Goal: Task Accomplishment & Management: Complete application form

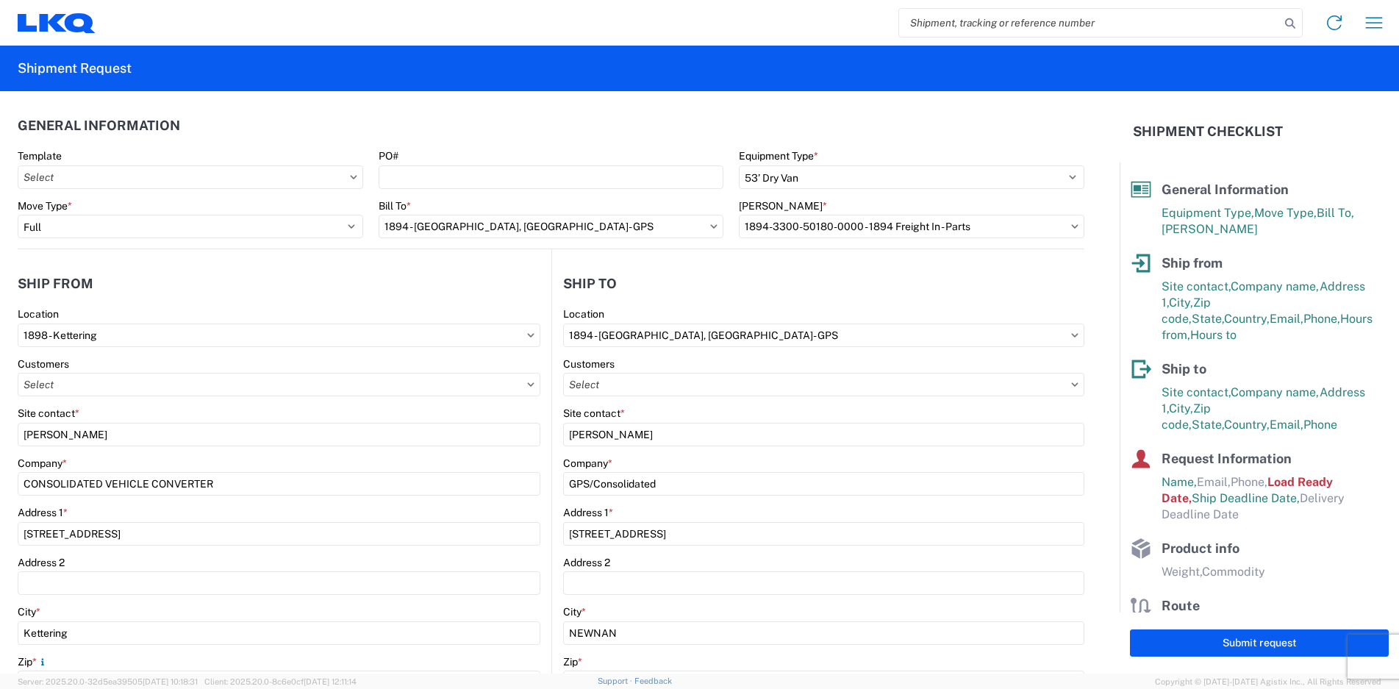
select select "STDV"
select select "FULL"
select select "OH"
select select "US"
select select "GA"
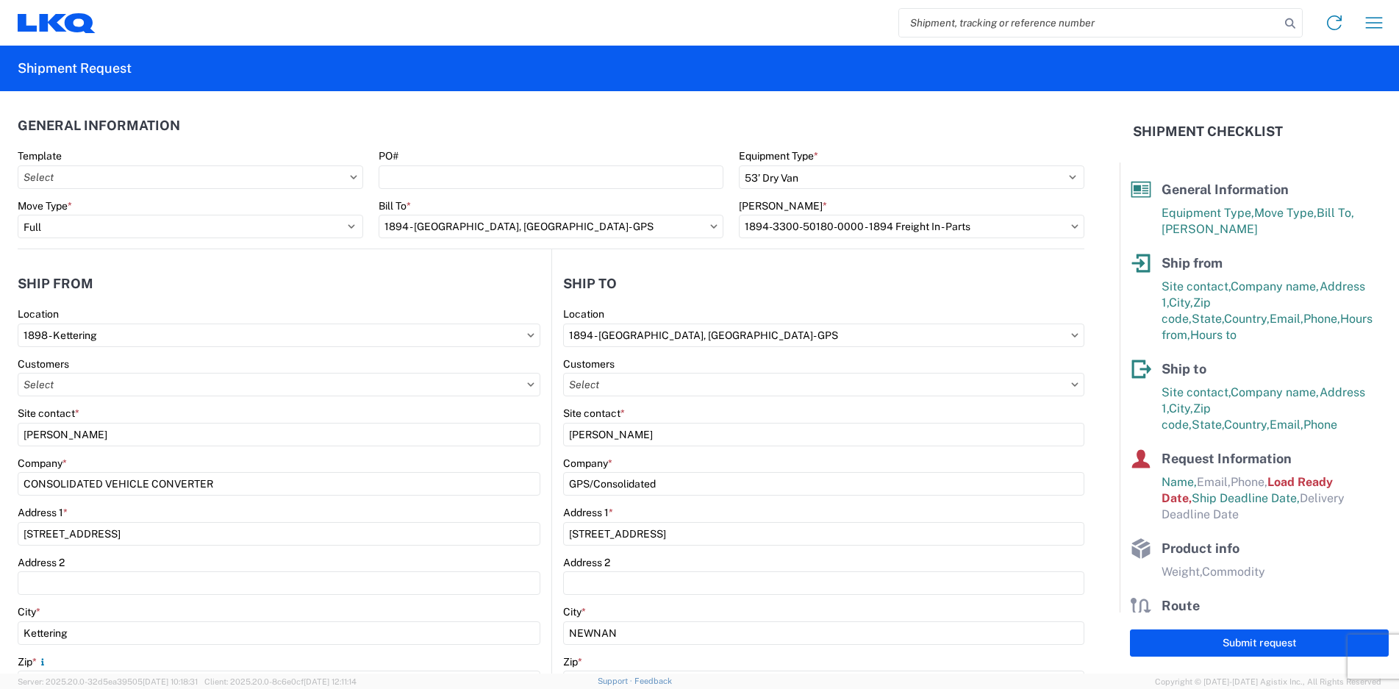
select select "US"
select select "LBS"
select select "IN"
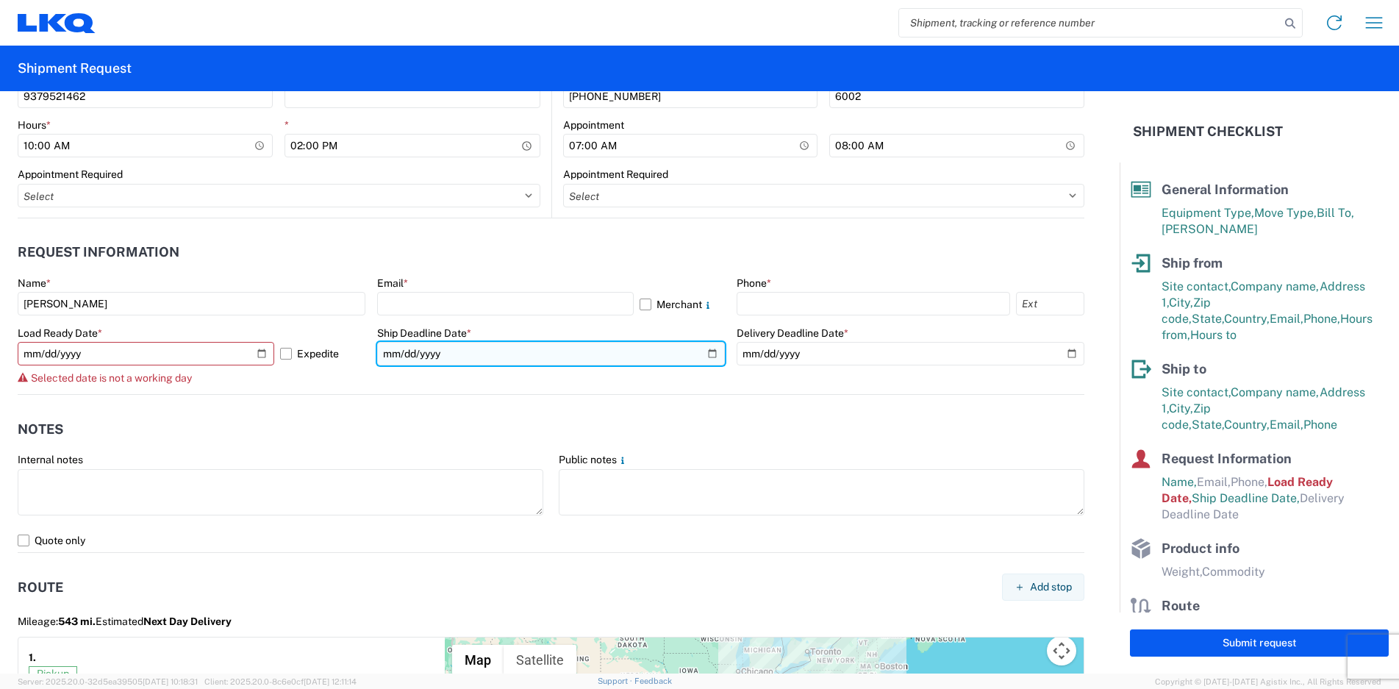
click at [476, 348] on input "[DATE]" at bounding box center [551, 354] width 348 height 24
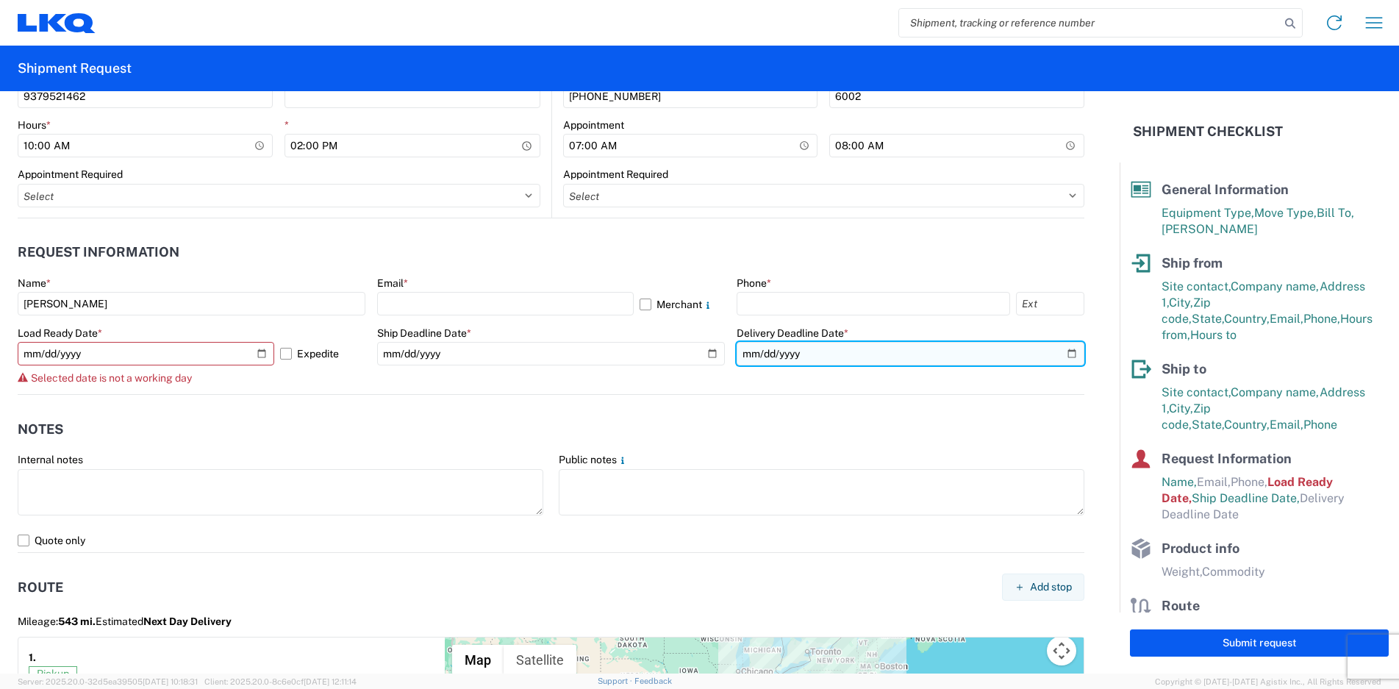
click at [798, 356] on input "date" at bounding box center [910, 354] width 348 height 24
click at [1059, 358] on input "date" at bounding box center [910, 354] width 348 height 24
type input "[DATE]"
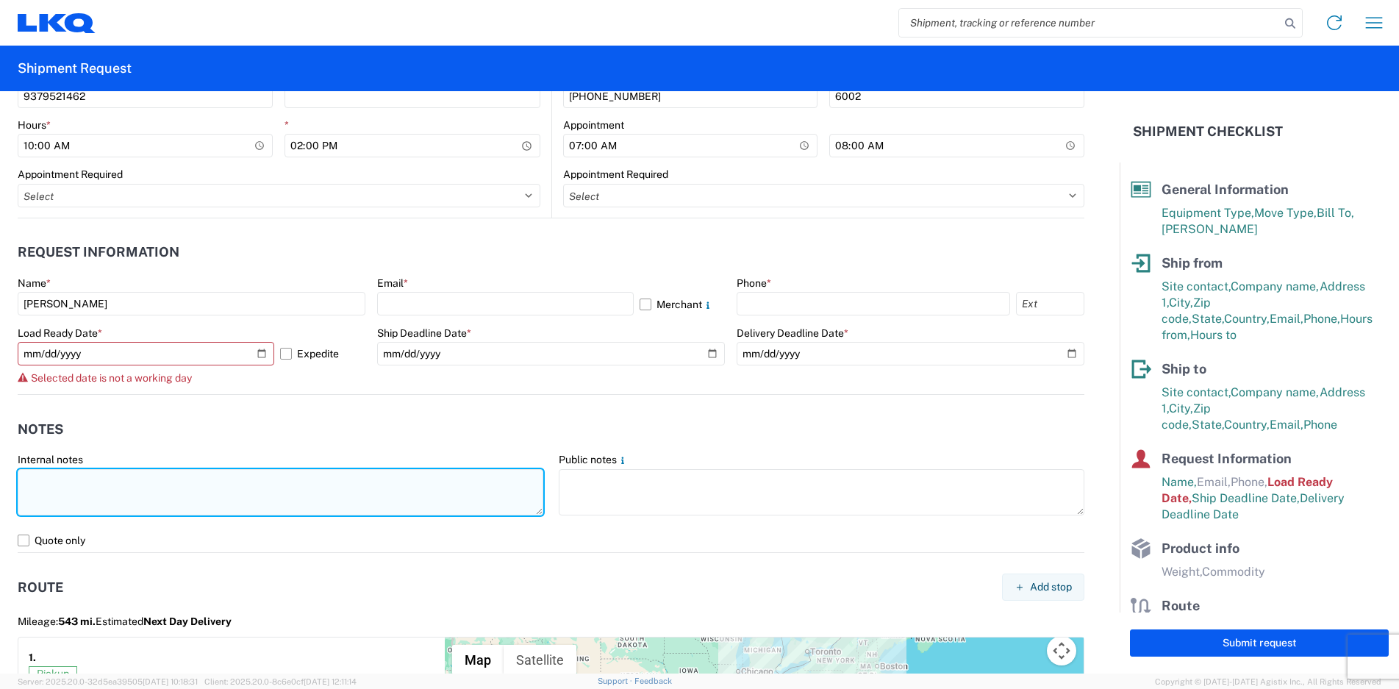
click at [160, 498] on textarea at bounding box center [281, 492] width 526 height 46
type textarea "d"
drag, startPoint x: 206, startPoint y: 503, endPoint x: 9, endPoint y: 472, distance: 199.4
click at [9, 472] on form "General Information Template PO# Equipment Type * Select 53’ Dry Van Flatbed Dr…" at bounding box center [559, 382] width 1119 height 582
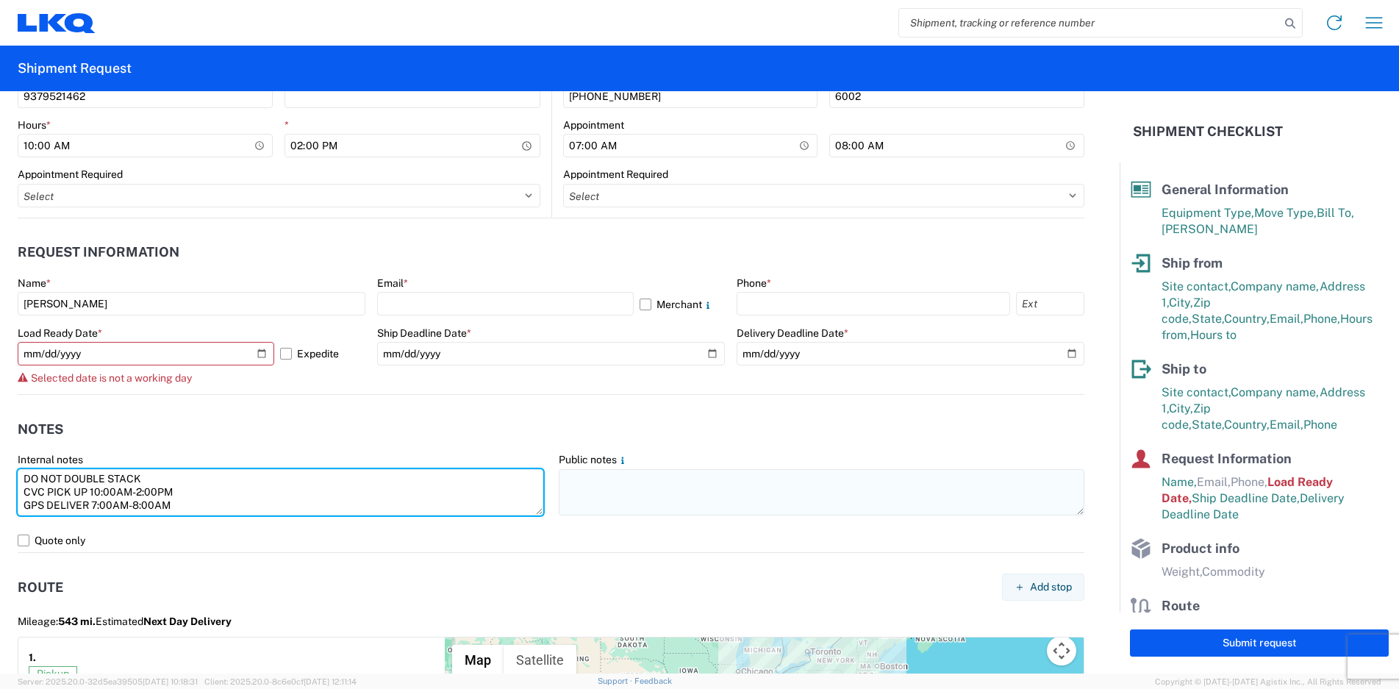
type textarea "DO NOT DOUBLE STACK CVC PICK UP 10:00AM-2:00PM GPS DELIVER 7:00AM-8:00AM"
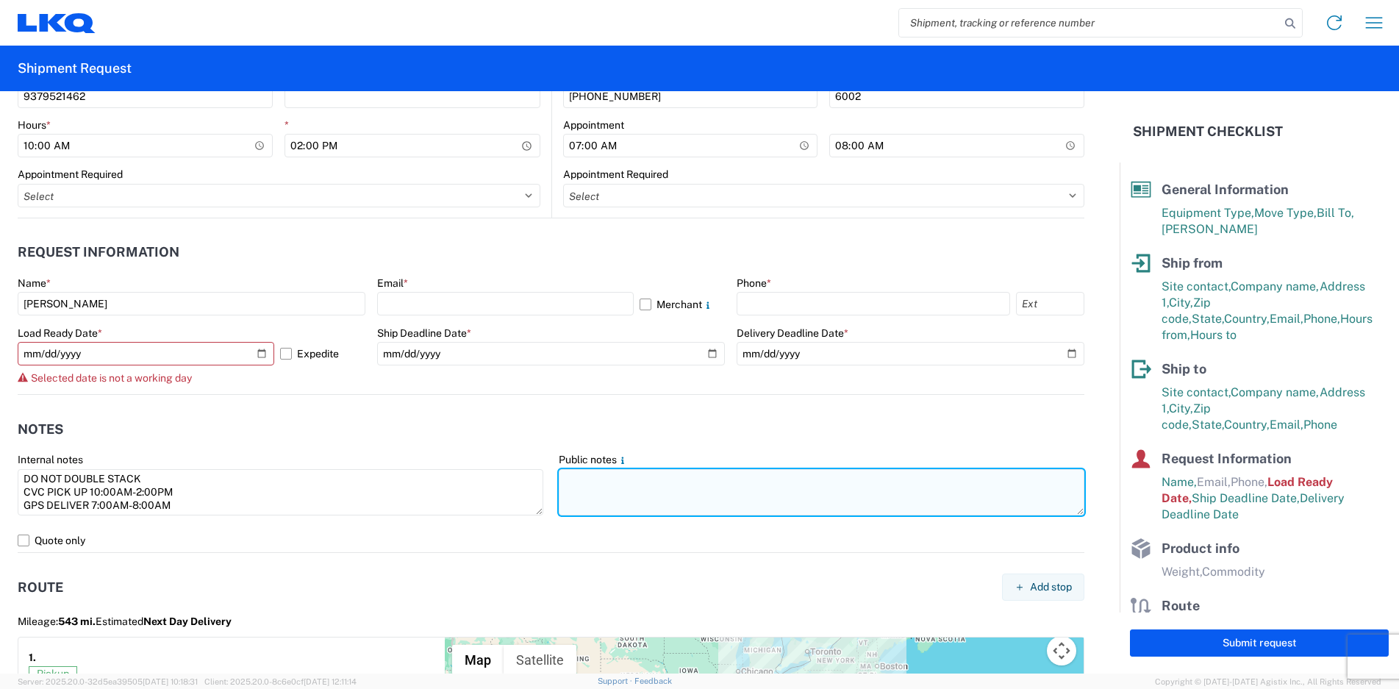
click at [659, 493] on textarea at bounding box center [822, 492] width 526 height 46
paste textarea "DO NOT DOUBLE STACK CVC PICK UP 10:00AM-2:00PM GPS DELIVER 7:00AM-8:00AM"
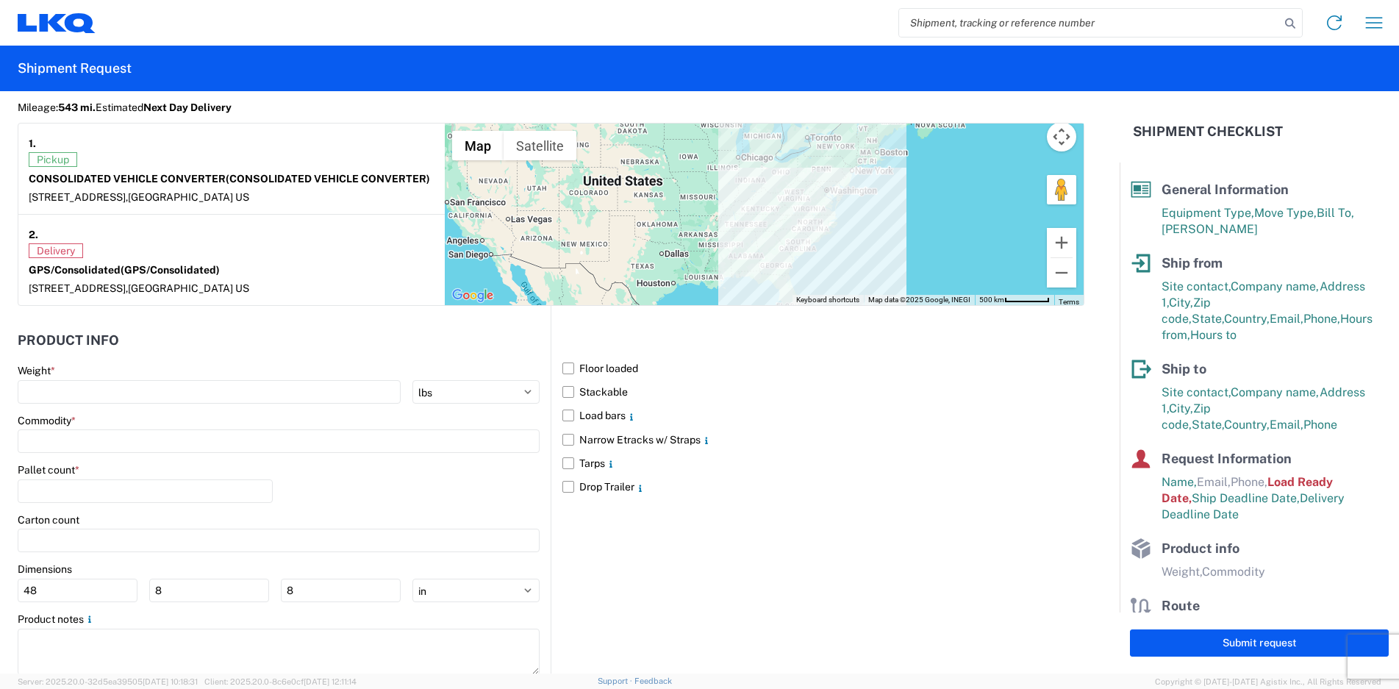
scroll to position [1250, 0]
type textarea "DO NOT DOUBLE STACK CVC PICK UP 10:00AM-2:00PM GPS DELIVER 7:00AM-8:00AM"
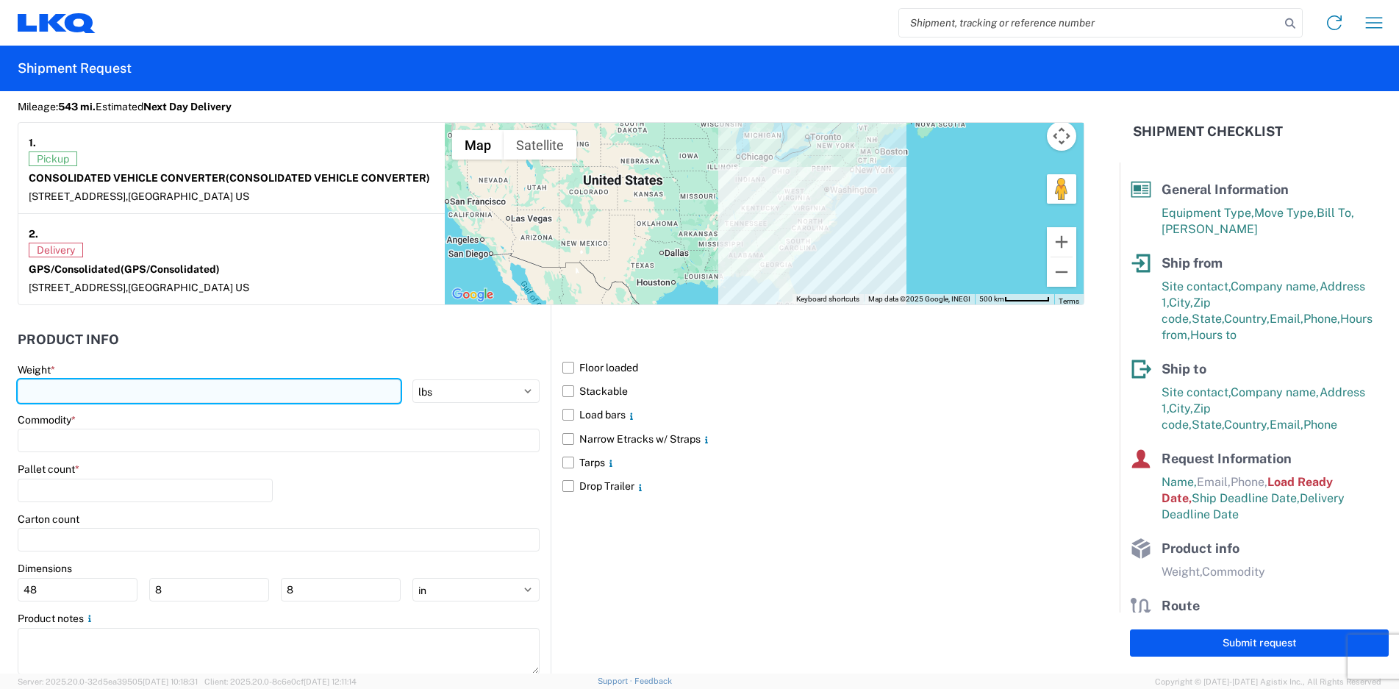
click at [68, 392] on input "number" at bounding box center [209, 391] width 383 height 24
type input "43125"
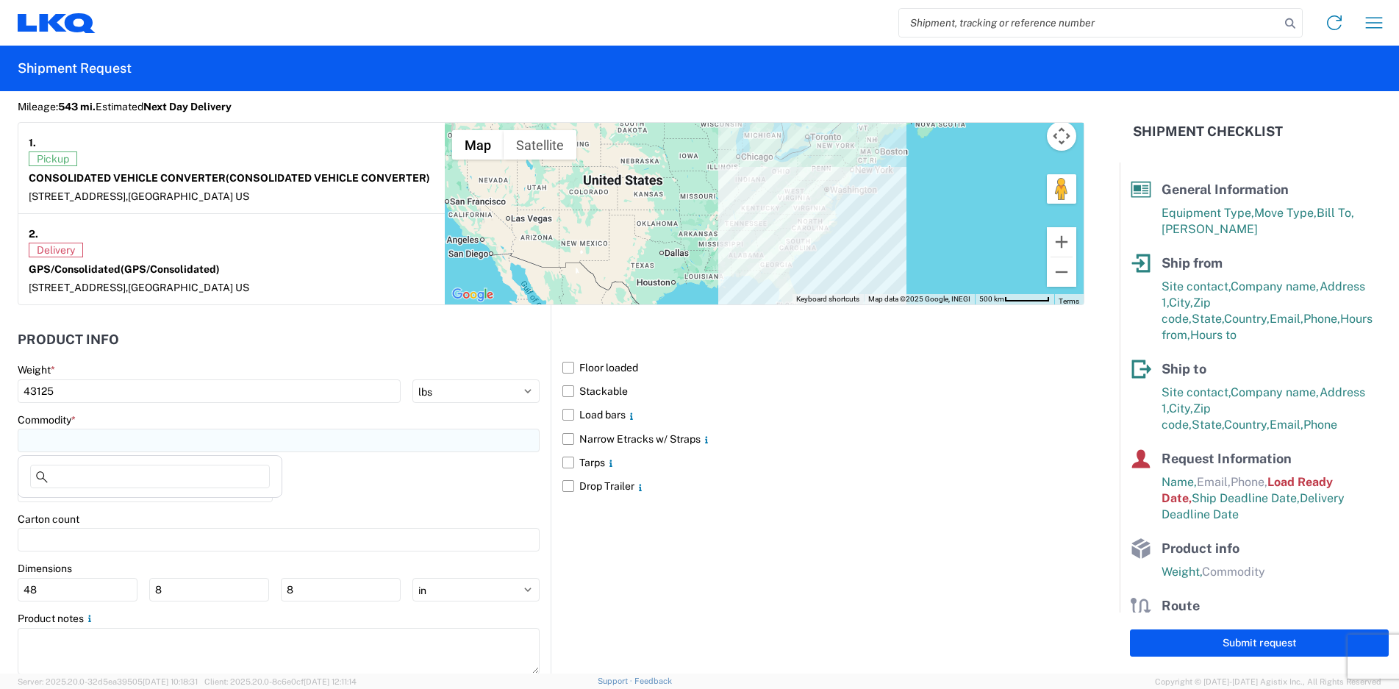
click at [61, 442] on input at bounding box center [279, 441] width 522 height 24
type input "MISC"
click at [107, 539] on span "Add new "MISC"..." at bounding box center [89, 532] width 86 height 13
type input "MISC"
drag, startPoint x: 87, startPoint y: 436, endPoint x: -89, endPoint y: 437, distance: 175.7
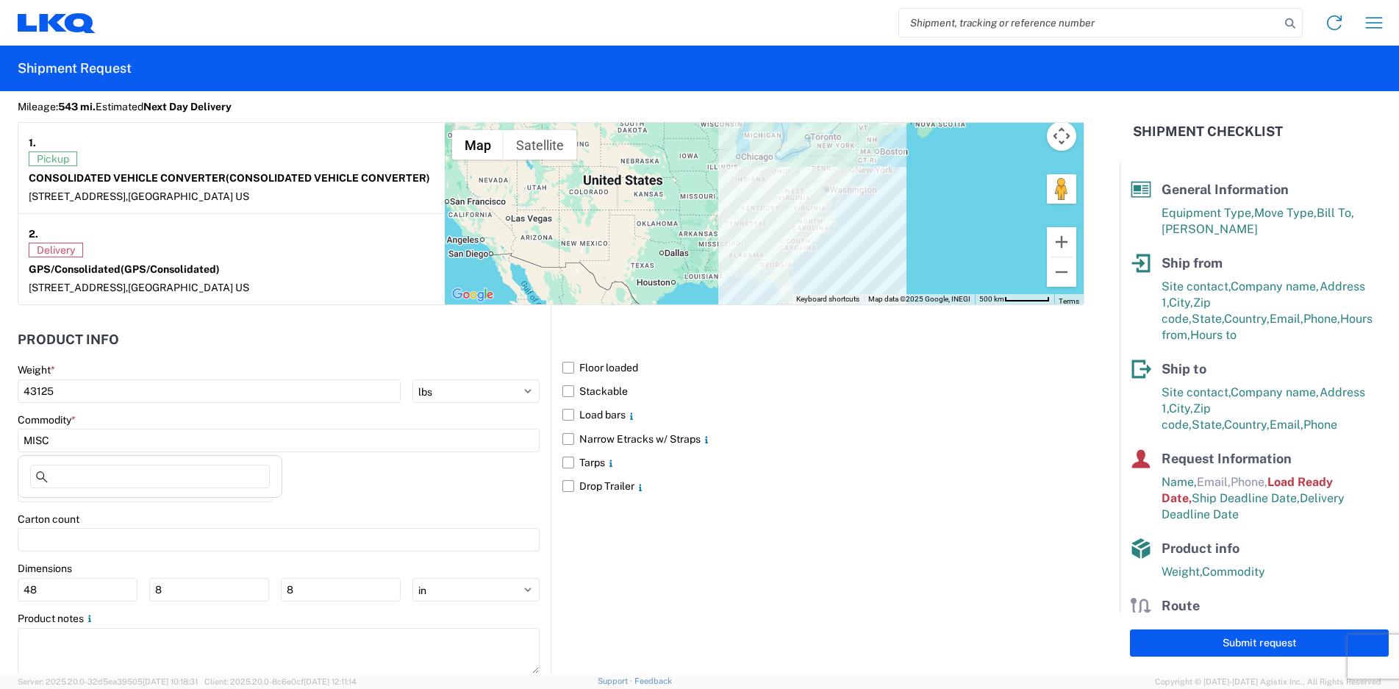
click at [0, 437] on html "Home Shipment request Shipment tracking Shipment Request General Information Te…" at bounding box center [699, 344] width 1399 height 689
click at [49, 437] on input "MISC" at bounding box center [279, 441] width 522 height 24
drag, startPoint x: 81, startPoint y: 440, endPoint x: -62, endPoint y: 442, distance: 143.3
click at [0, 442] on html "Home Shipment request Shipment tracking Shipment Request General Information Te…" at bounding box center [699, 344] width 1399 height 689
click at [76, 440] on input "MISC" at bounding box center [279, 441] width 522 height 24
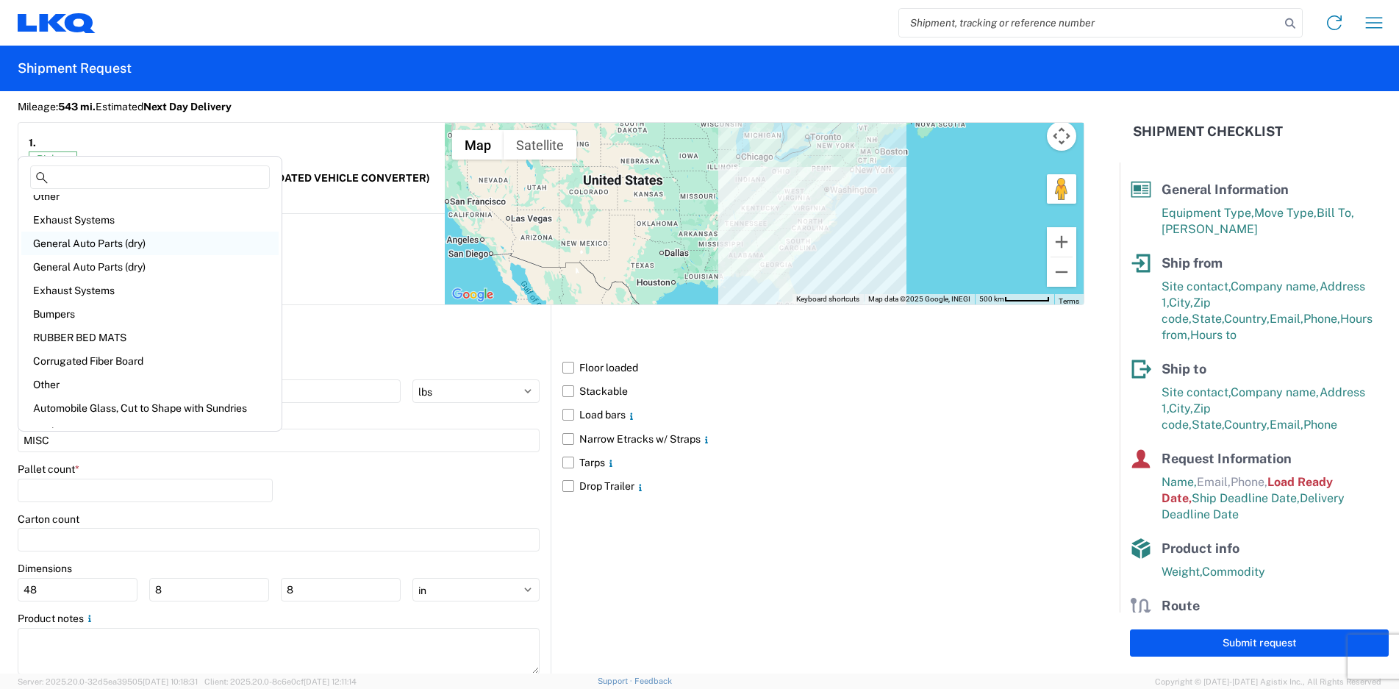
scroll to position [167, 0]
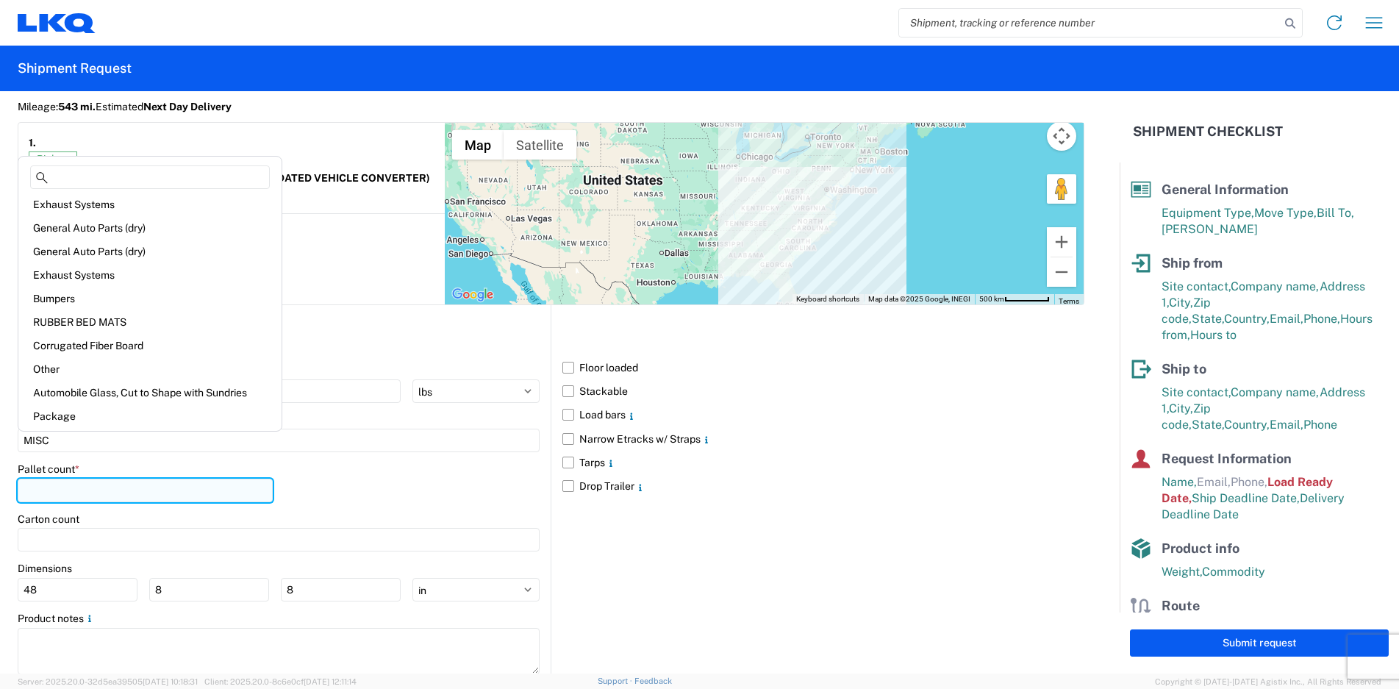
click at [88, 498] on input "number" at bounding box center [145, 490] width 255 height 24
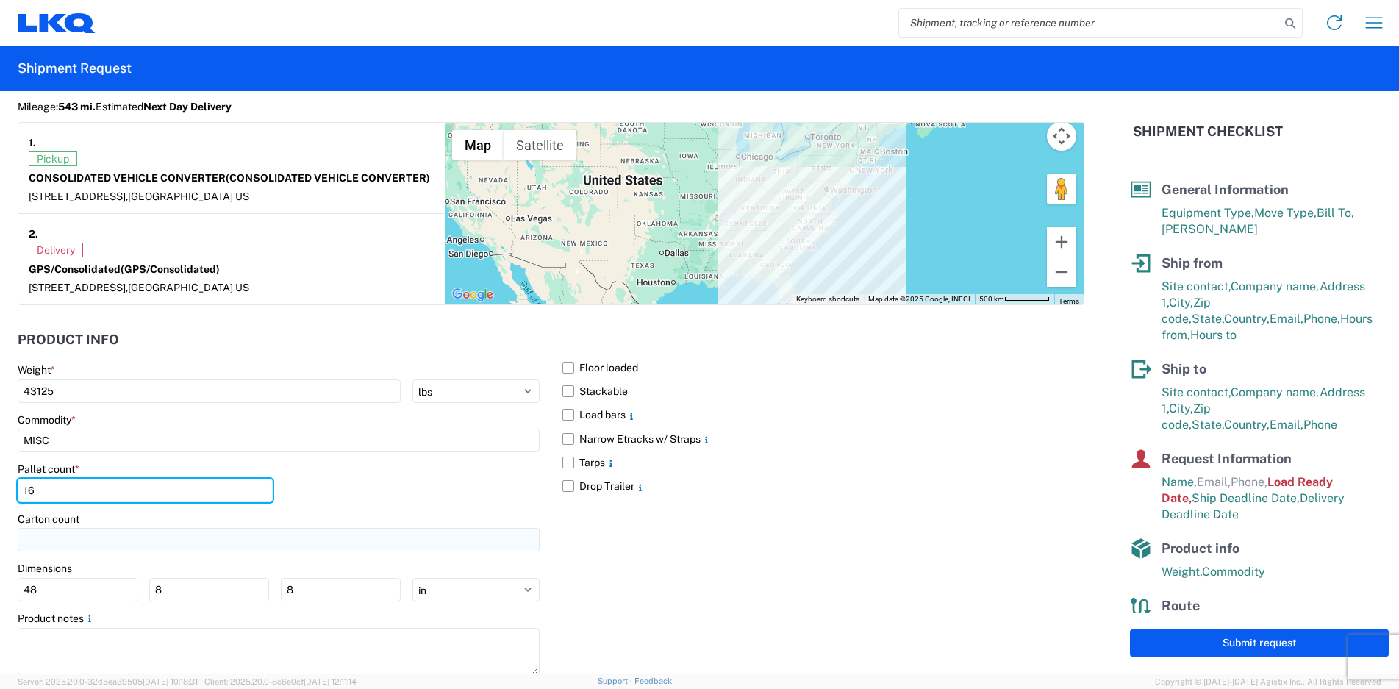
type input "16"
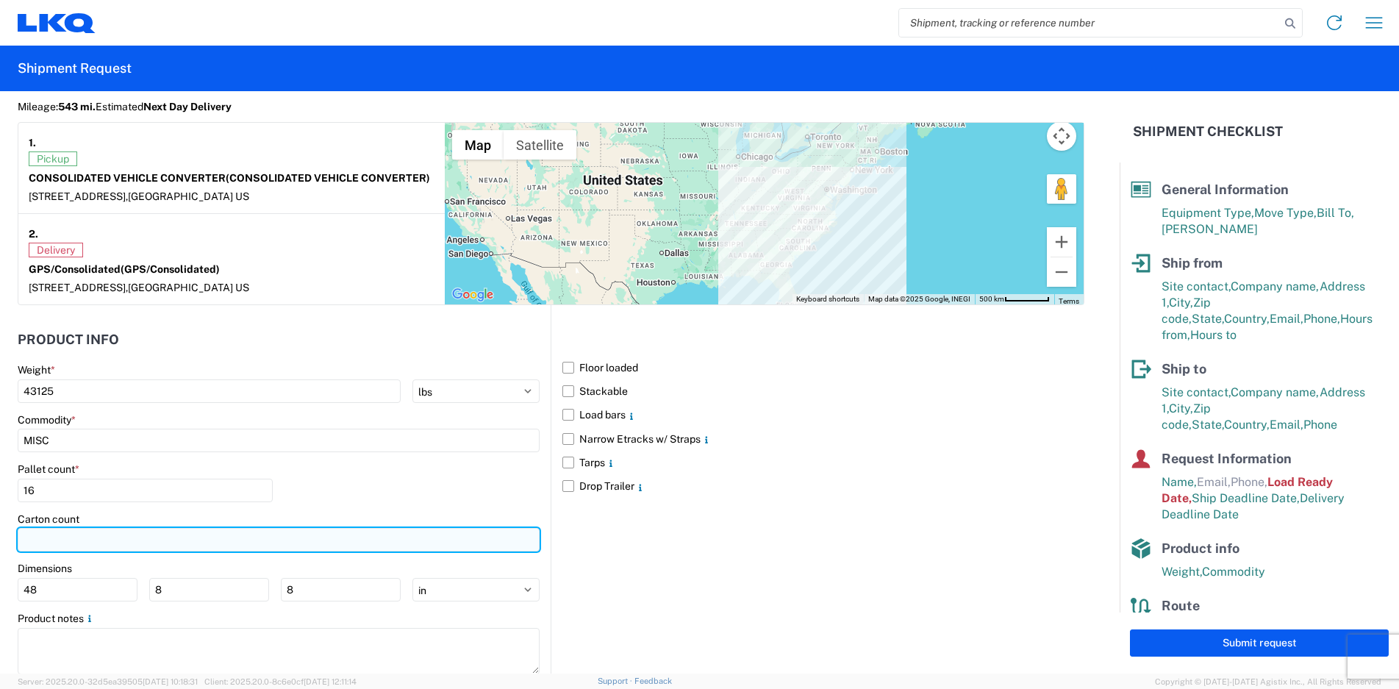
click at [77, 547] on input "number" at bounding box center [279, 540] width 522 height 24
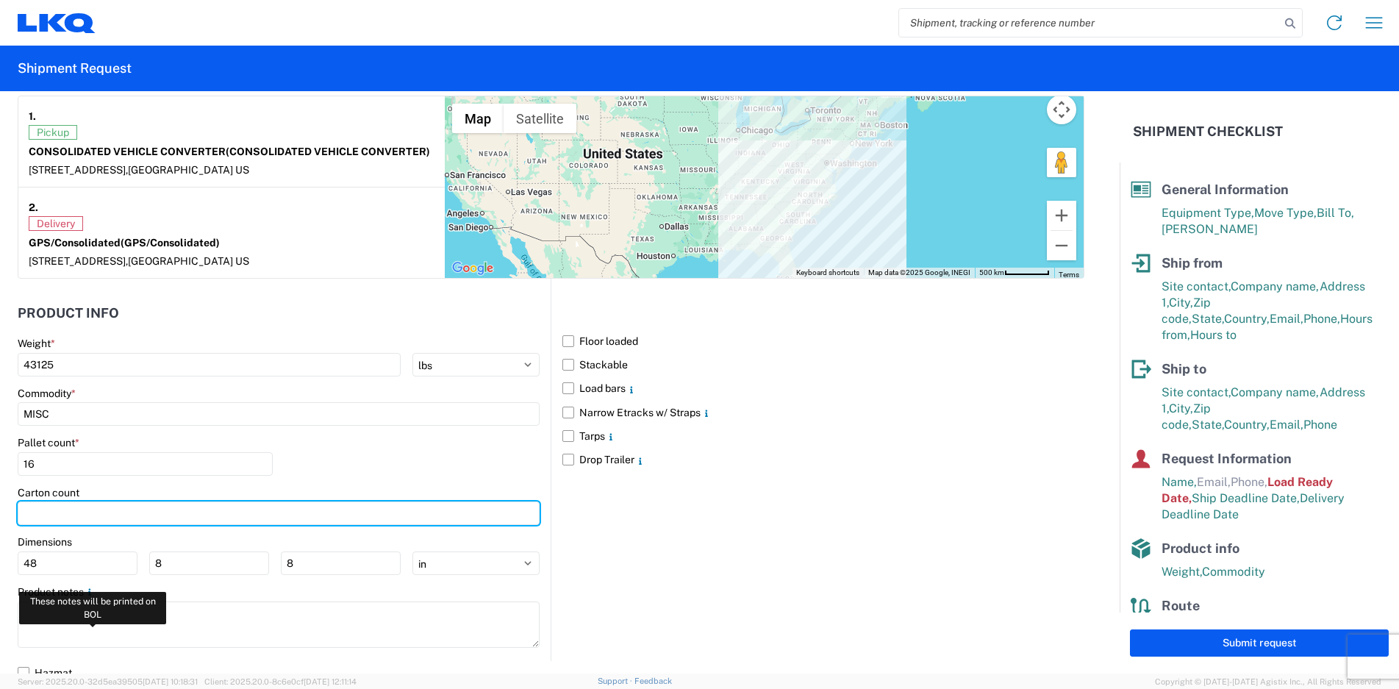
scroll to position [1287, 0]
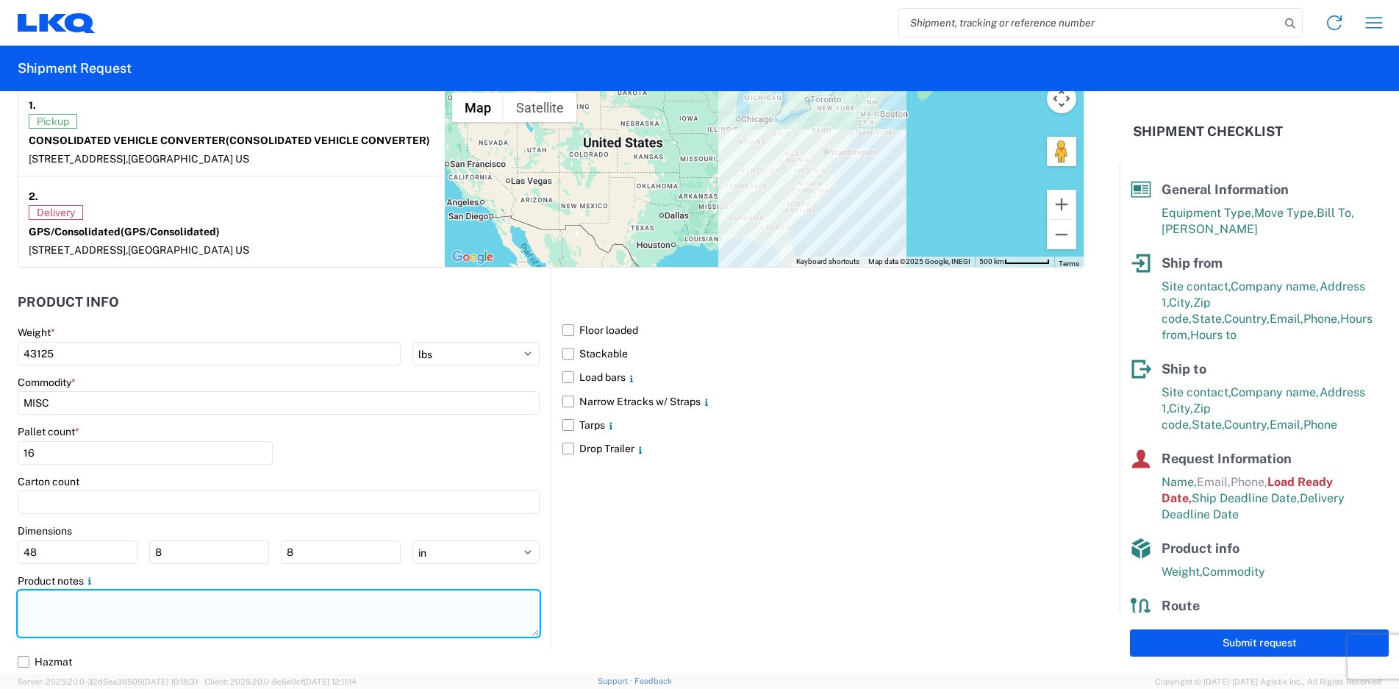
click at [119, 628] on textarea at bounding box center [279, 613] width 522 height 46
paste textarea "DO NOT DOUBLE STACK CVC PICK UP 10:00AM-2:00PM GPS DELIVER 7:00AM-8:00AM"
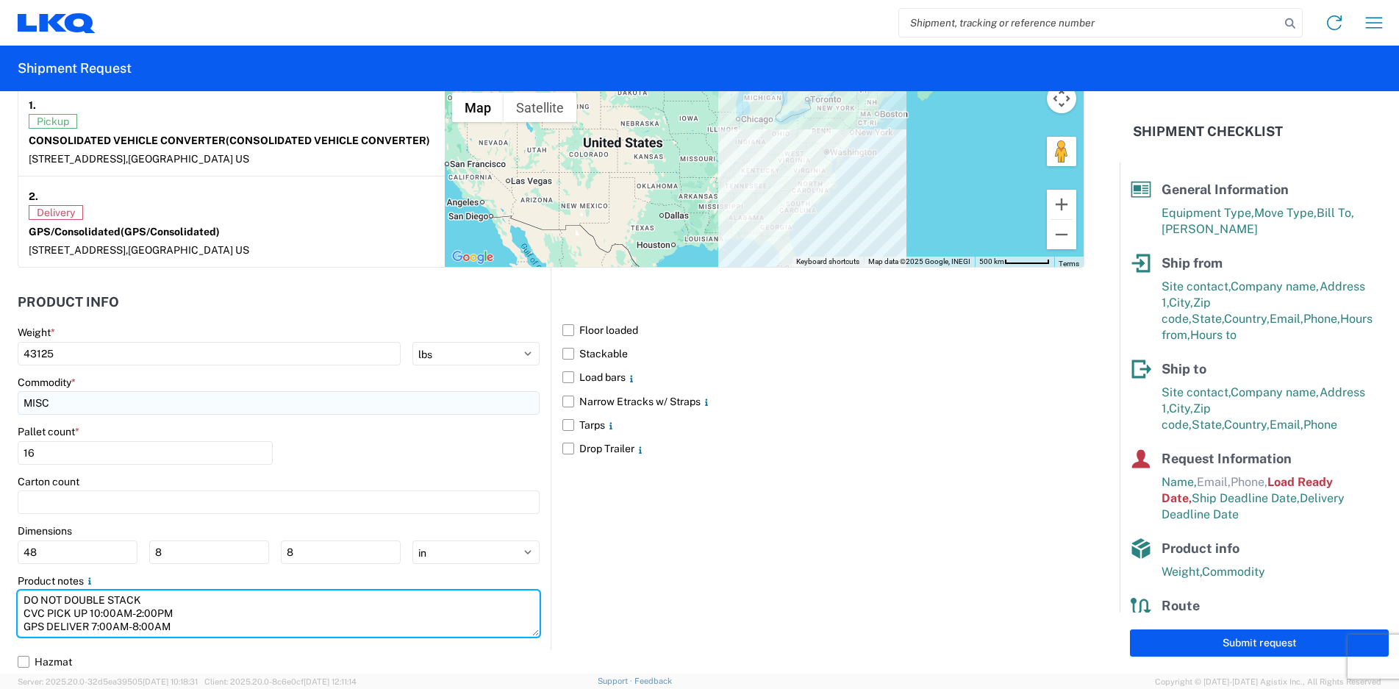
type textarea "DO NOT DOUBLE STACK CVC PICK UP 10:00AM-2:00PM GPS DELIVER 7:00AM-8:00AM"
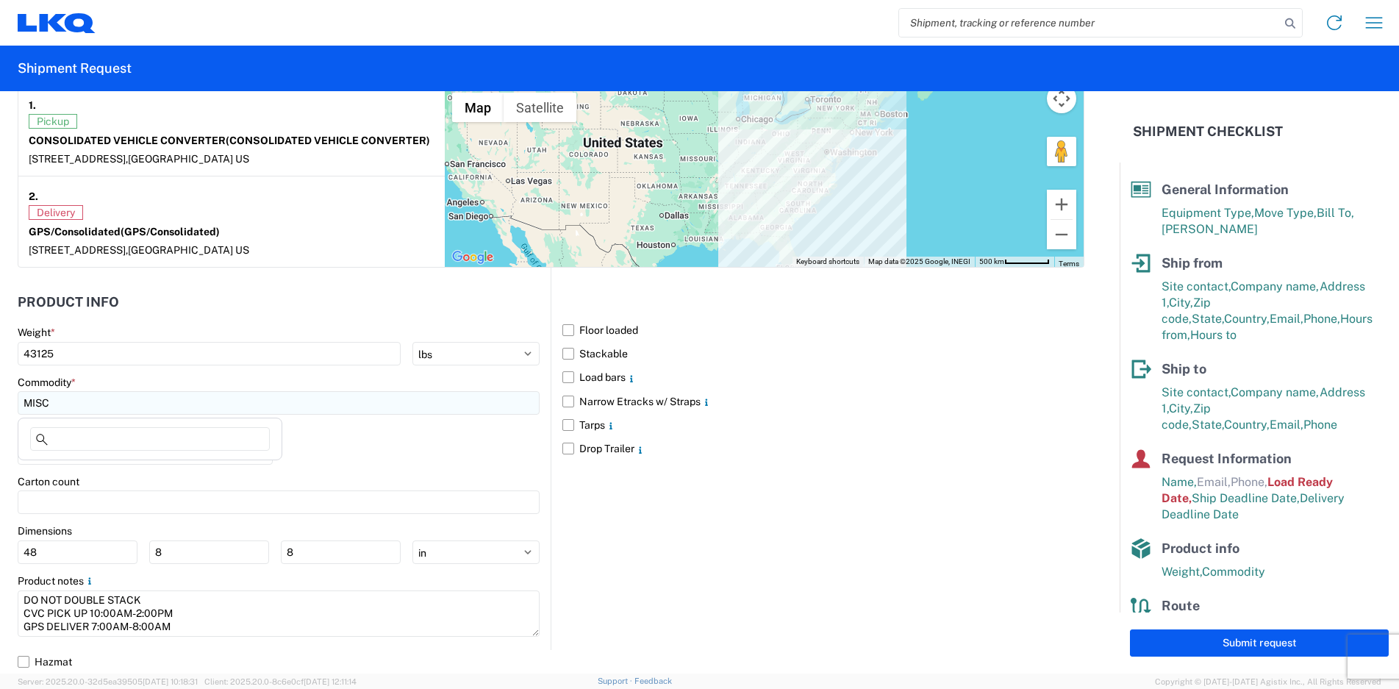
click at [90, 399] on input "MISC" at bounding box center [279, 403] width 522 height 24
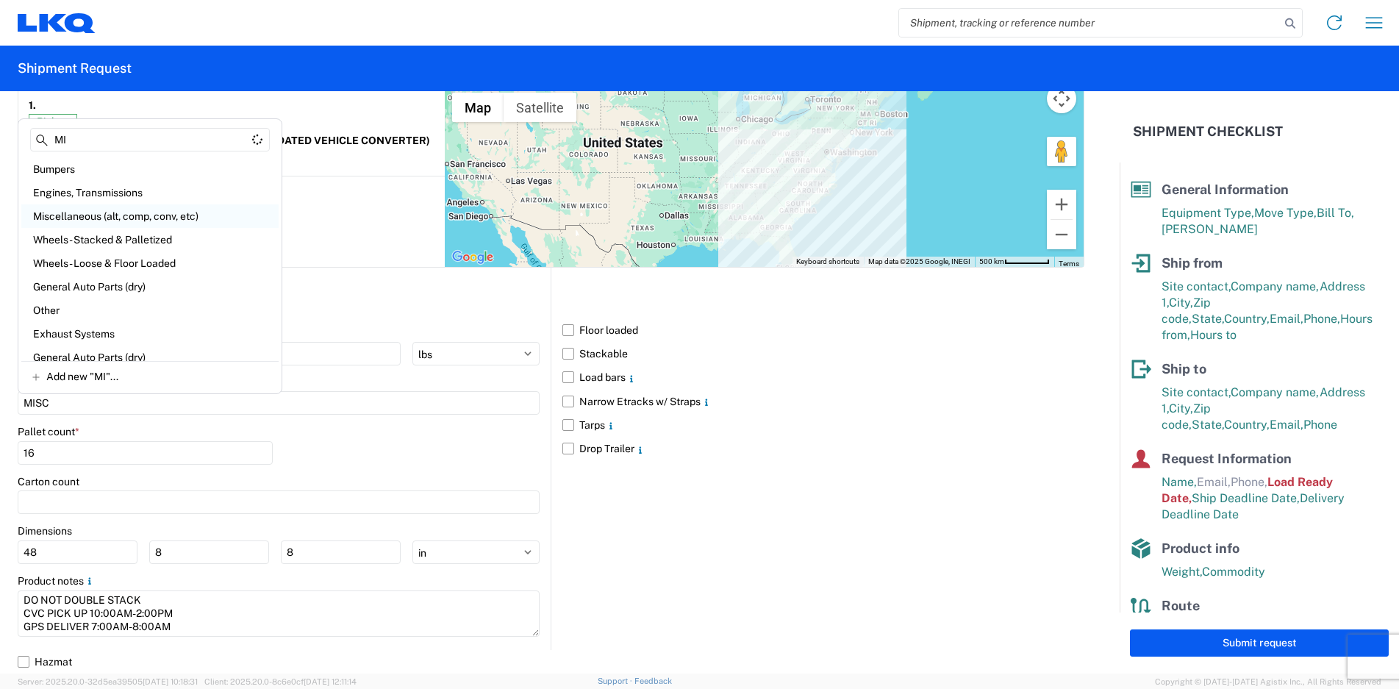
type input "MI"
click at [151, 214] on div "Miscellaneous (alt, comp, conv, etc)" at bounding box center [149, 216] width 257 height 24
type input "Miscellaneous (alt, comp, conv, etc)"
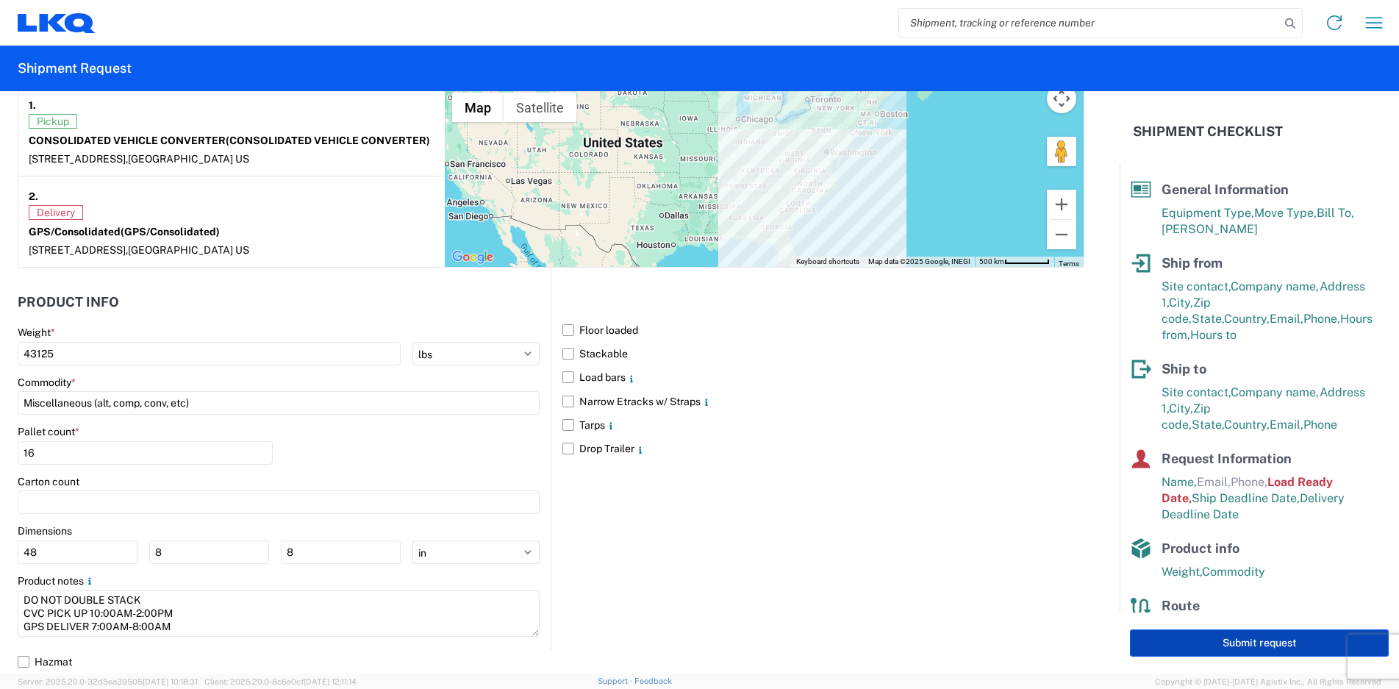
click at [1198, 639] on button "Submit request" at bounding box center [1259, 642] width 259 height 27
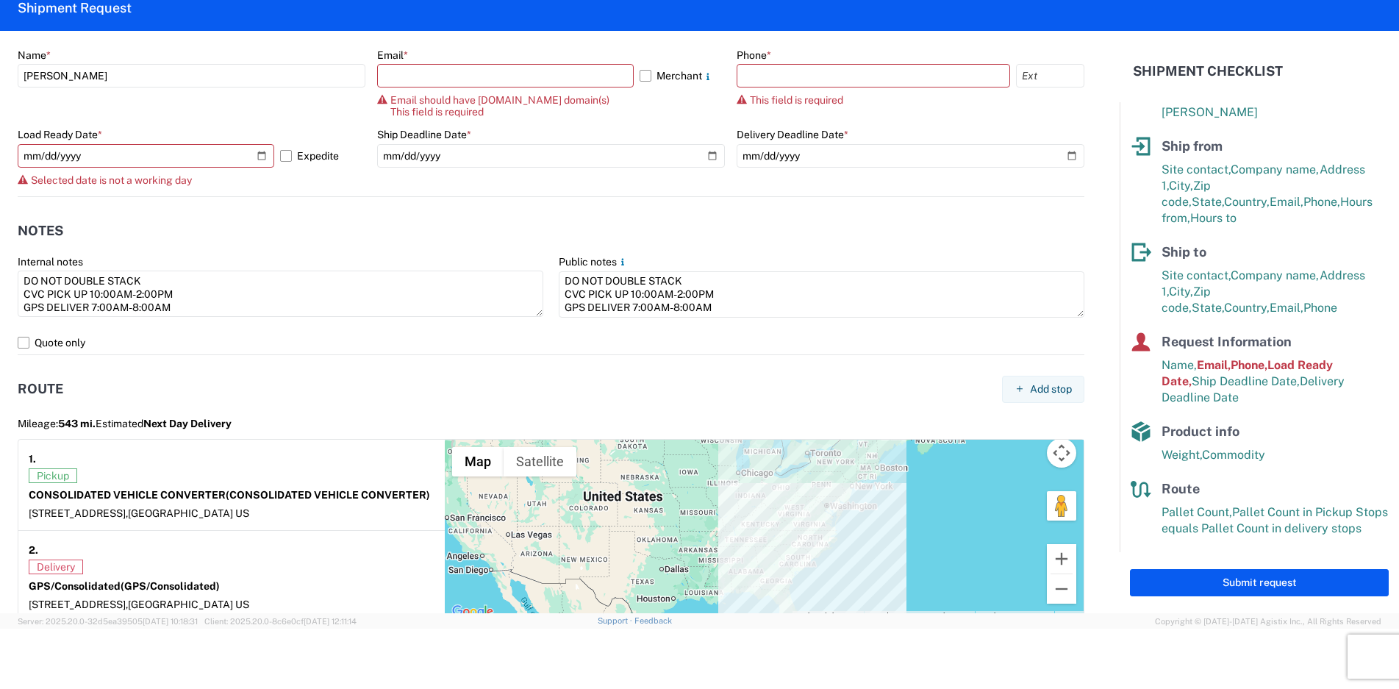
scroll to position [875, 0]
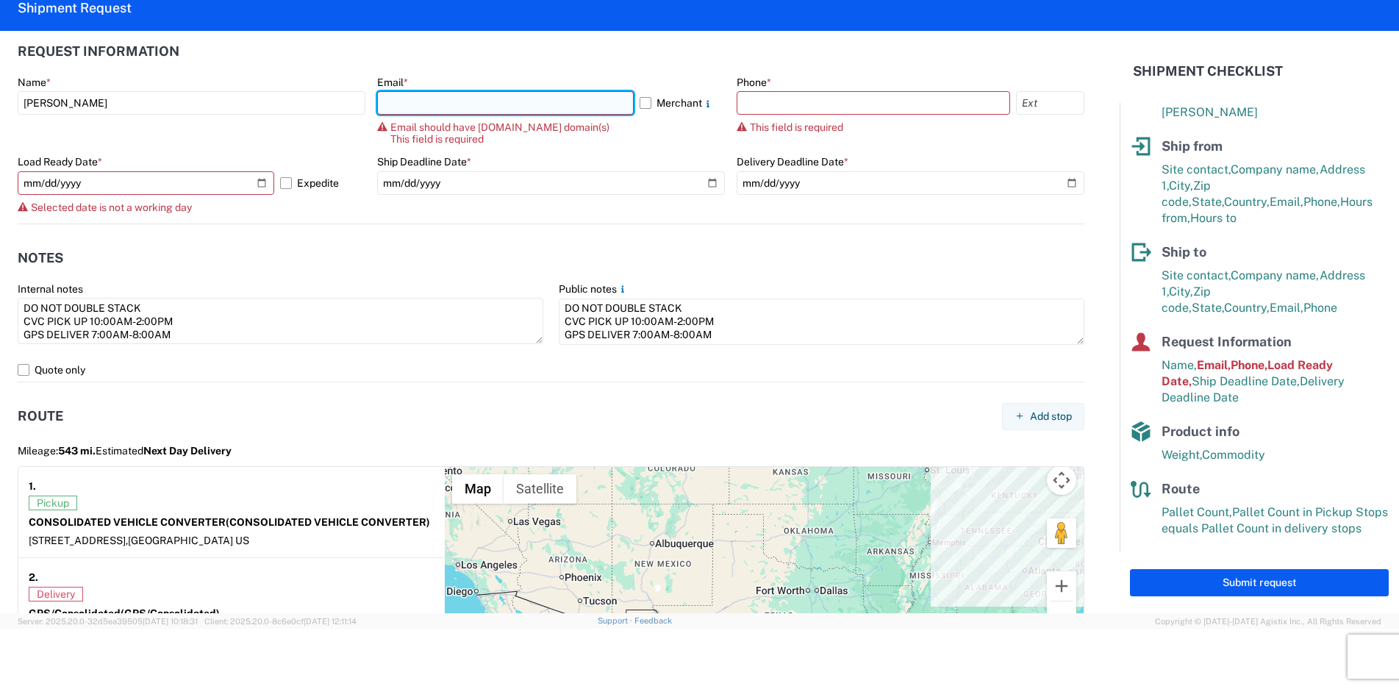
click at [421, 110] on input "text" at bounding box center [505, 103] width 257 height 24
type input "[EMAIL_ADDRESS][DOMAIN_NAME]"
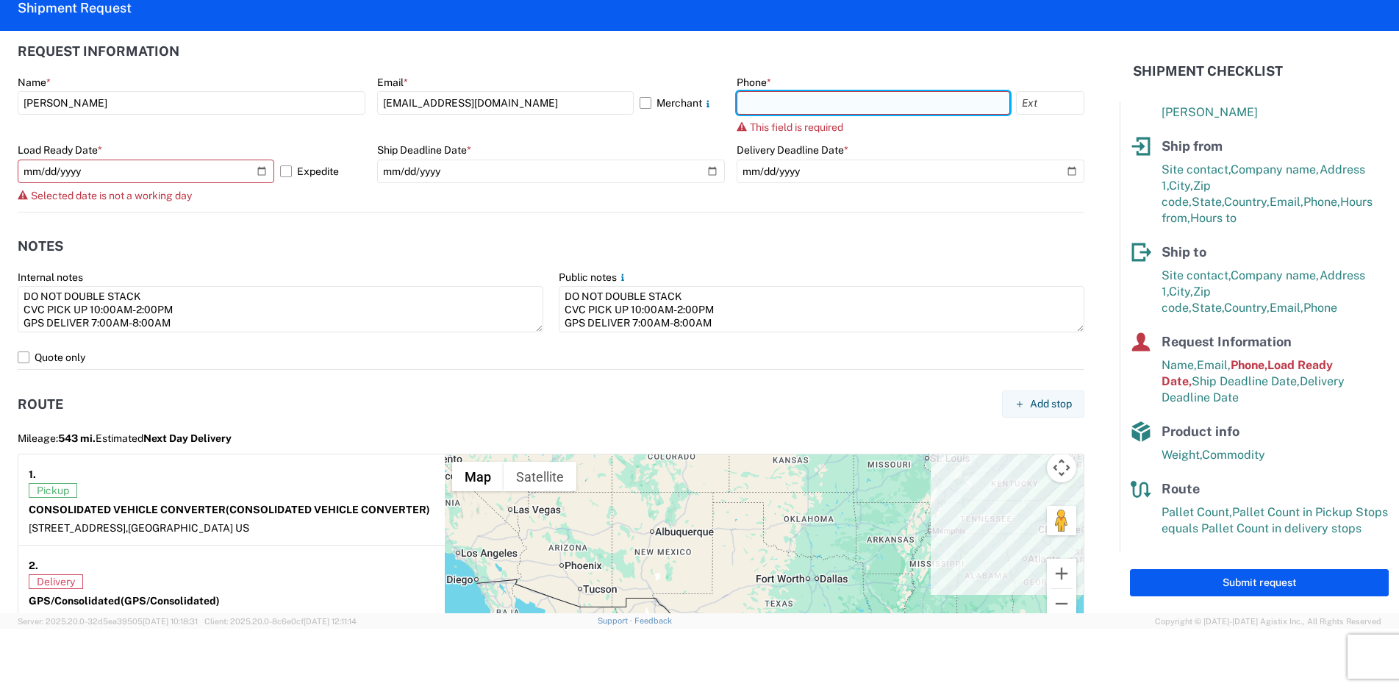
click at [746, 103] on input "text" at bounding box center [872, 103] width 273 height 24
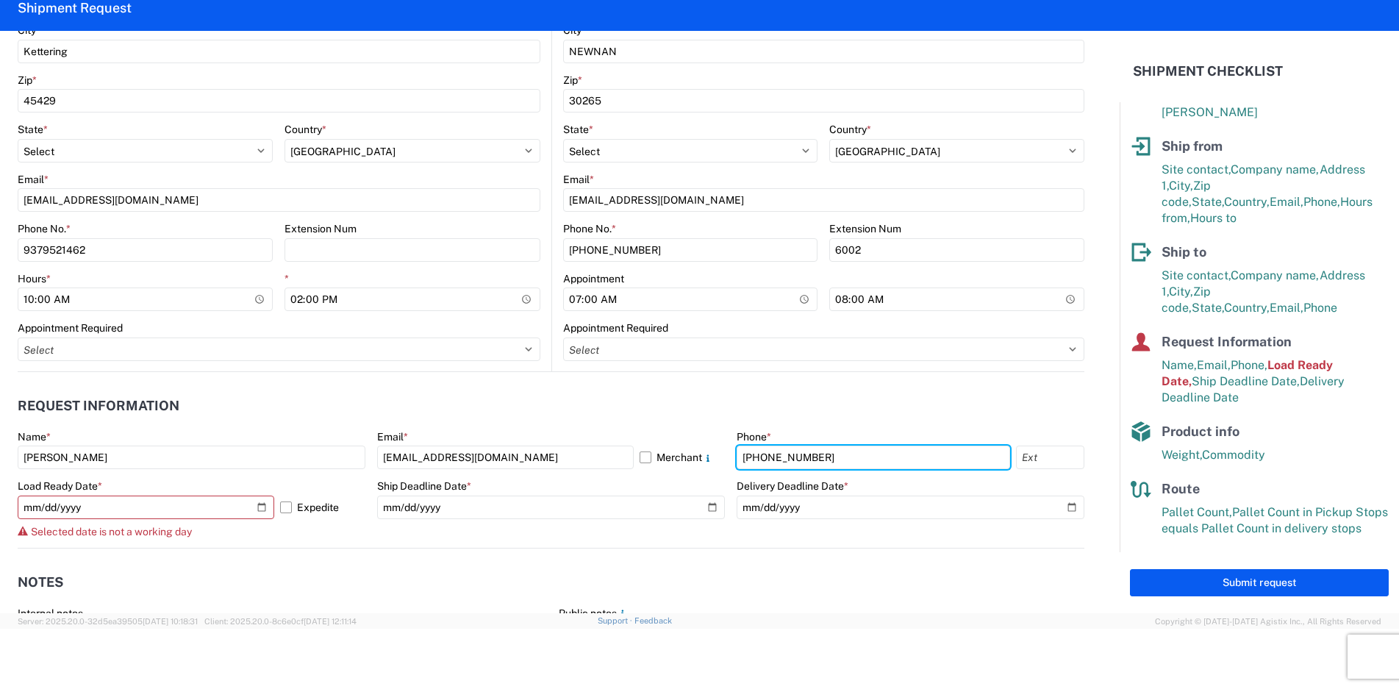
scroll to position [508, 0]
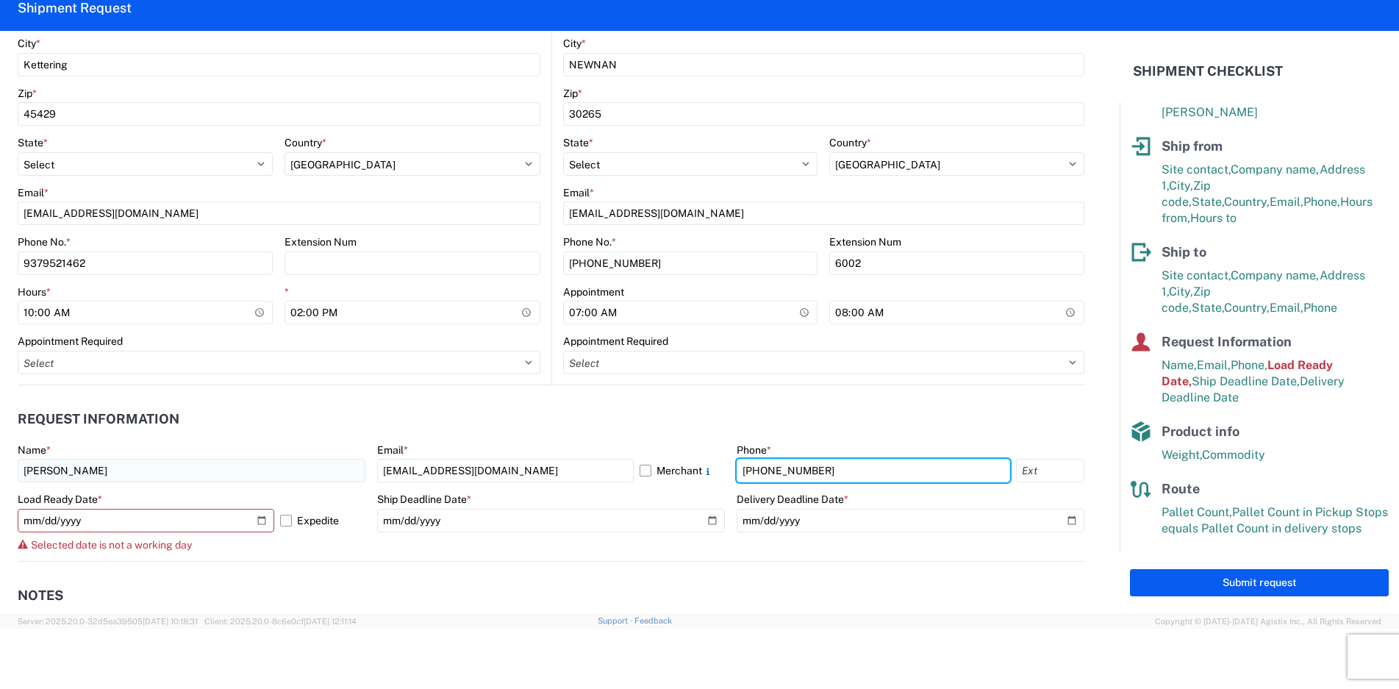
type input "[PHONE_NUMBER]"
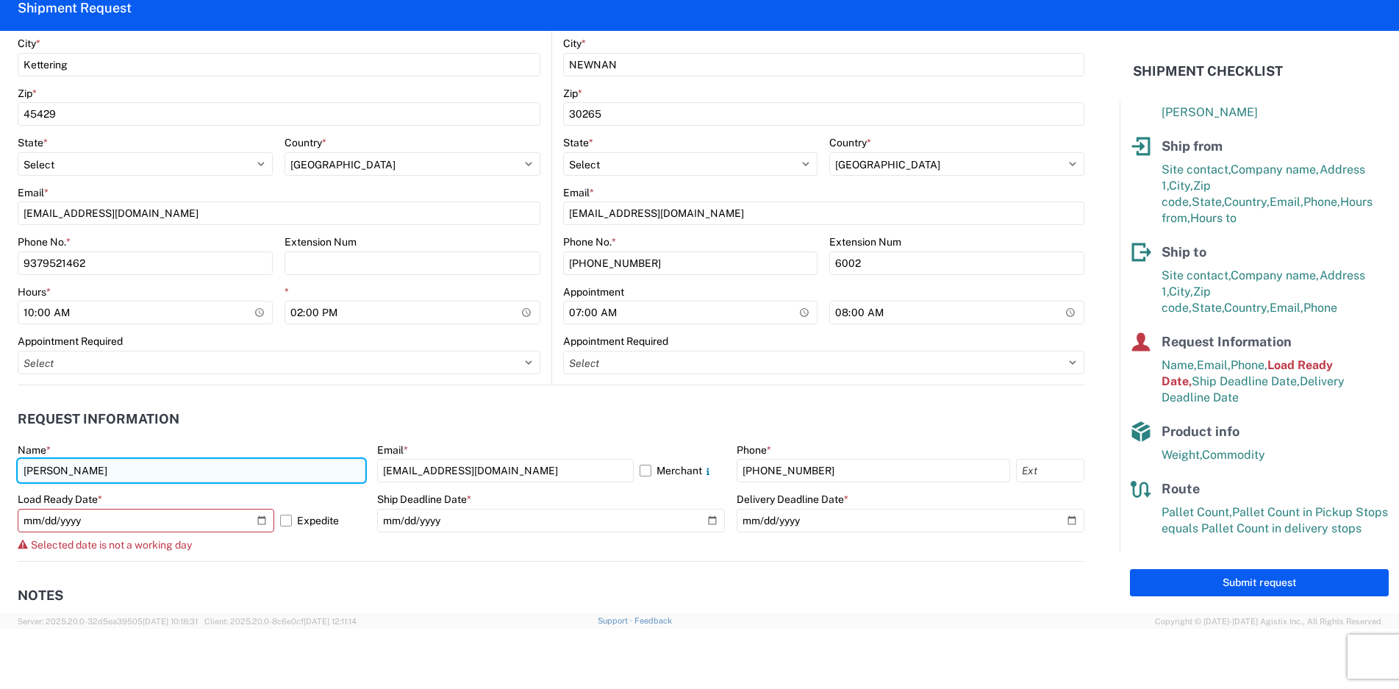
click at [257, 476] on input "[PERSON_NAME]" at bounding box center [192, 471] width 348 height 24
type input "[PERSON_NAME]"
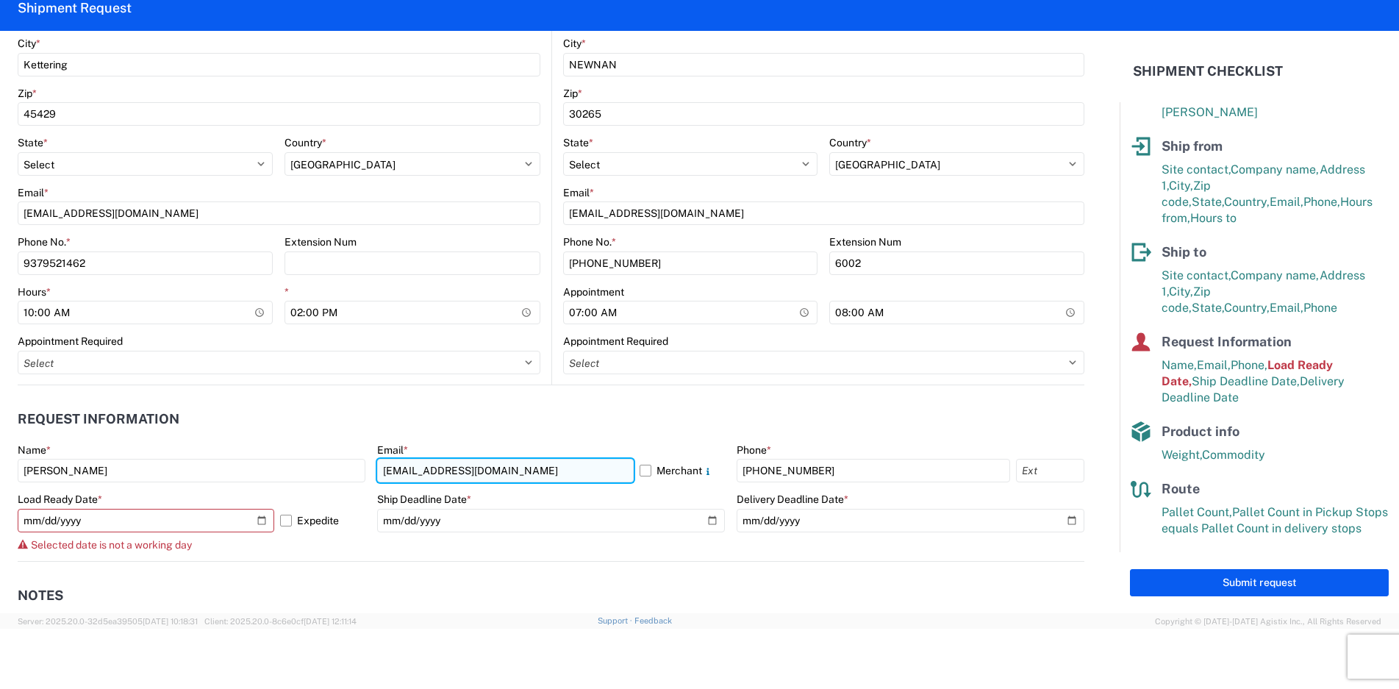
click at [541, 473] on input "[EMAIL_ADDRESS][DOMAIN_NAME]" at bounding box center [505, 471] width 257 height 24
type input "[EMAIL_ADDRESS][DOMAIN_NAME]"
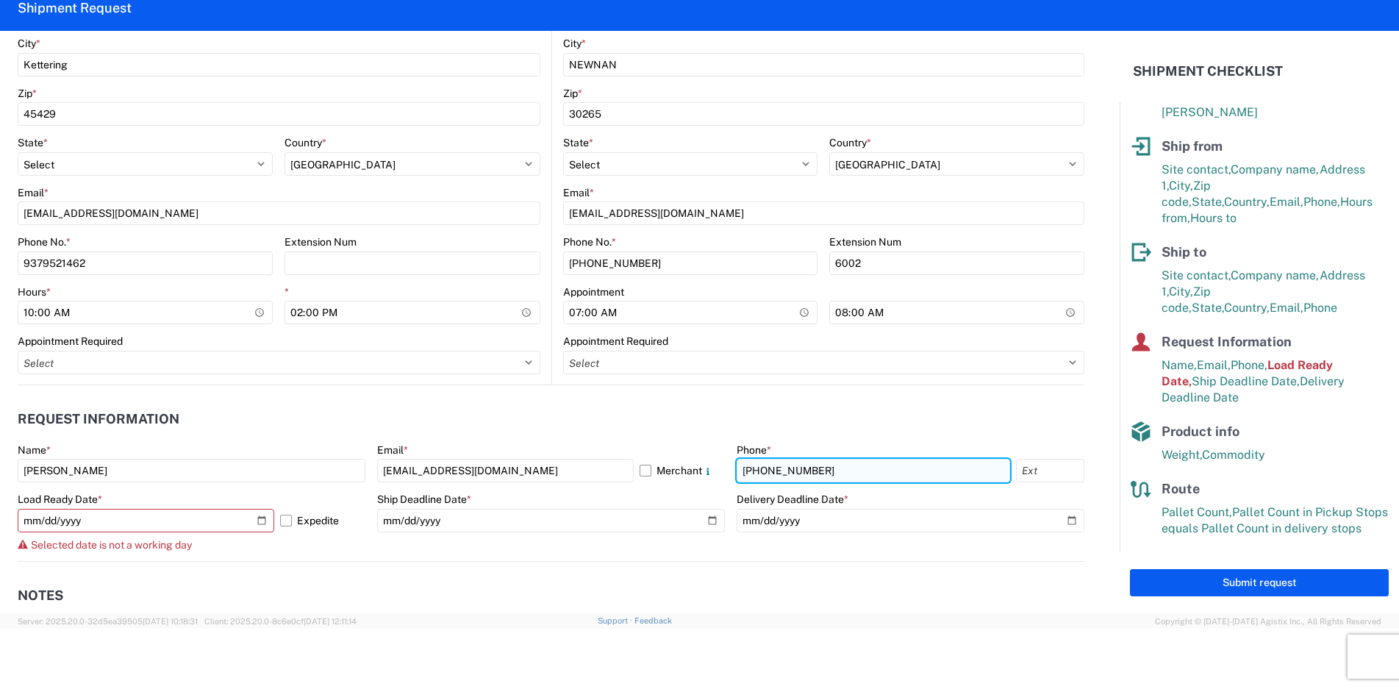
click at [820, 473] on input "[PHONE_NUMBER]" at bounding box center [872, 471] width 273 height 24
drag, startPoint x: 820, startPoint y: 473, endPoint x: 659, endPoint y: 466, distance: 160.4
click at [659, 466] on div "Name * [PERSON_NAME] Email * [EMAIL_ADDRESS][DOMAIN_NAME] Merchant Phone * [PHO…" at bounding box center [551, 502] width 1066 height 118
type input "[PHONE_NUMBER]"
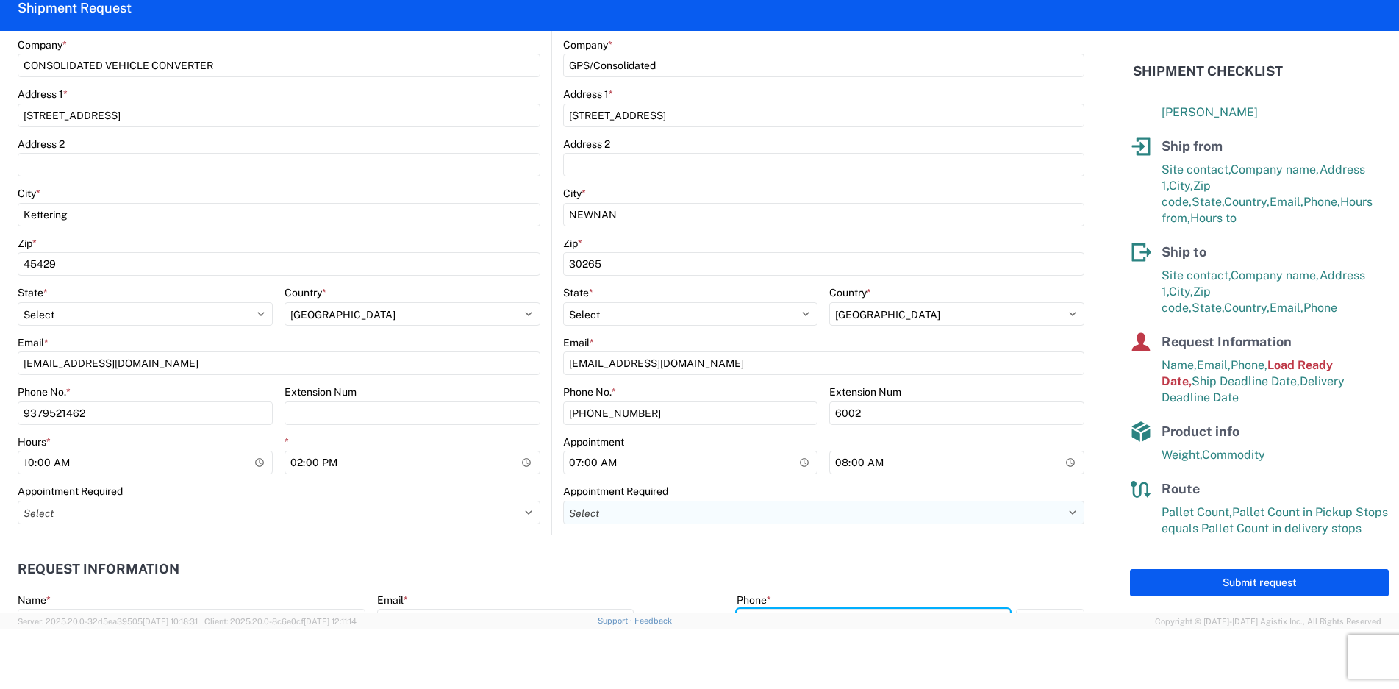
scroll to position [515, 0]
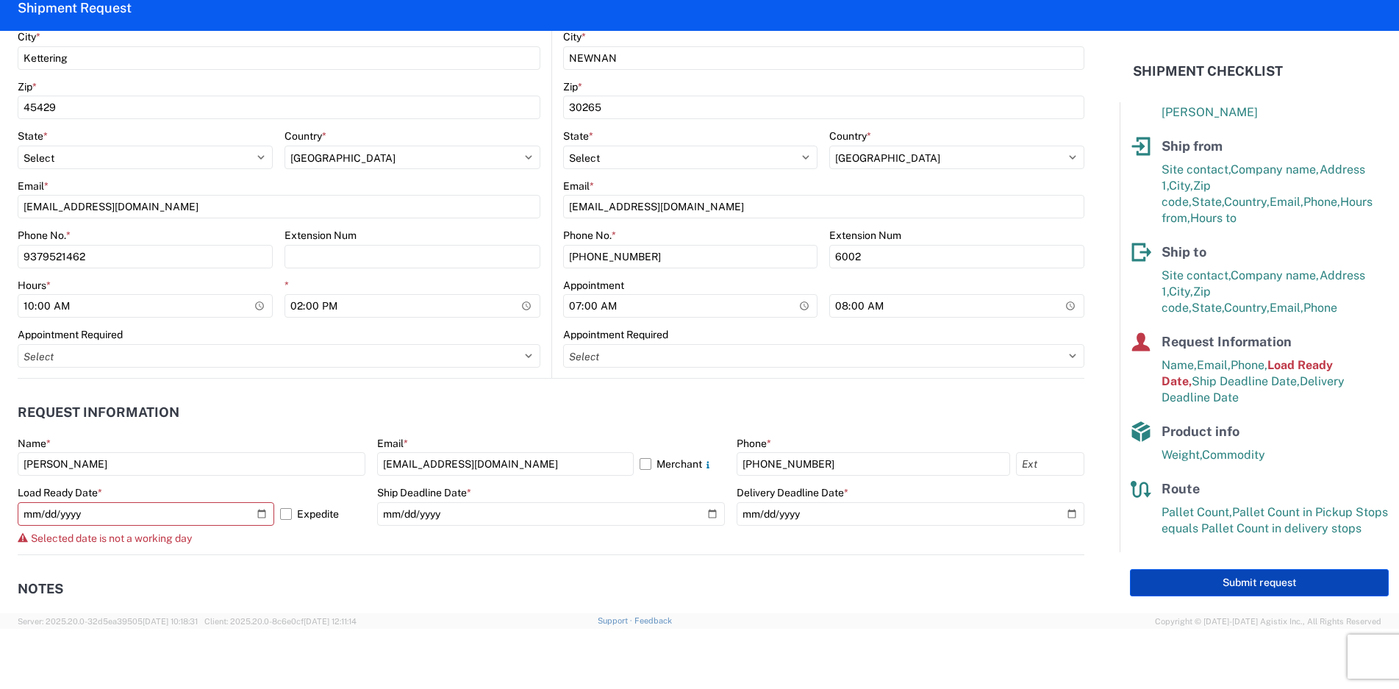
click at [1197, 583] on button "Submit request" at bounding box center [1259, 582] width 259 height 27
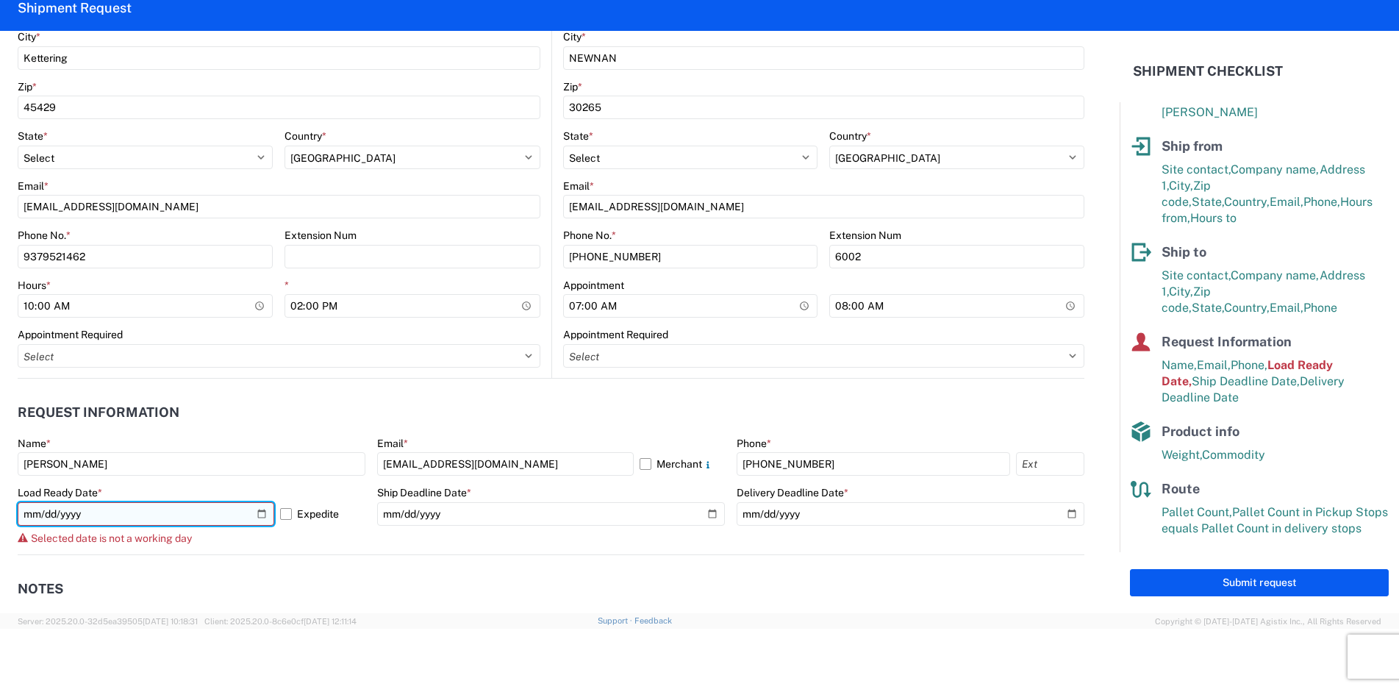
click at [256, 513] on input "[DATE]" at bounding box center [146, 514] width 257 height 24
click at [144, 520] on input "[DATE]" at bounding box center [146, 514] width 257 height 24
click at [261, 507] on input "[DATE]" at bounding box center [146, 514] width 257 height 24
click at [256, 512] on input "[DATE]" at bounding box center [146, 514] width 257 height 24
type input "[DATE]"
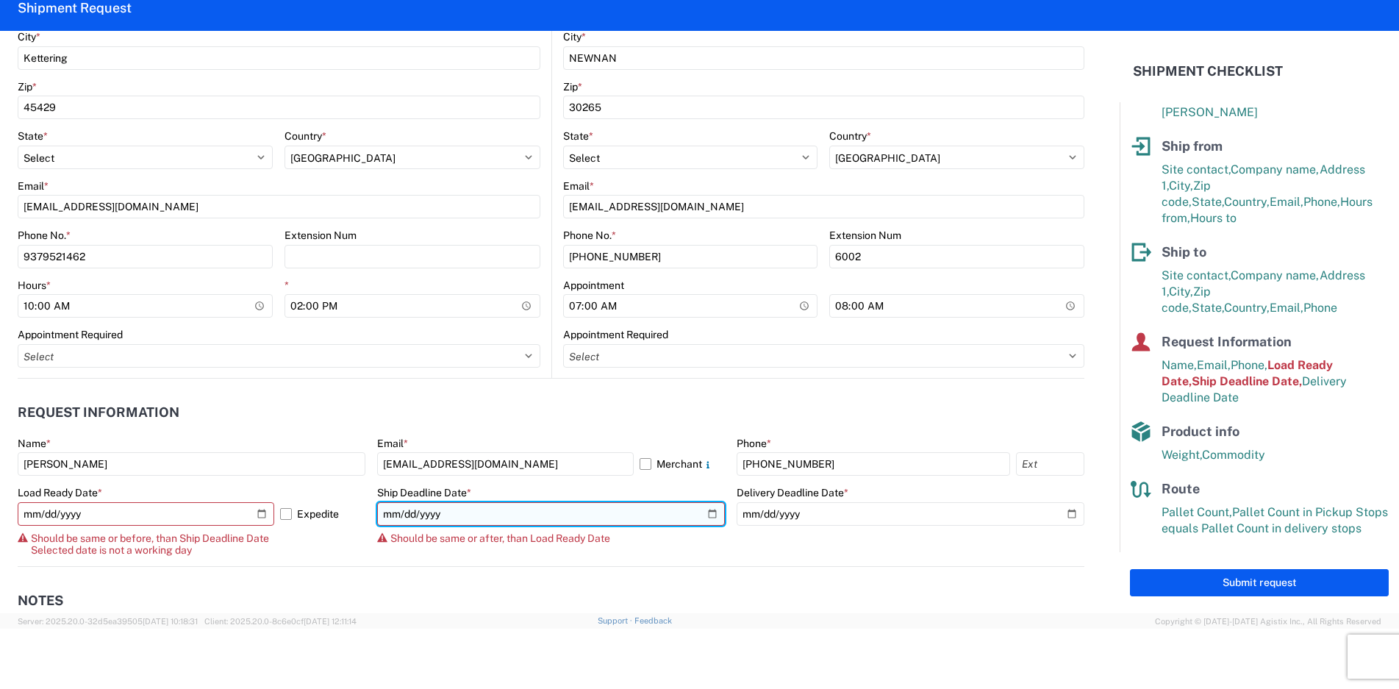
click at [441, 515] on input "[DATE]" at bounding box center [551, 514] width 348 height 24
click at [703, 512] on input "[DATE]" at bounding box center [551, 514] width 348 height 24
type input "[DATE]"
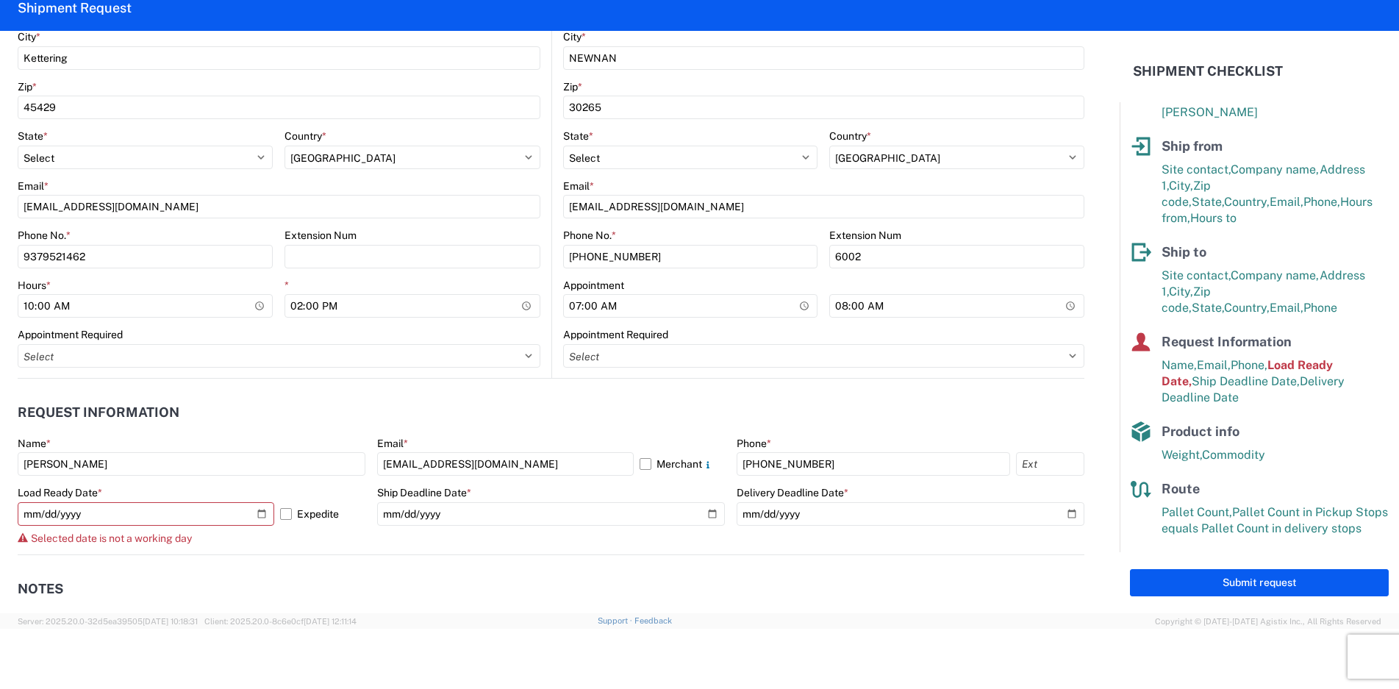
click at [313, 580] on header "Notes" at bounding box center [551, 589] width 1066 height 33
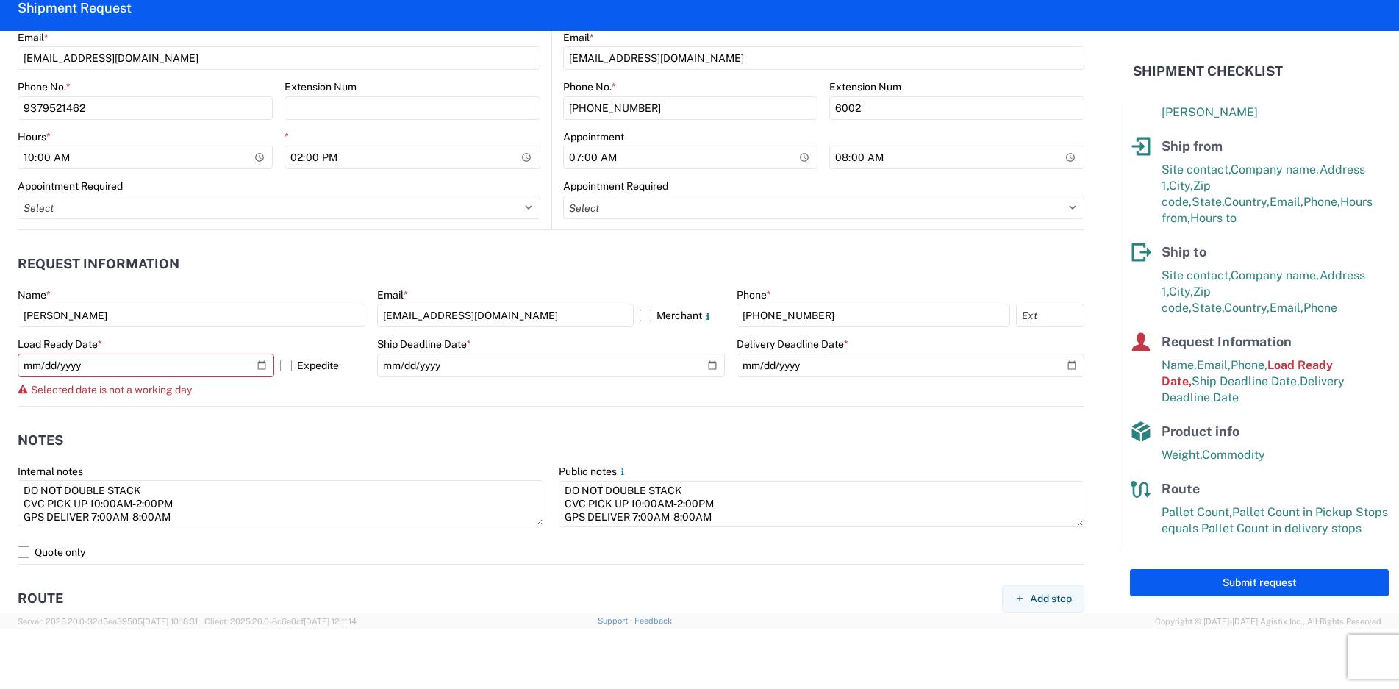
scroll to position [662, 0]
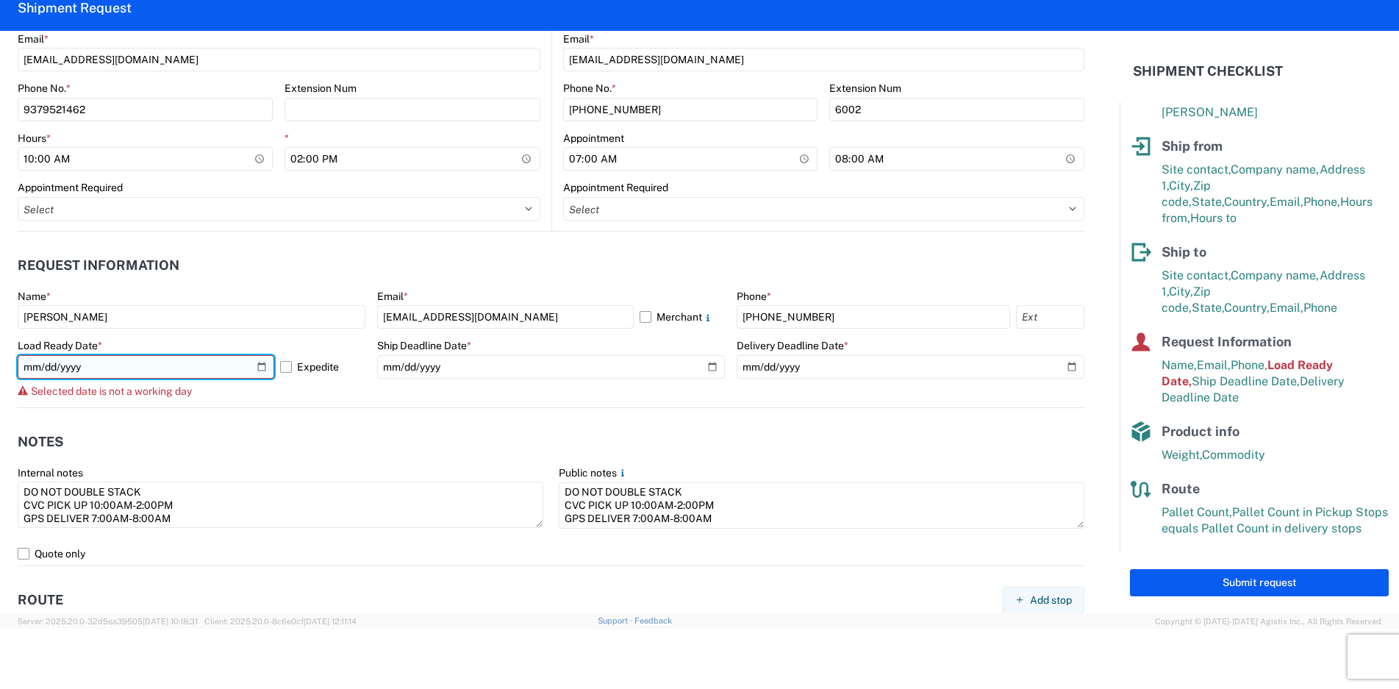
click at [123, 365] on input "[DATE]" at bounding box center [146, 367] width 257 height 24
click at [261, 366] on input "[DATE]" at bounding box center [146, 367] width 257 height 24
click at [255, 367] on input "[DATE]" at bounding box center [146, 367] width 257 height 24
type input "[DATE]"
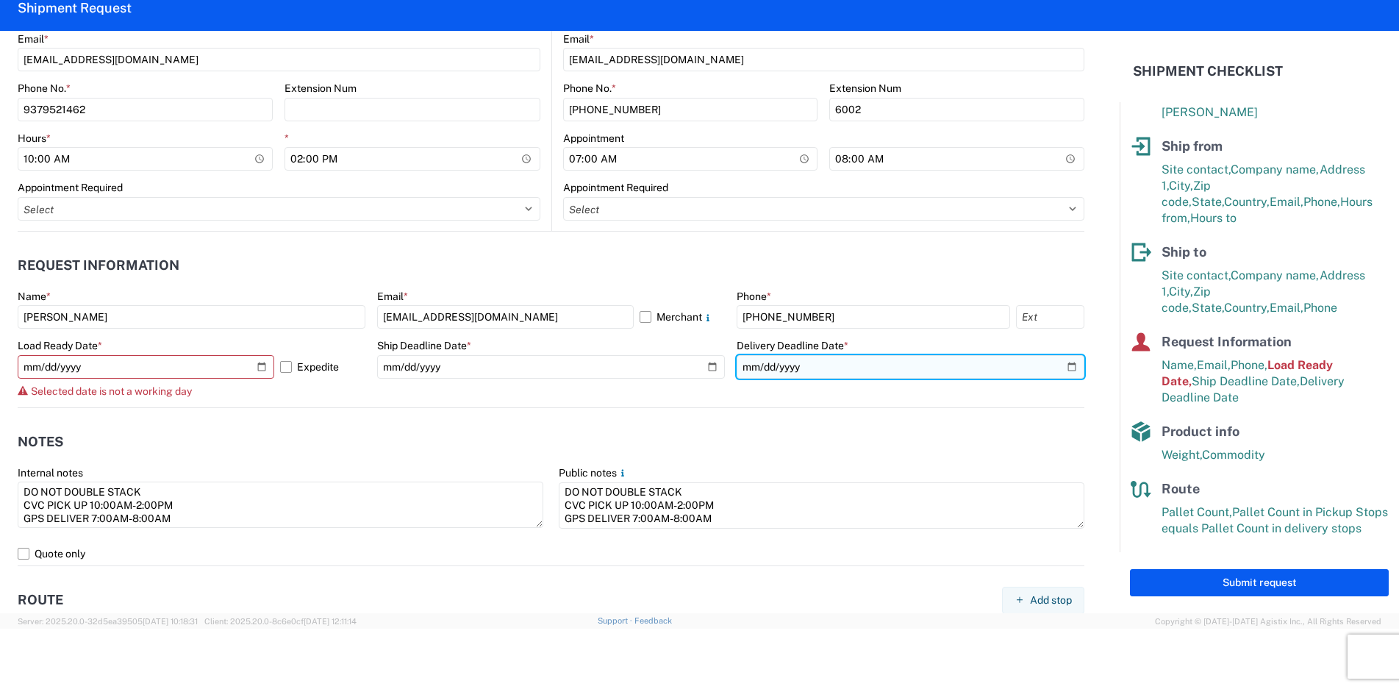
click at [806, 357] on input "[DATE]" at bounding box center [910, 367] width 348 height 24
click at [1062, 363] on input "[DATE]" at bounding box center [910, 367] width 348 height 24
type input "[DATE]"
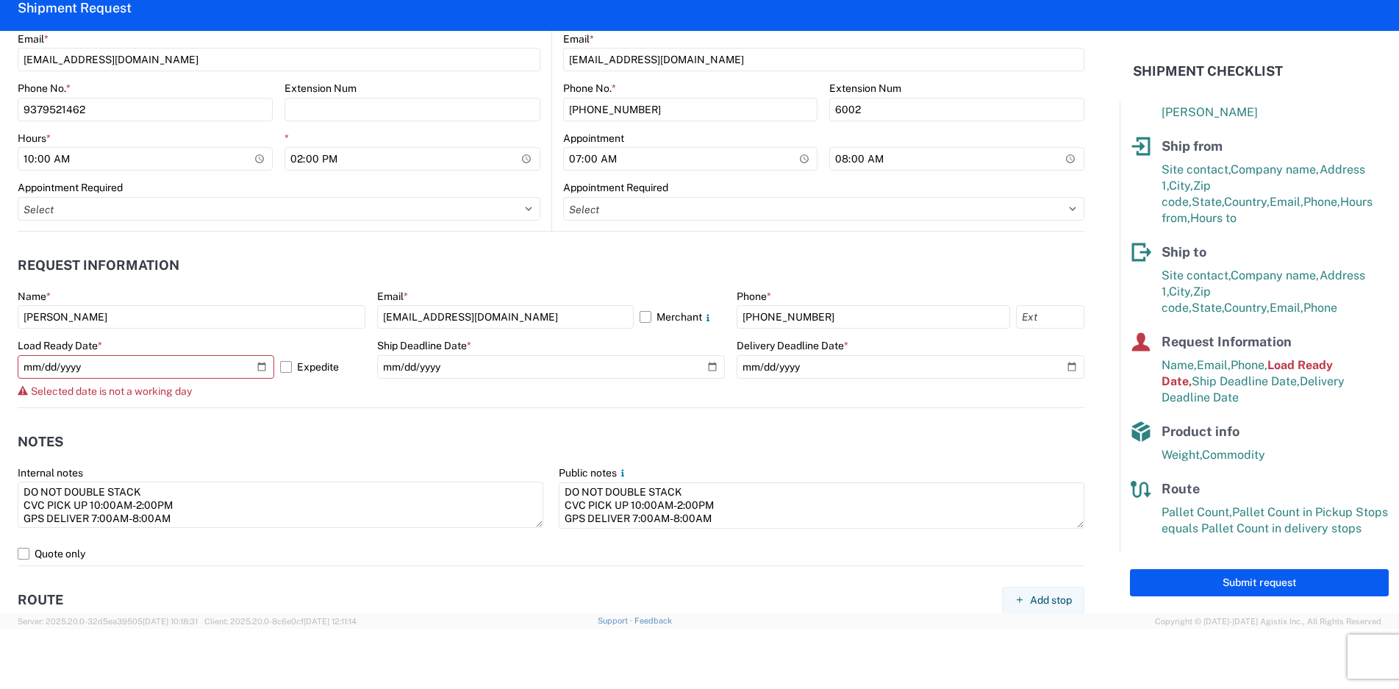
click at [430, 445] on header "Notes" at bounding box center [551, 442] width 1066 height 33
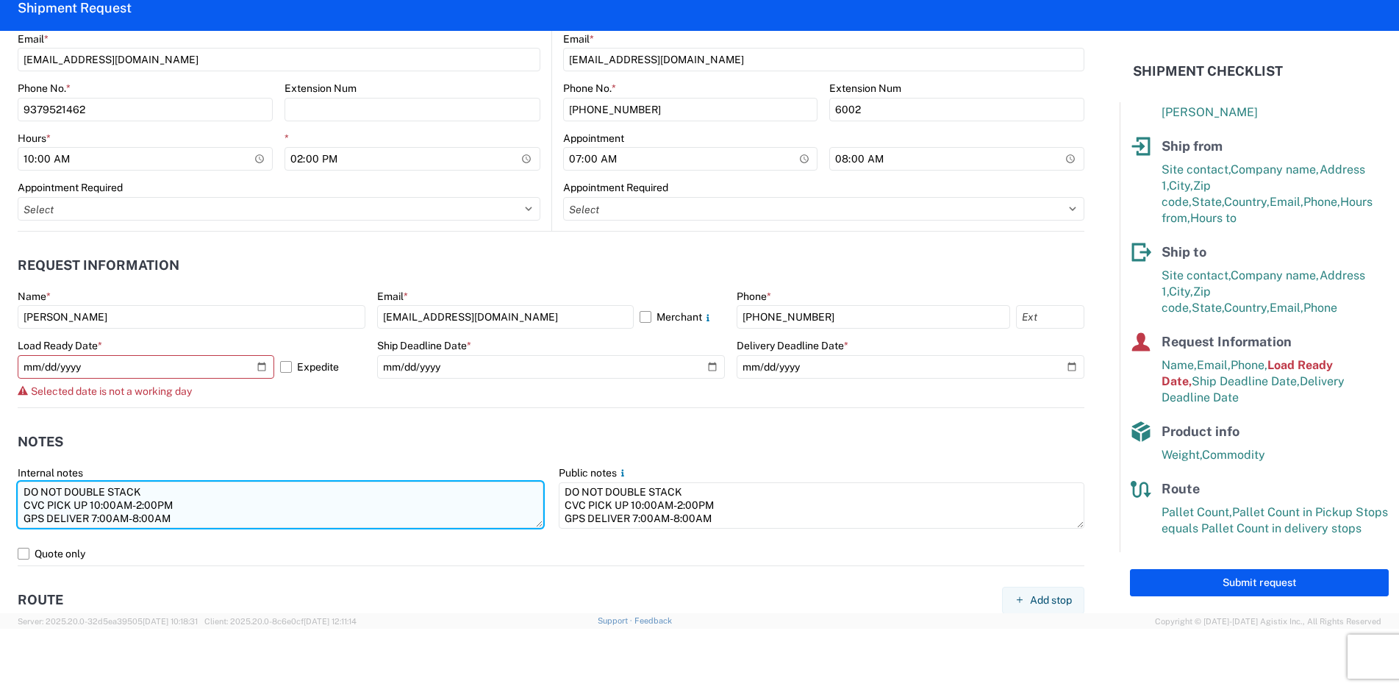
click at [226, 495] on textarea "DO NOT DOUBLE STACK CVC PICK UP 10:00AM-2:00PM GPS DELIVER 7:00AM-8:00AM" at bounding box center [281, 504] width 526 height 46
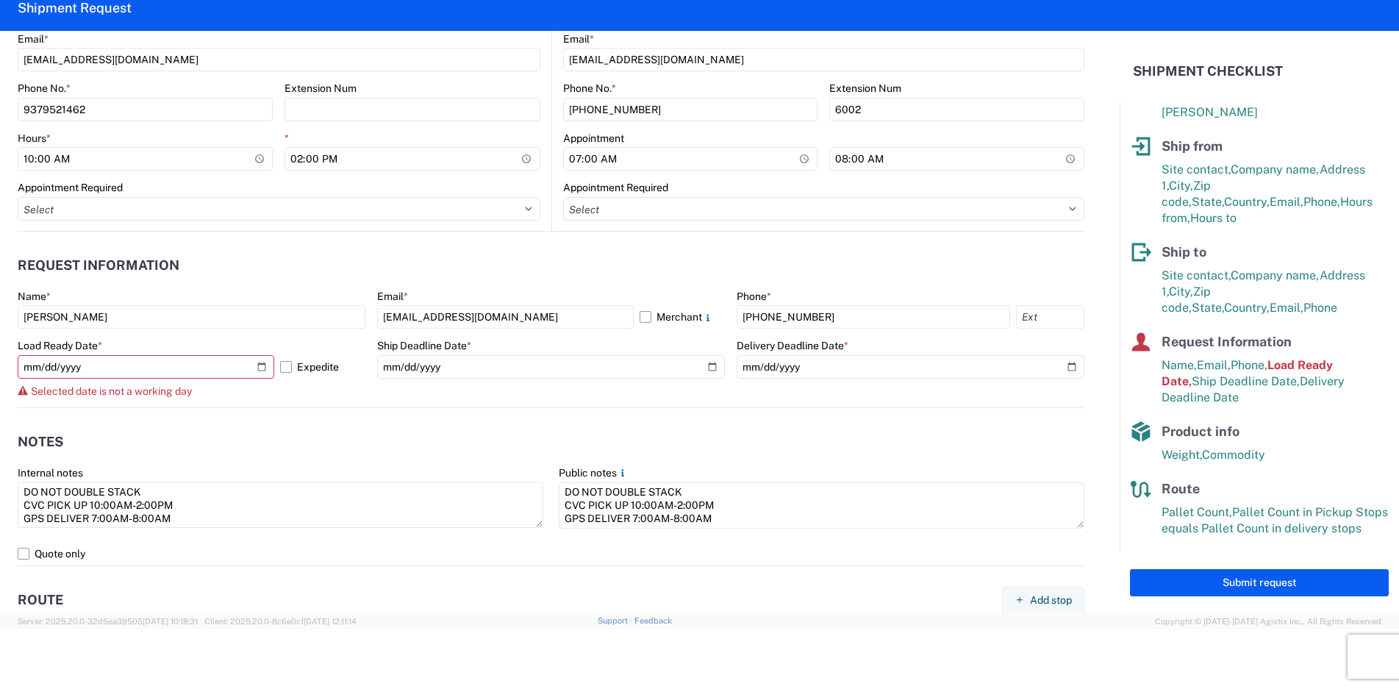
click at [223, 426] on header "Notes" at bounding box center [551, 442] width 1066 height 33
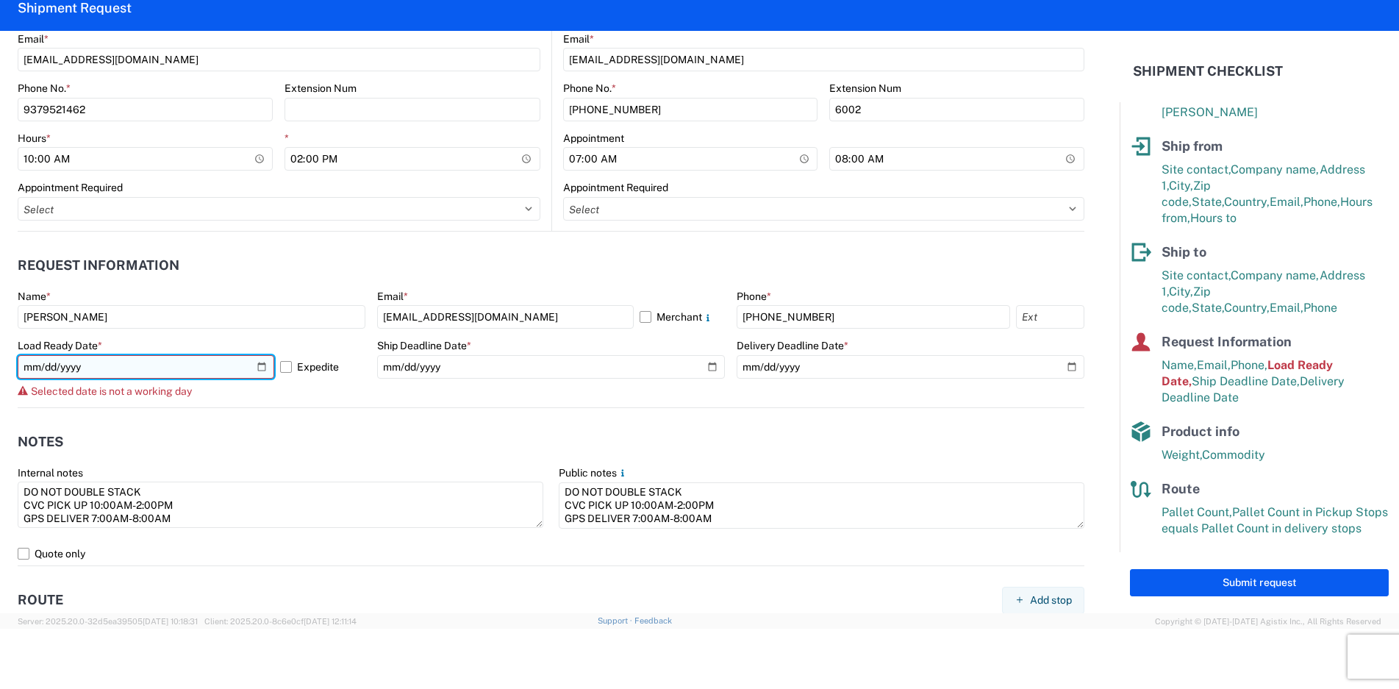
click at [259, 368] on input "[DATE]" at bounding box center [146, 367] width 257 height 24
type input "[DATE]"
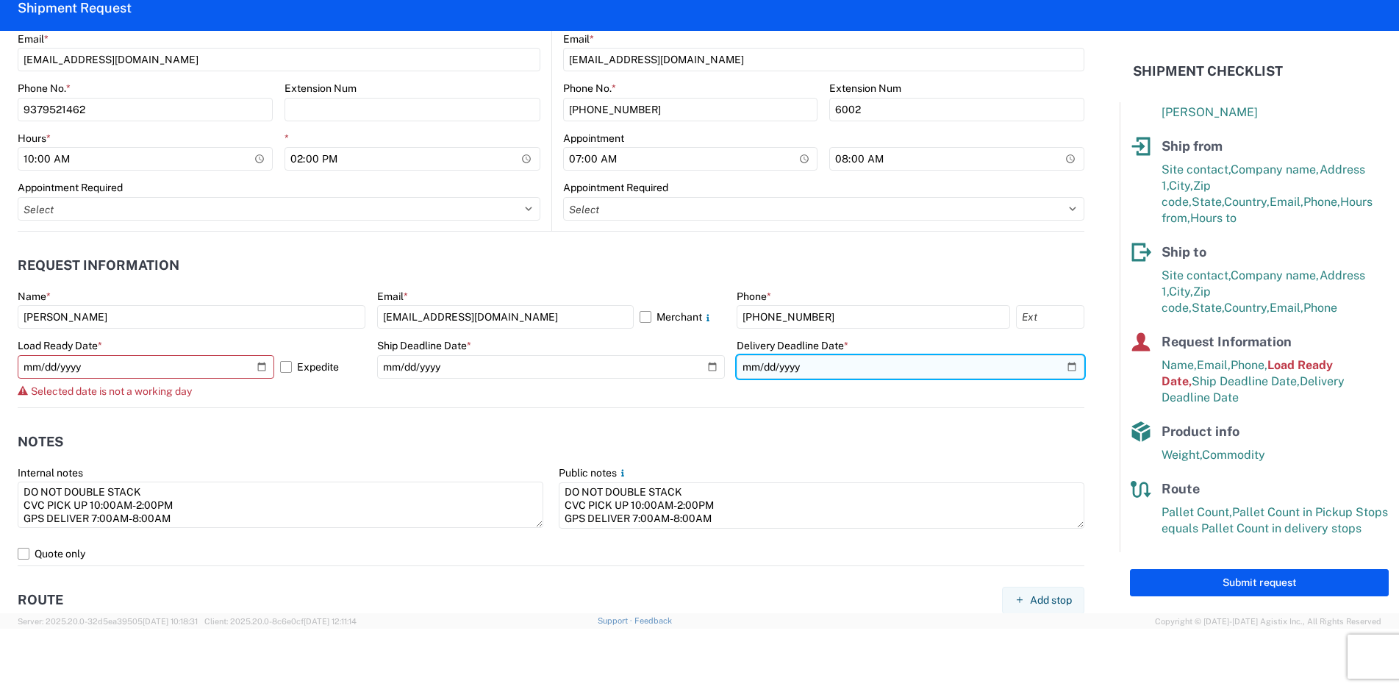
click at [1058, 368] on input "[DATE]" at bounding box center [910, 367] width 348 height 24
type input "[DATE]"
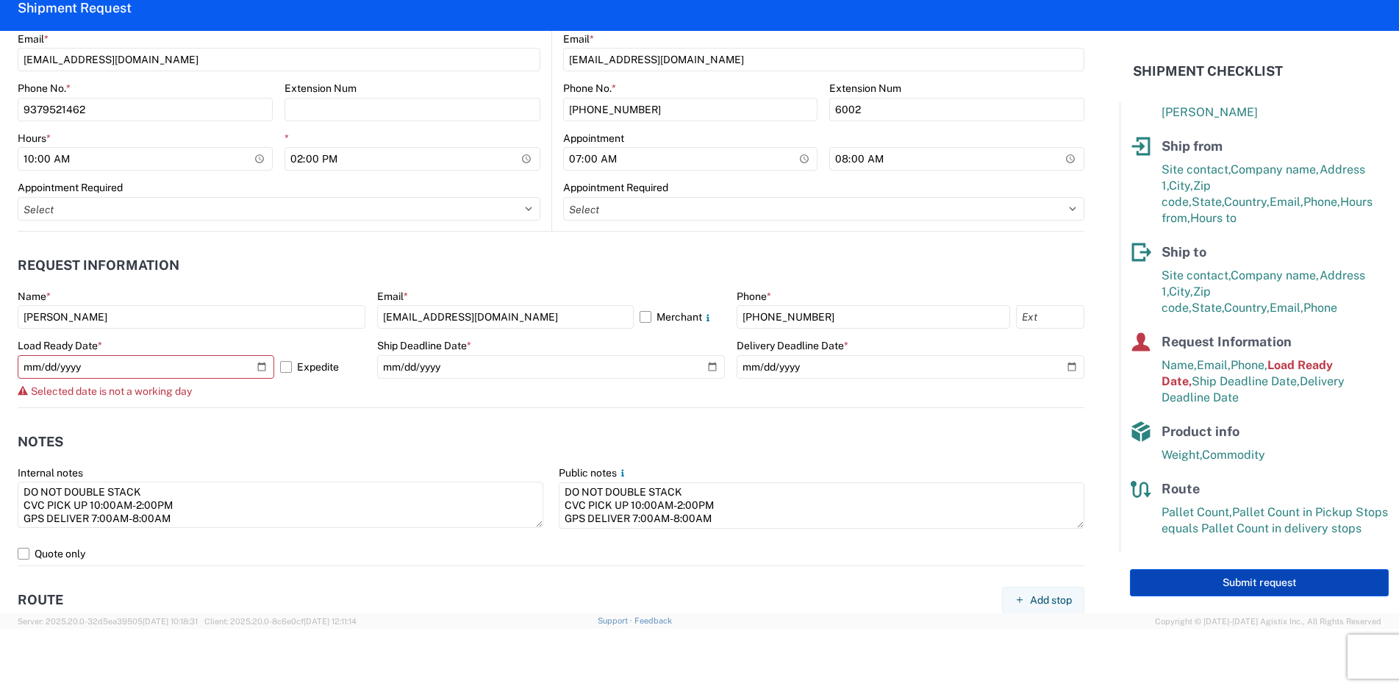
click at [1277, 583] on button "Submit request" at bounding box center [1259, 582] width 259 height 27
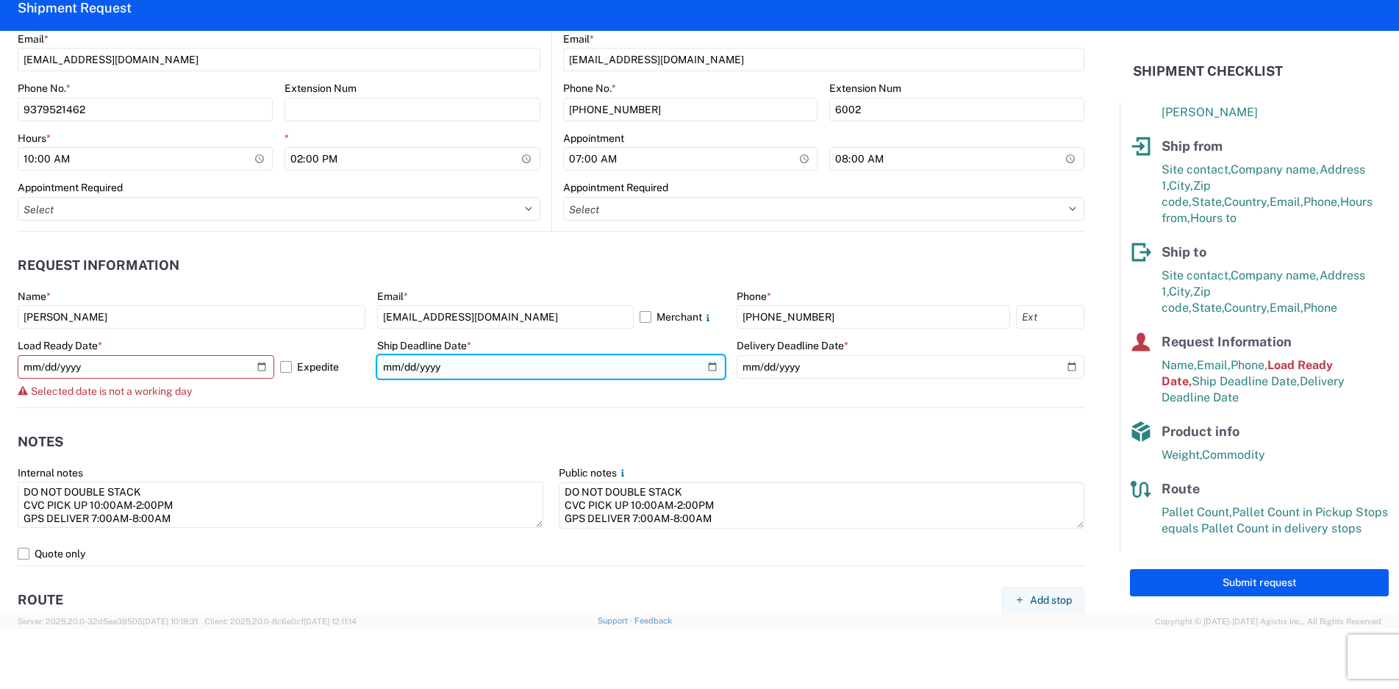
click at [699, 362] on input "[DATE]" at bounding box center [551, 367] width 348 height 24
type input "[DATE]"
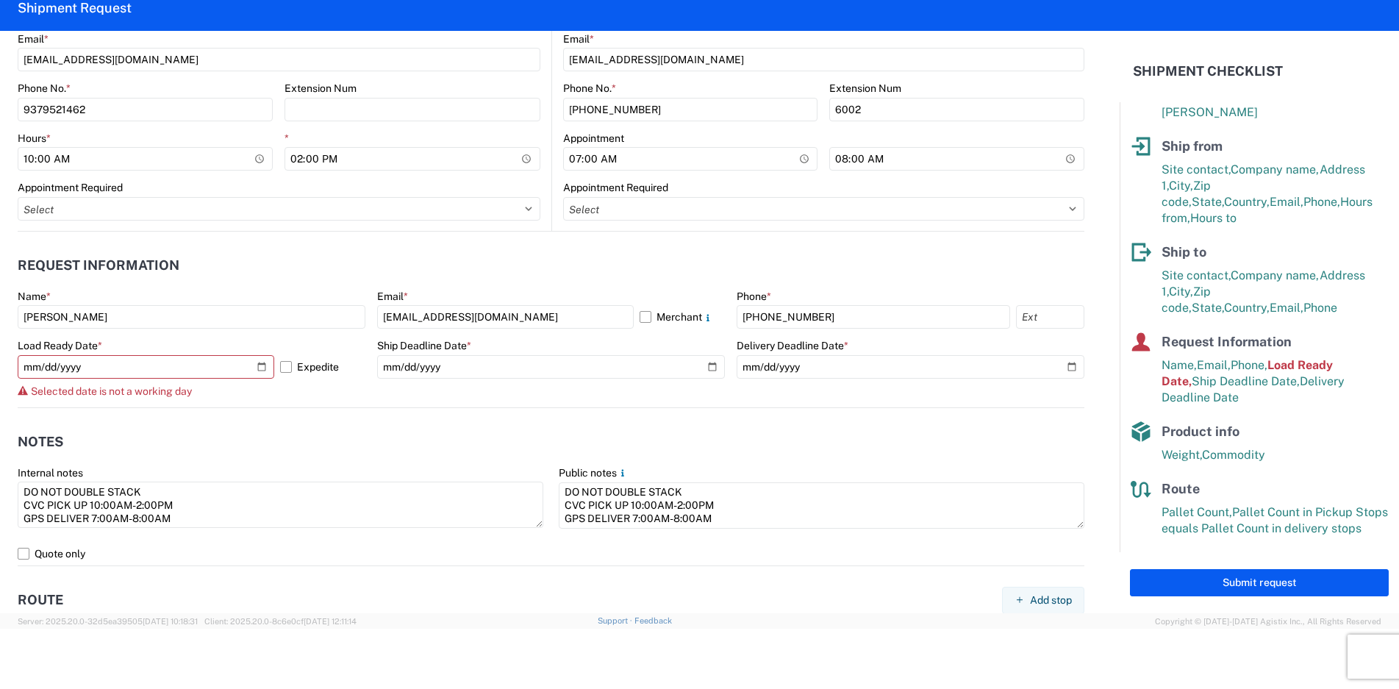
click at [387, 578] on agx-route "Route Add stop Mileage: 543 mi. Estimated Next Day Delivery 1. Pickup CONSOLIDA…" at bounding box center [551, 699] width 1066 height 267
click at [1263, 581] on button "Submit request" at bounding box center [1259, 582] width 259 height 27
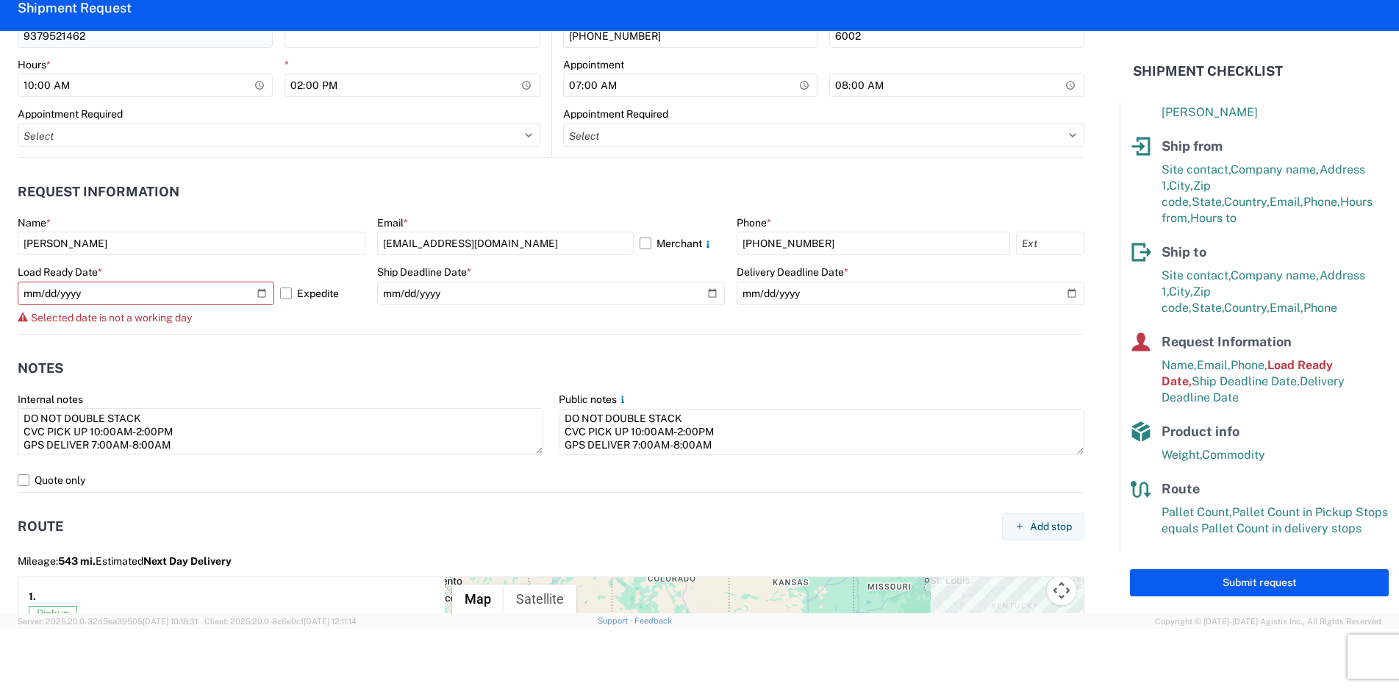
scroll to position [723, 0]
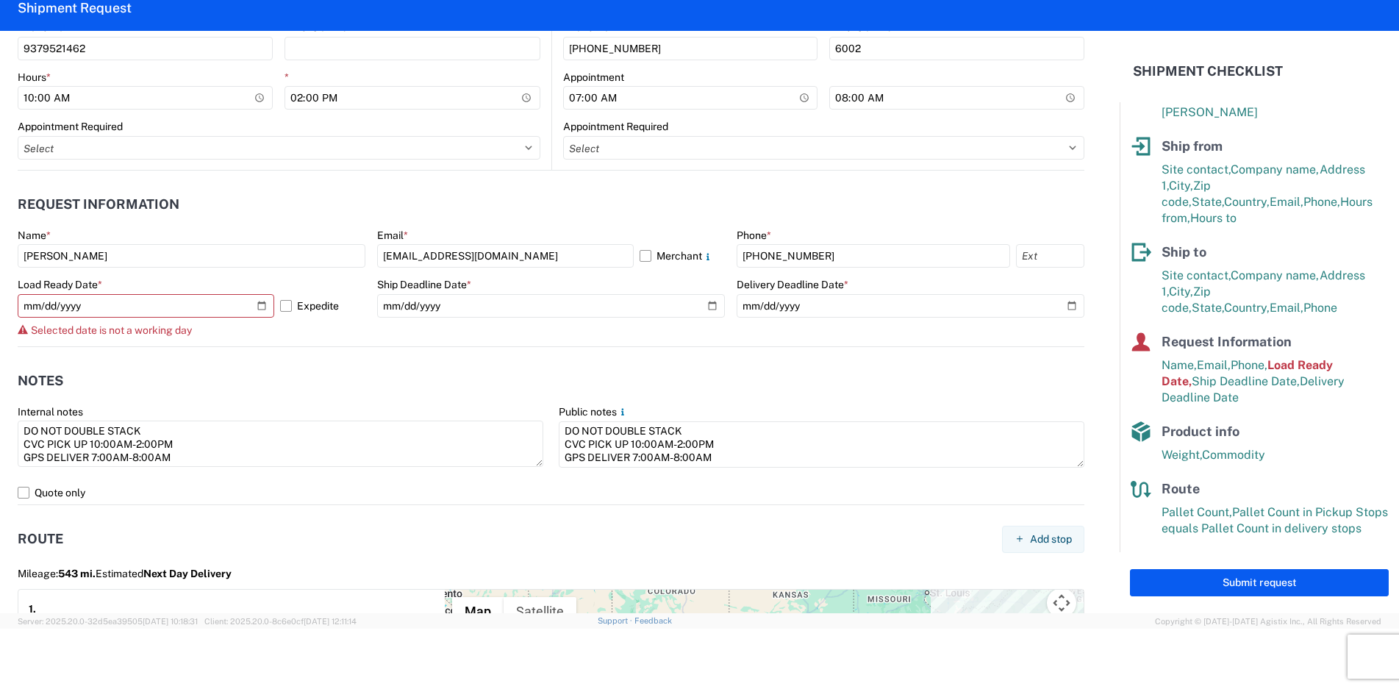
drag, startPoint x: 0, startPoint y: 43, endPoint x: 129, endPoint y: 73, distance: 132.8
click at [129, 73] on form "General Information Template PO# Equipment Type * Select 53’ Dry Van Flatbed Dr…" at bounding box center [559, 322] width 1119 height 582
click at [229, 419] on div "Internal notes DO NOT DOUBLE STACK CVC PICK UP 10:00AM-2:00PM GPS DELIVER 7:00A…" at bounding box center [281, 437] width 526 height 65
click at [10, 23] on agx-form-header "Shipment Request" at bounding box center [699, 8] width 1399 height 46
click at [305, 407] on div "Internal notes" at bounding box center [281, 411] width 526 height 13
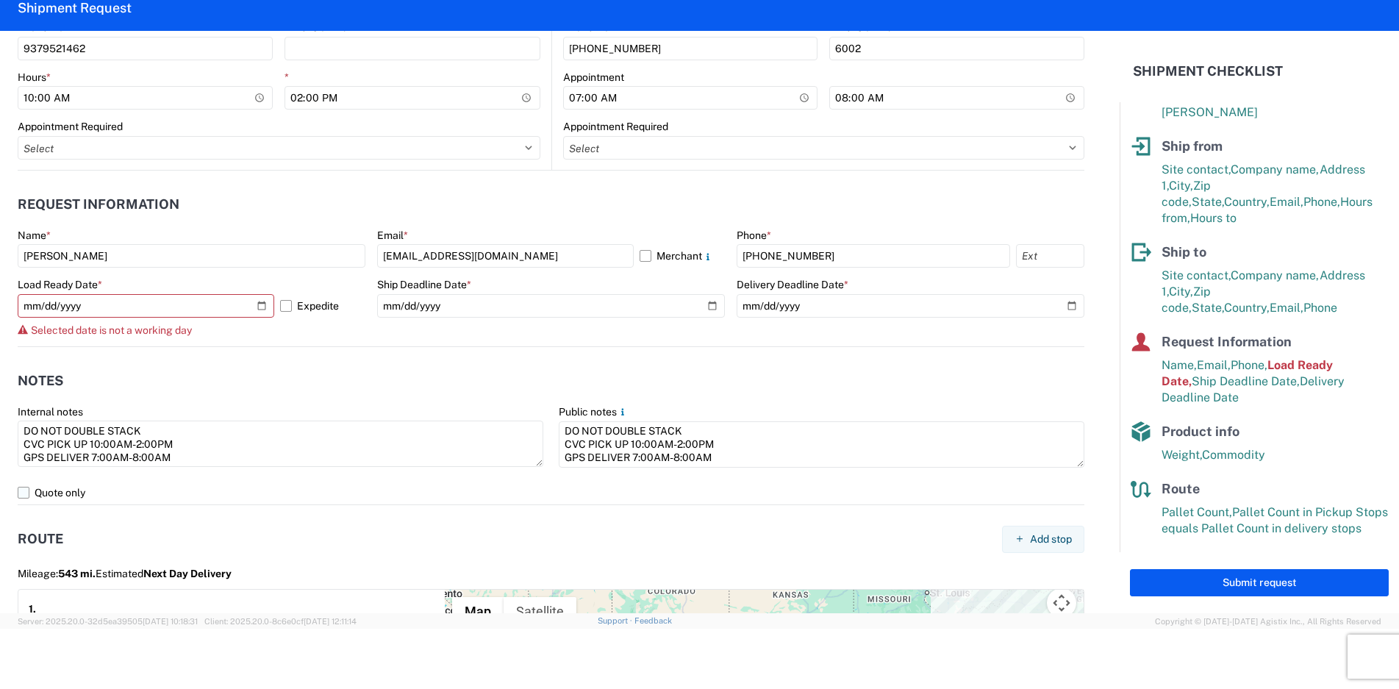
click at [279, 494] on label "Quote only" at bounding box center [551, 493] width 1066 height 24
click at [0, 0] on input "Quote only" at bounding box center [0, 0] width 0 height 0
click at [276, 387] on header "Notes" at bounding box center [551, 381] width 1066 height 33
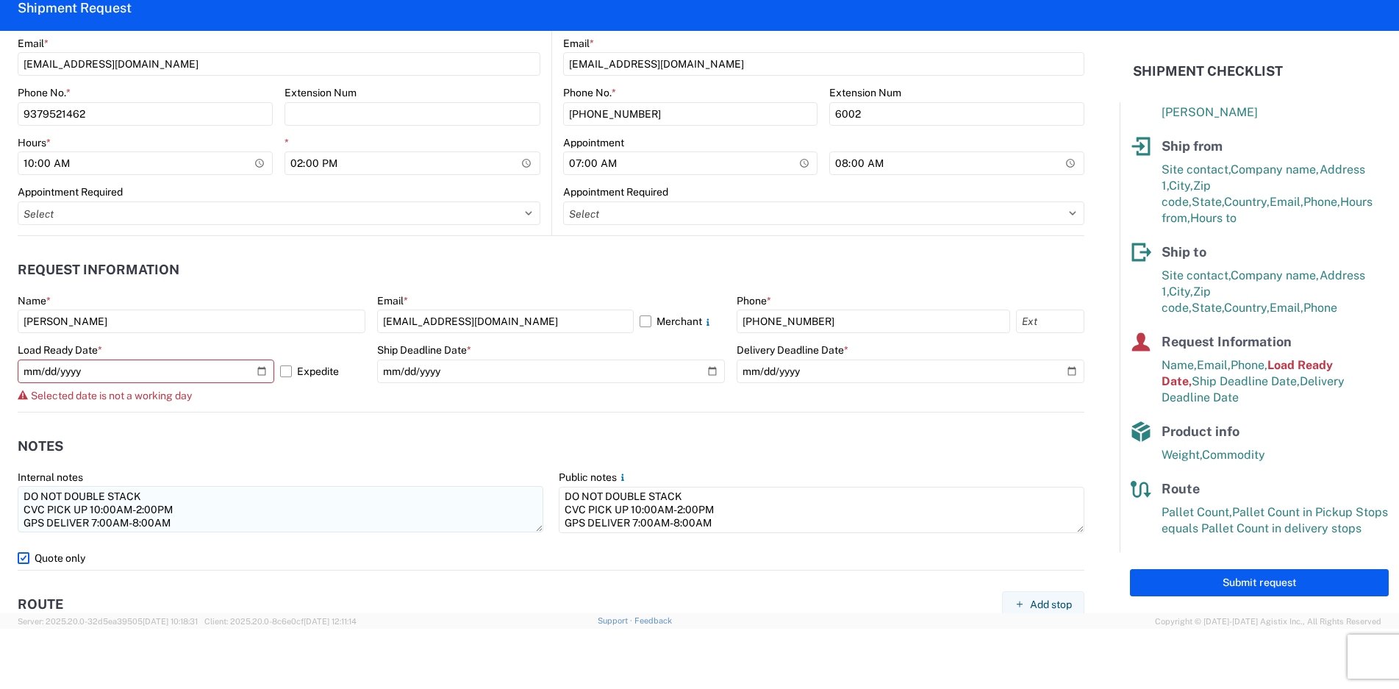
scroll to position [649, 0]
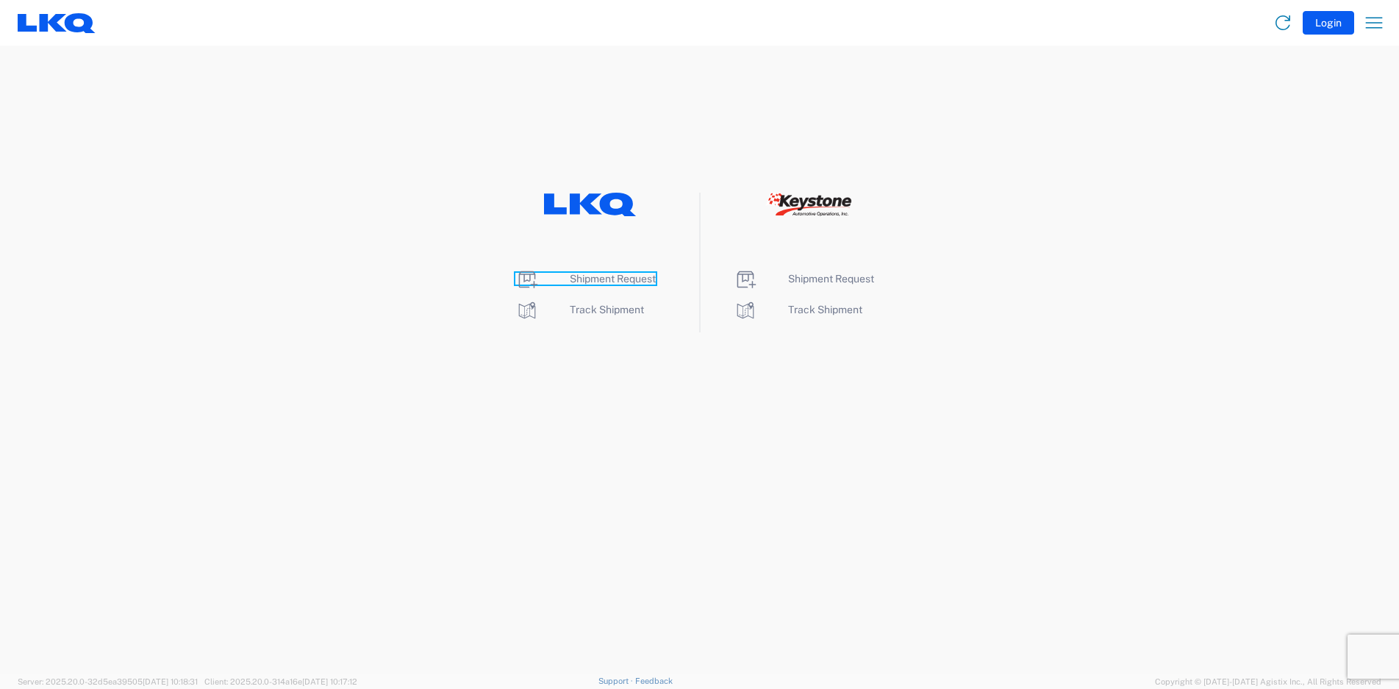
click at [588, 278] on span "Shipment Request" at bounding box center [613, 279] width 86 height 12
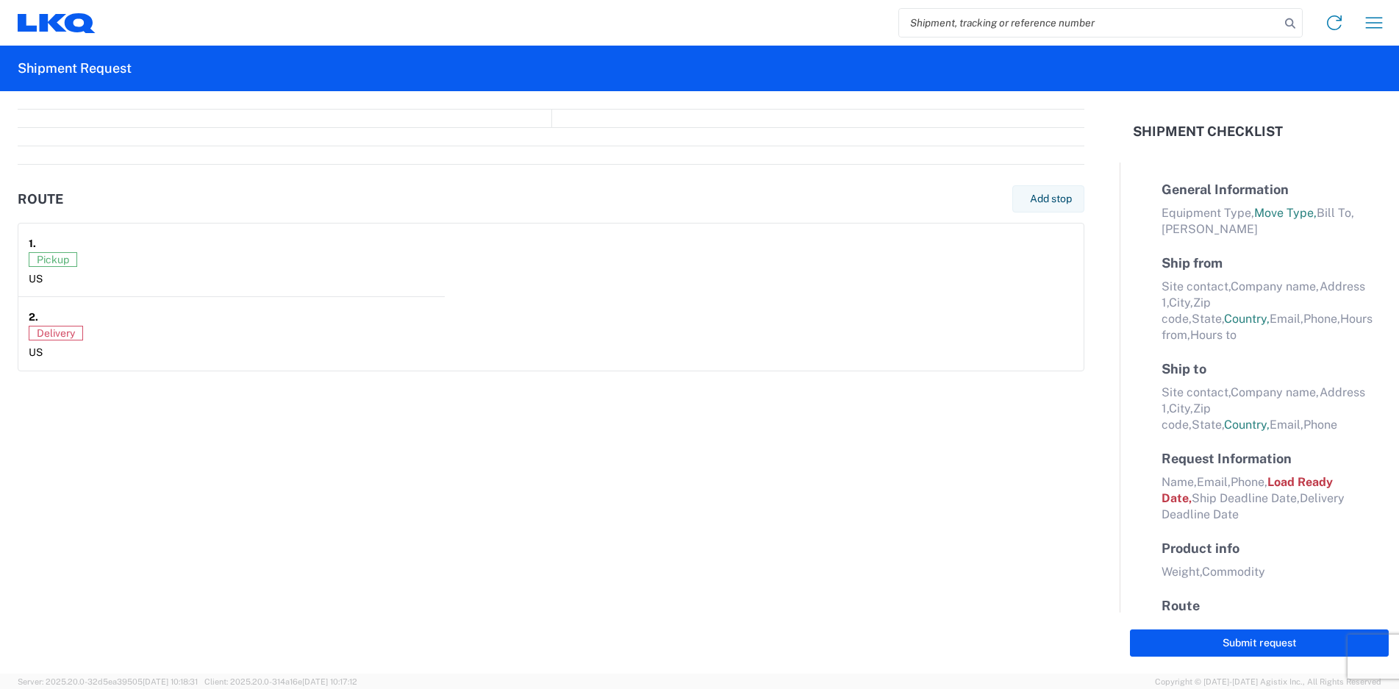
select select "FULL"
select select "LBS"
select select "IN"
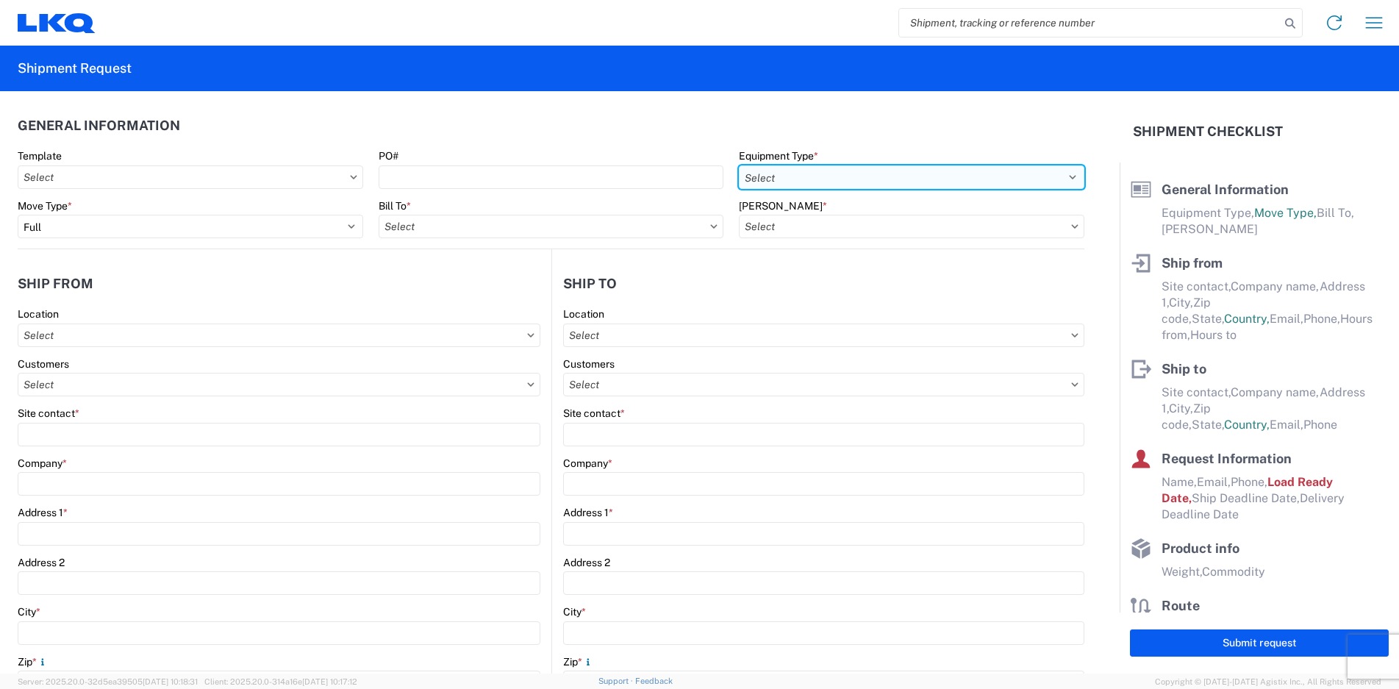
click at [1025, 173] on select "Select 53’ Dry Van Flatbed Dropdeck (van) Lowboy (flatbed) Rail" at bounding box center [911, 177] width 345 height 24
select select "STDV"
click at [739, 165] on select "Select 53’ Dry Van Flatbed Dropdeck (van) Lowboy (flatbed) Rail" at bounding box center [911, 177] width 345 height 24
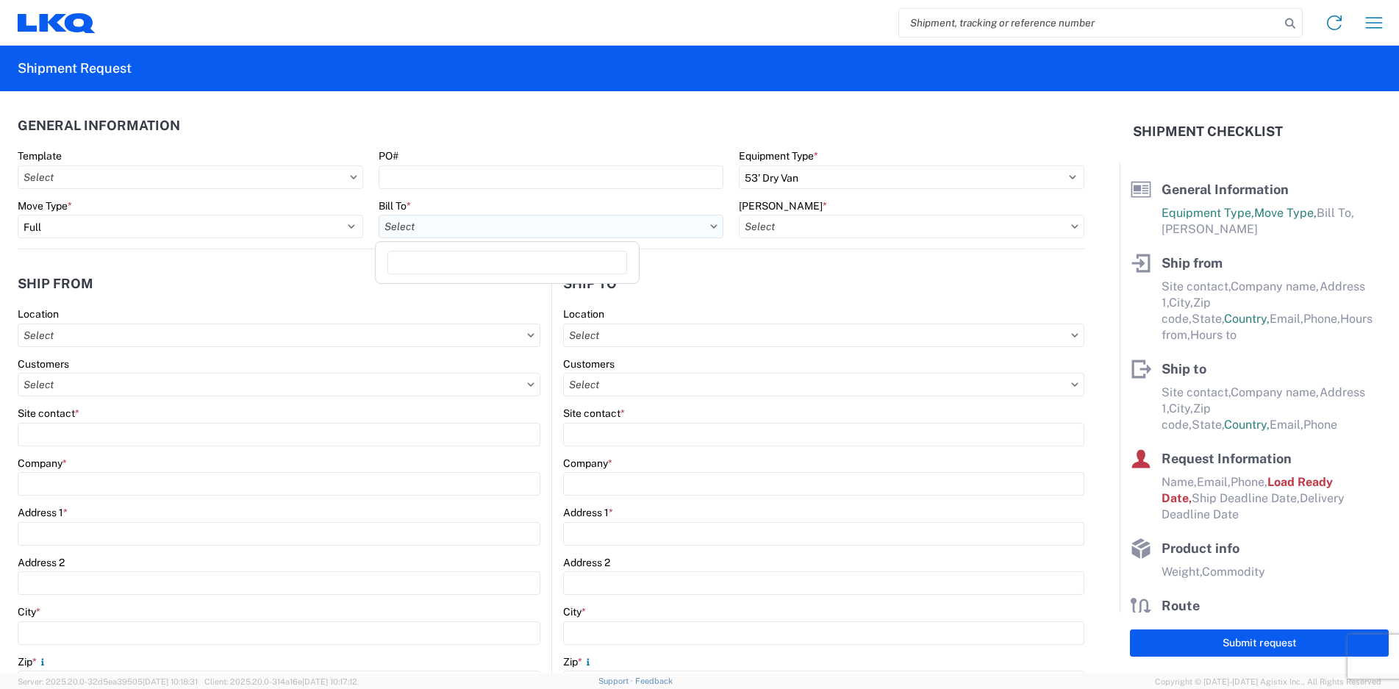
click at [531, 233] on input "text" at bounding box center [551, 227] width 345 height 24
type input "1894"
click at [470, 287] on div "1894 - [GEOGRAPHIC_DATA], [GEOGRAPHIC_DATA]- GPS" at bounding box center [519, 292] width 281 height 24
type input "1894 - [GEOGRAPHIC_DATA], [GEOGRAPHIC_DATA]- GPS"
click at [1071, 226] on icon at bounding box center [1074, 226] width 7 height 4
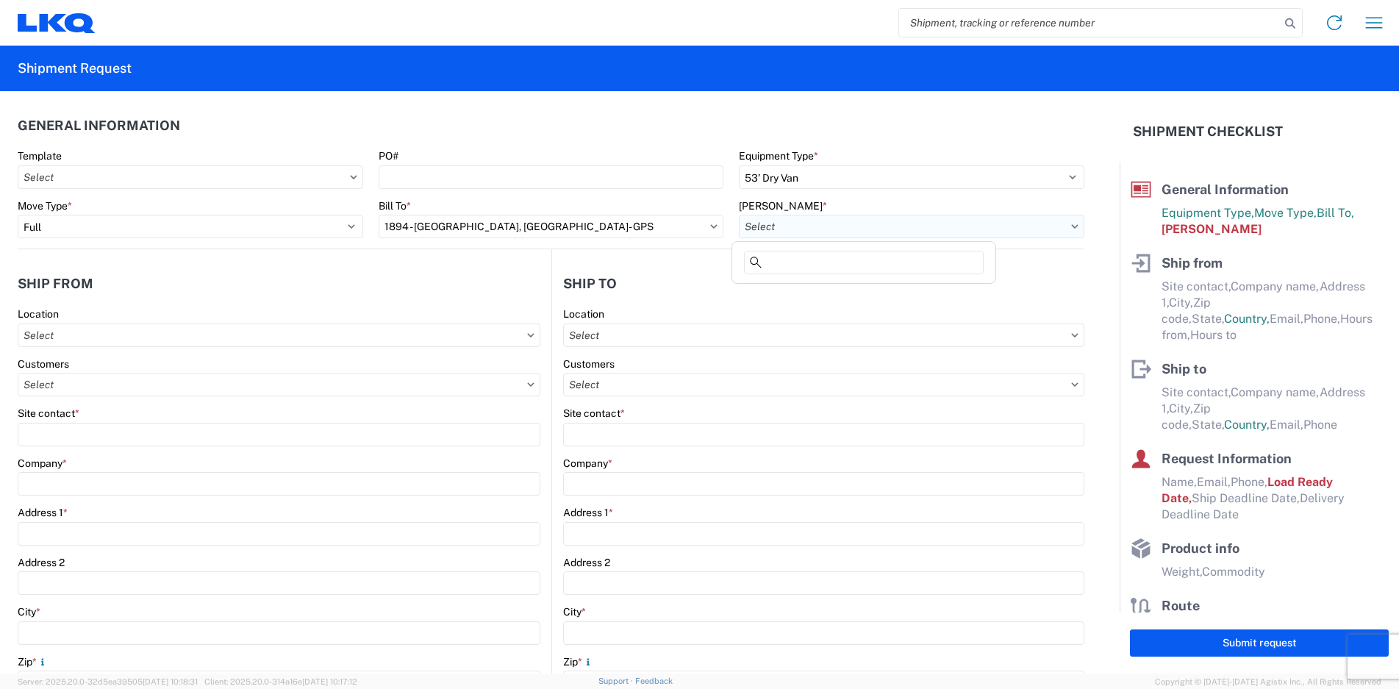
click at [814, 229] on input "text" at bounding box center [911, 227] width 345 height 24
click at [891, 293] on div "1894-3300-50180-0000 - 1894 Freight In - Parts" at bounding box center [863, 292] width 257 height 24
type input "1894-3300-50180-0000 - 1894 Freight In - Parts"
click at [82, 337] on input "text" at bounding box center [279, 335] width 523 height 24
type input "c"
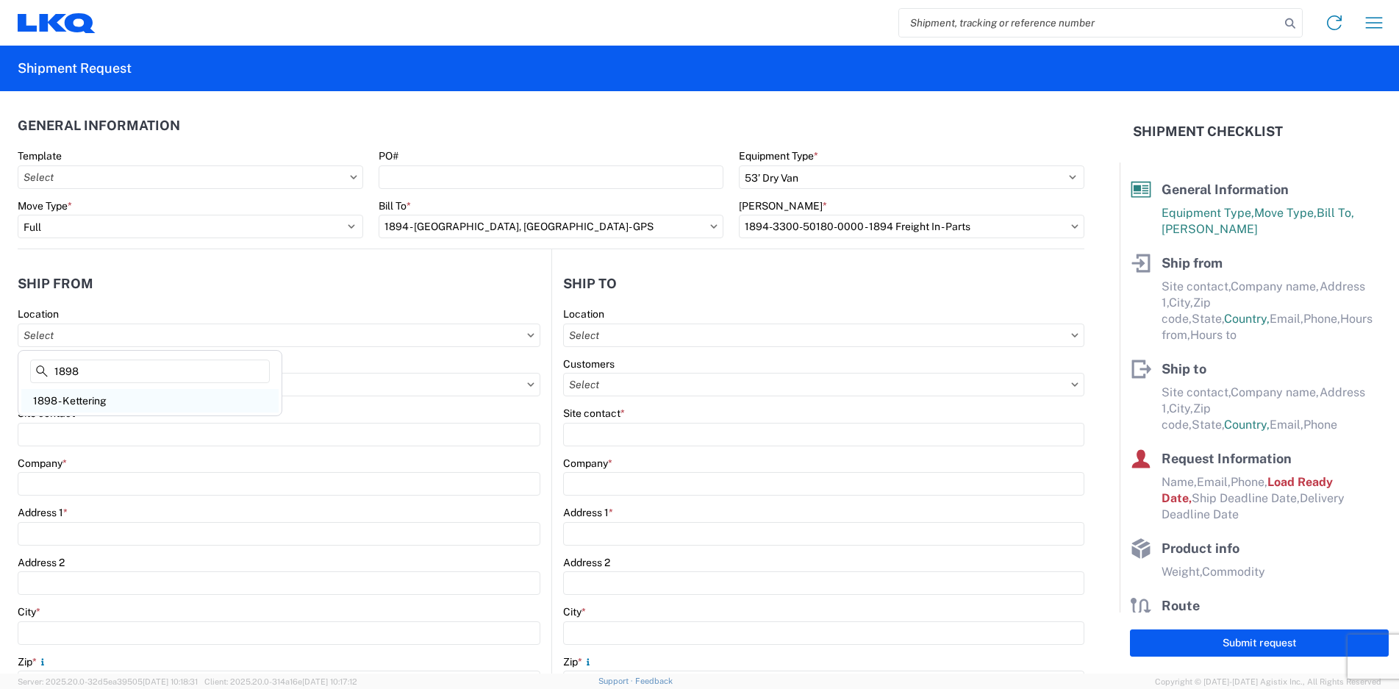
type input "1898"
click at [71, 399] on div "1898 - Kettering" at bounding box center [149, 401] width 257 height 24
type input "1898 - Kettering"
type input "LKQ Corporation"
type input "[STREET_ADDRESS]"
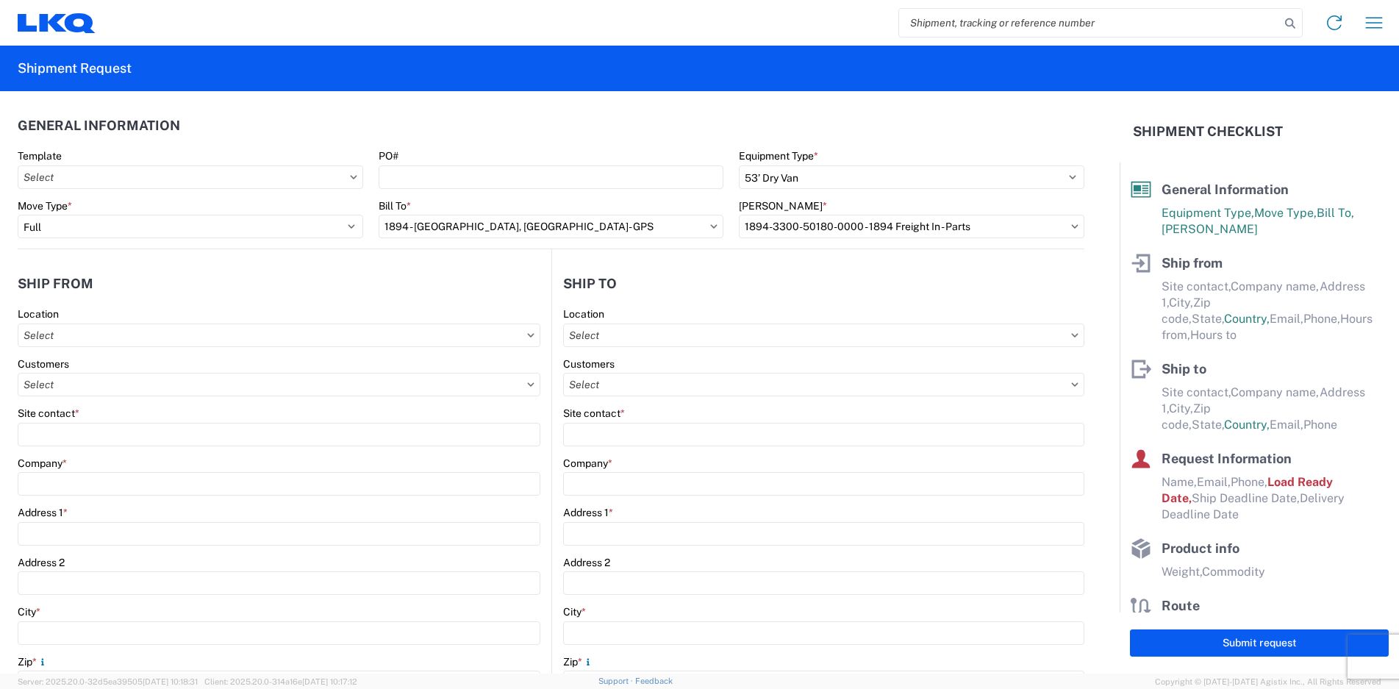
type input "Kettering"
type input "45429"
select select "OH"
select select "US"
type input "08:00"
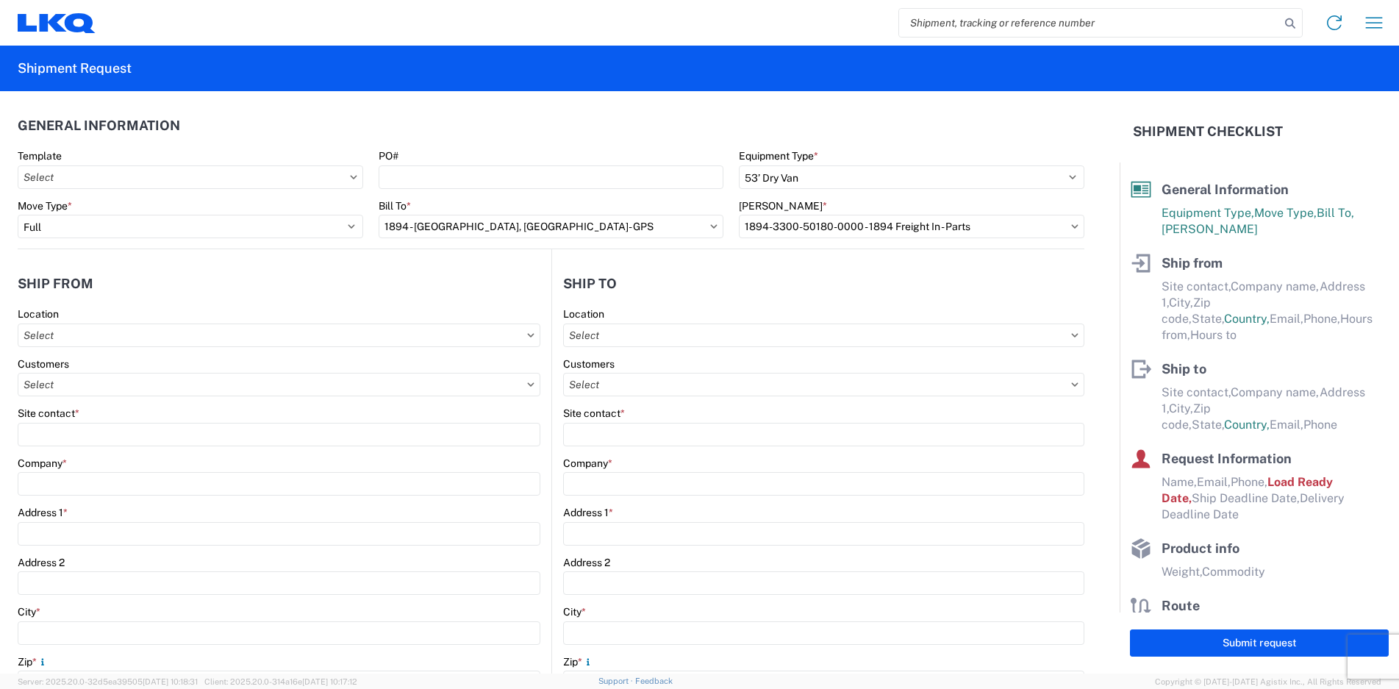
type input "14:00"
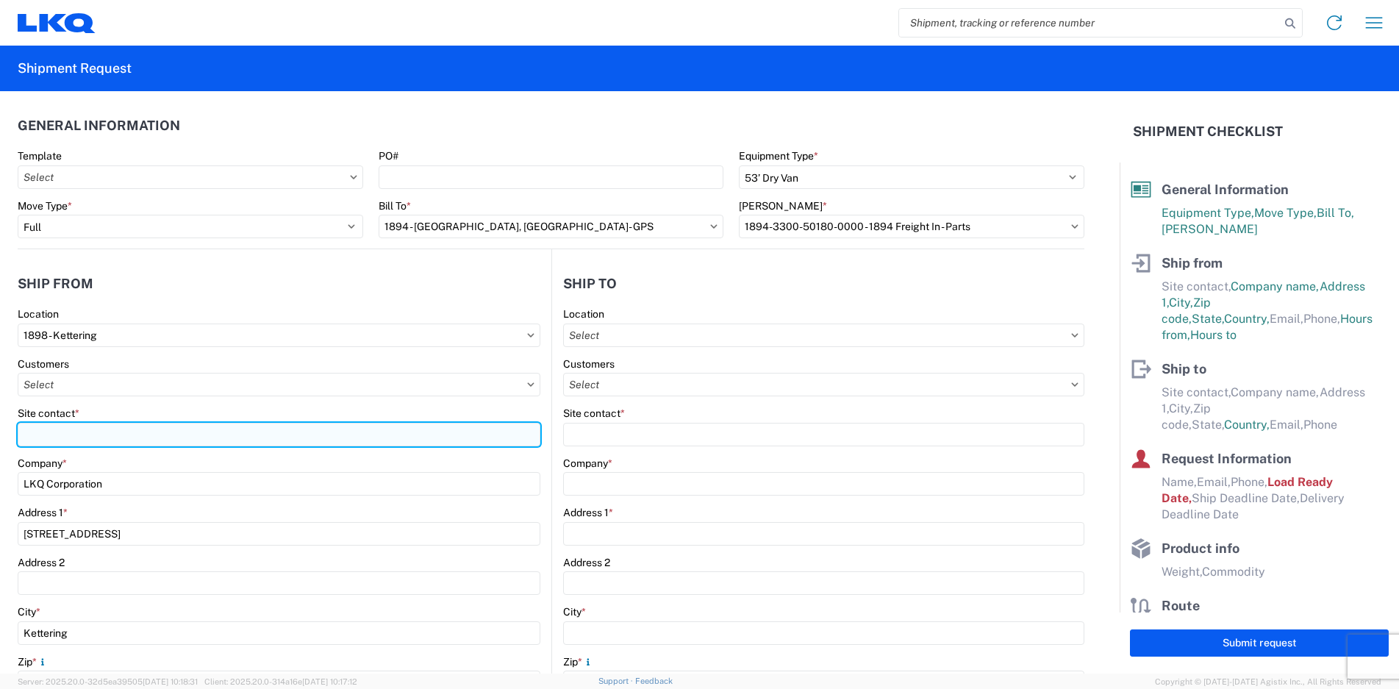
click at [80, 430] on input "Site contact *" at bounding box center [279, 435] width 523 height 24
type input "t"
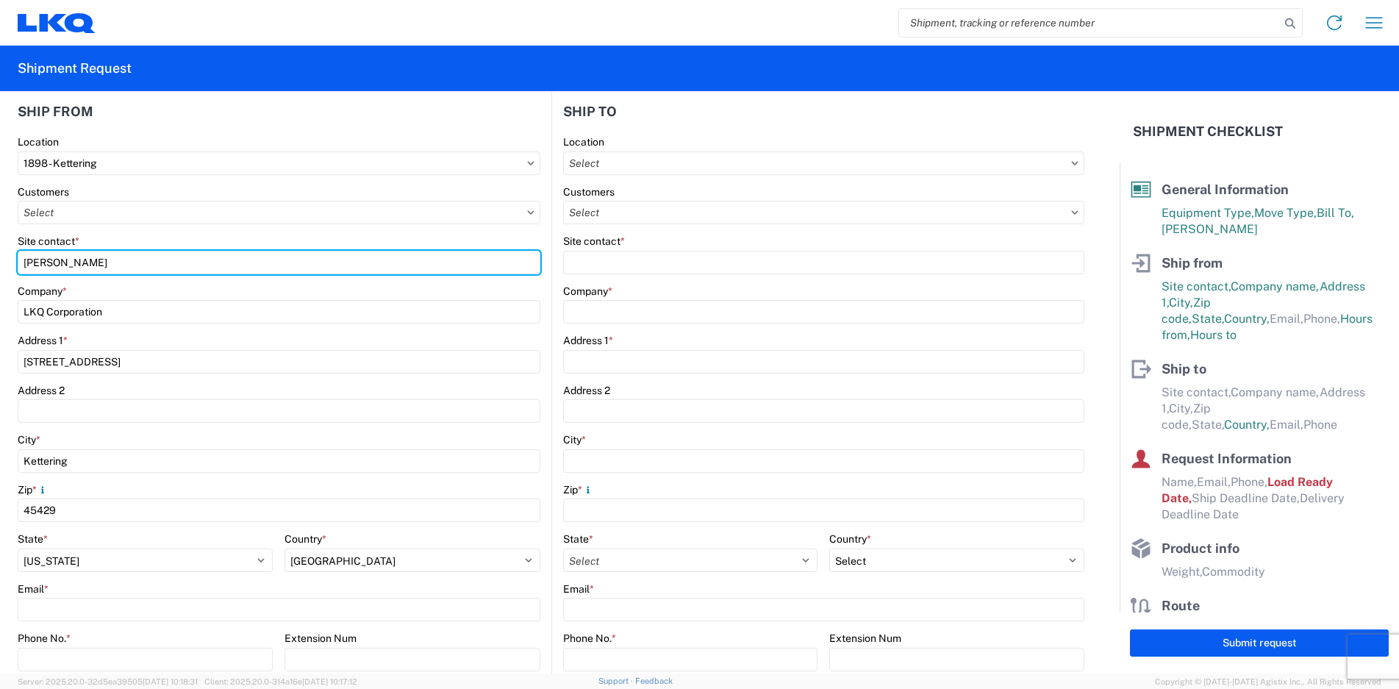
scroll to position [221, 0]
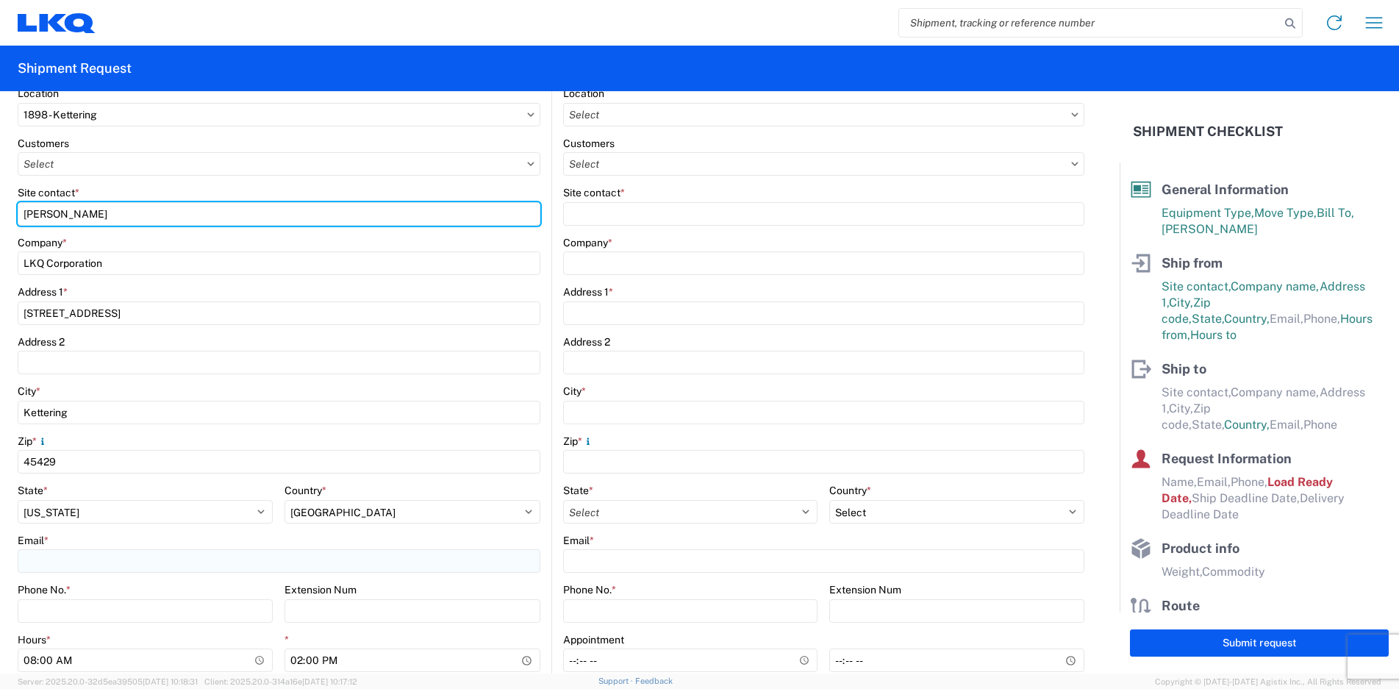
type input "[PERSON_NAME]"
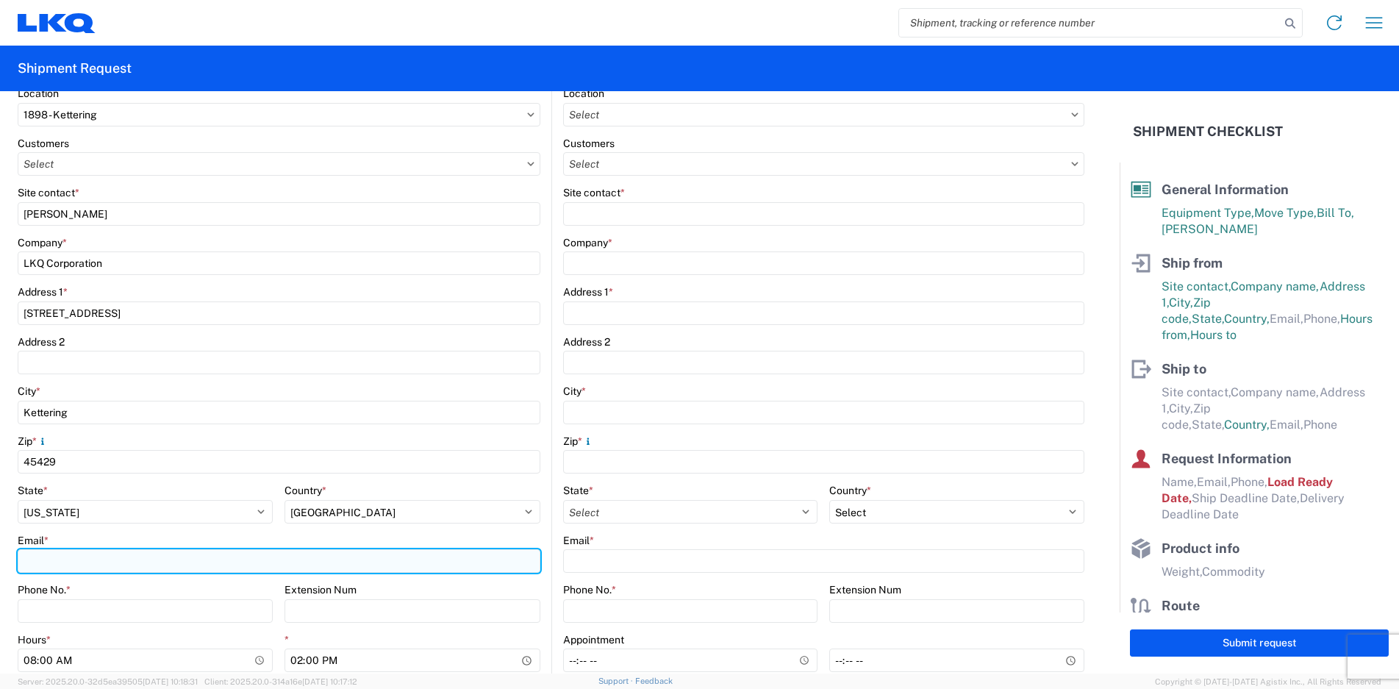
click at [61, 562] on input "Email *" at bounding box center [279, 561] width 523 height 24
type input "[EMAIL_ADDRESS][DOMAIN_NAME]"
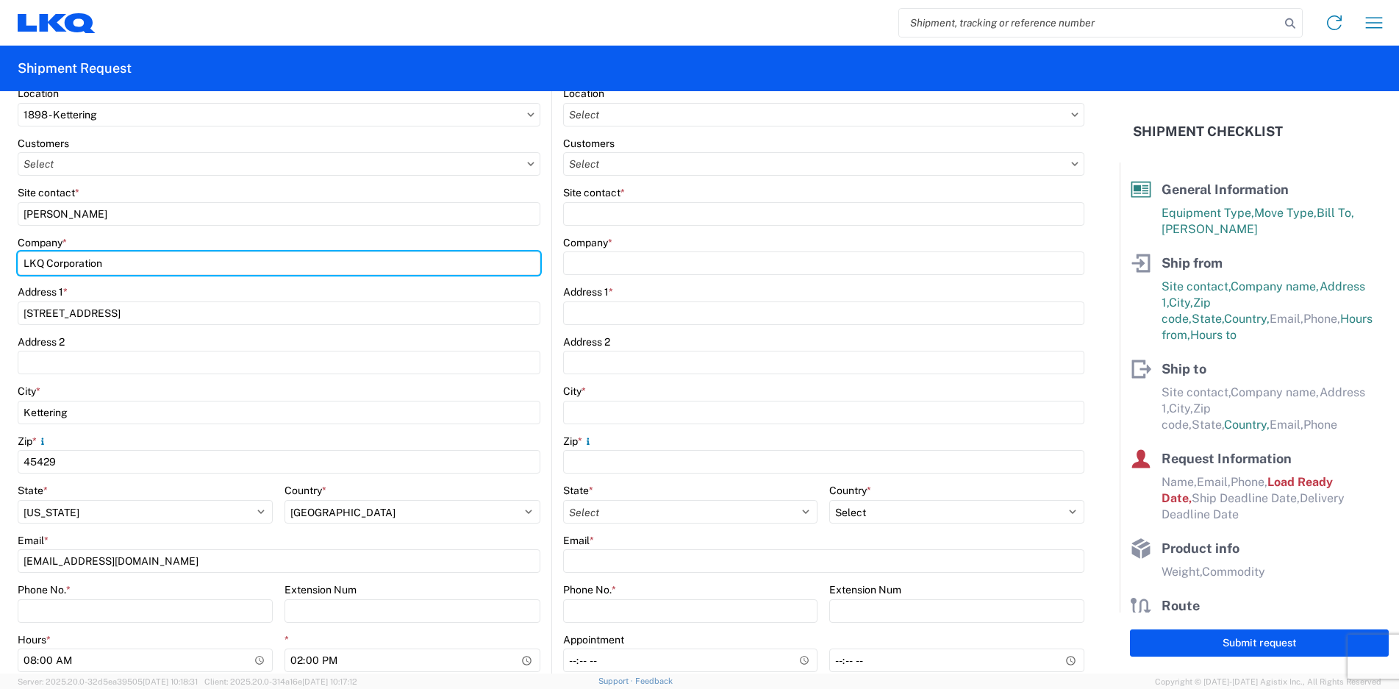
type input "CONSOLIDATED VEHICLE CONVERTER"
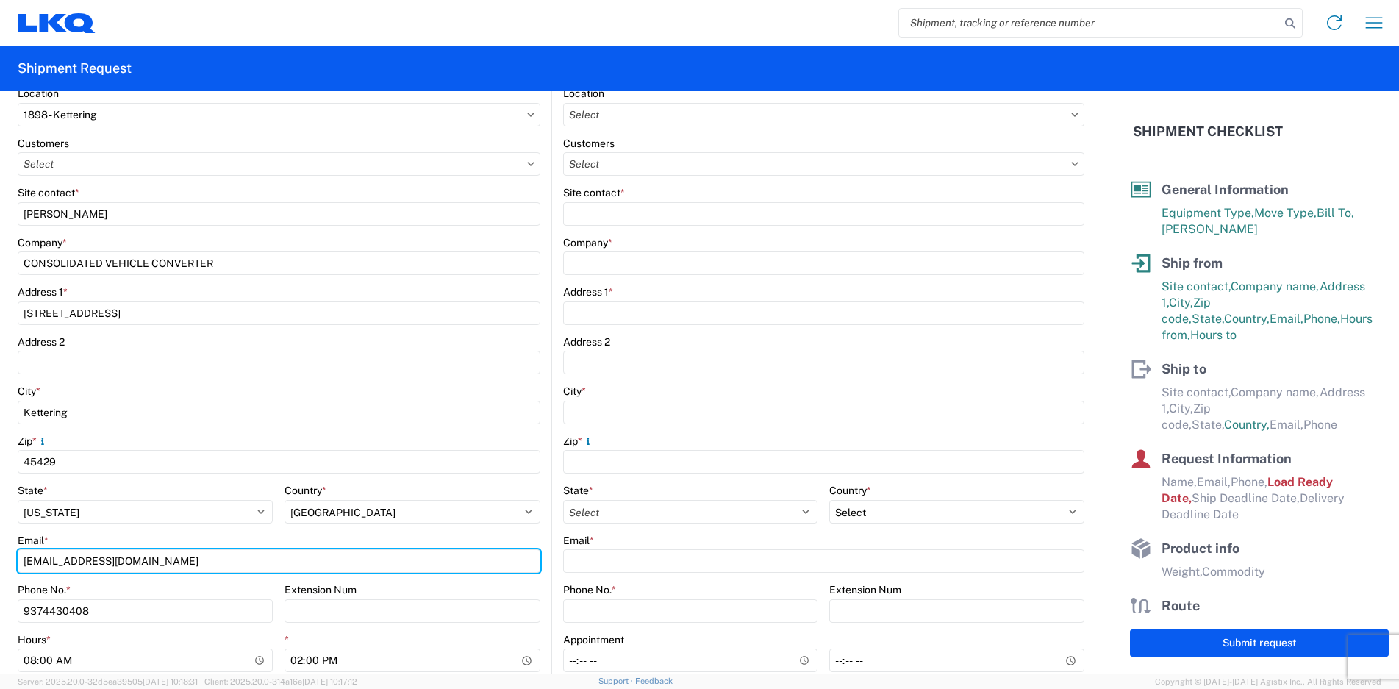
scroll to position [294, 0]
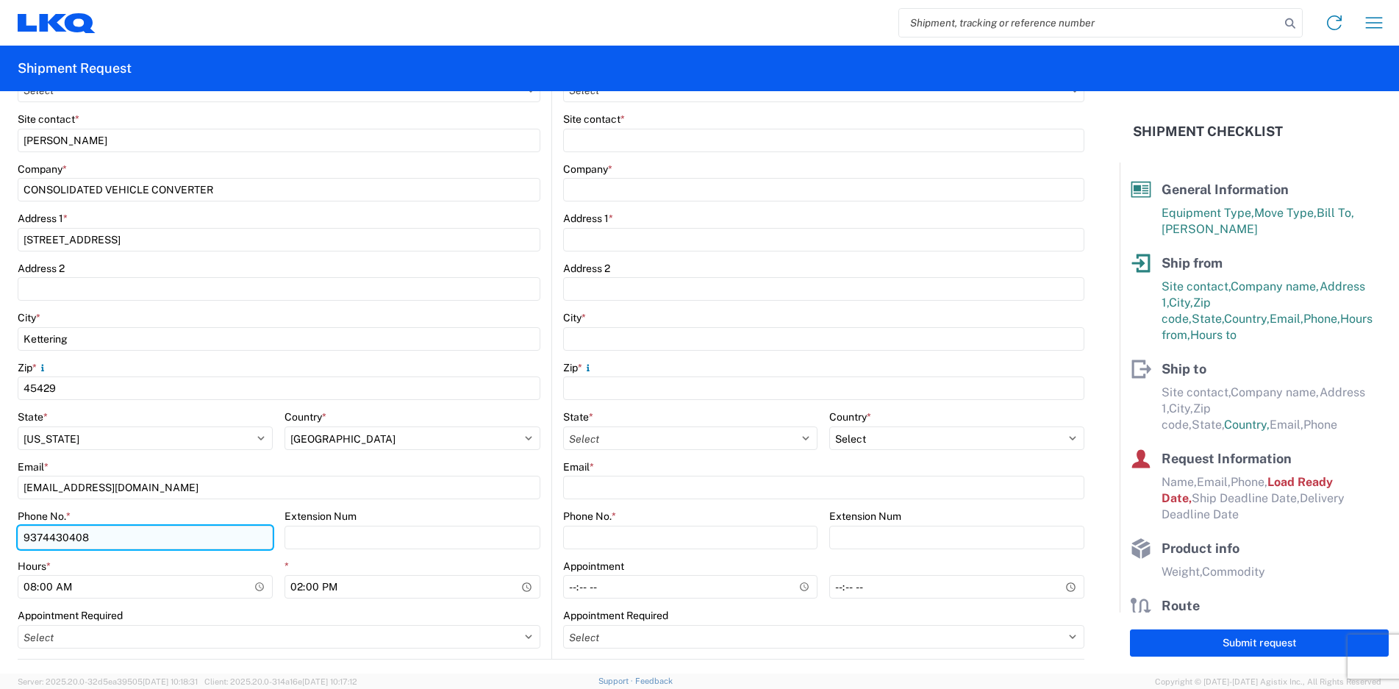
click at [94, 545] on input "9374430408" at bounding box center [145, 538] width 255 height 24
type input "9379521462"
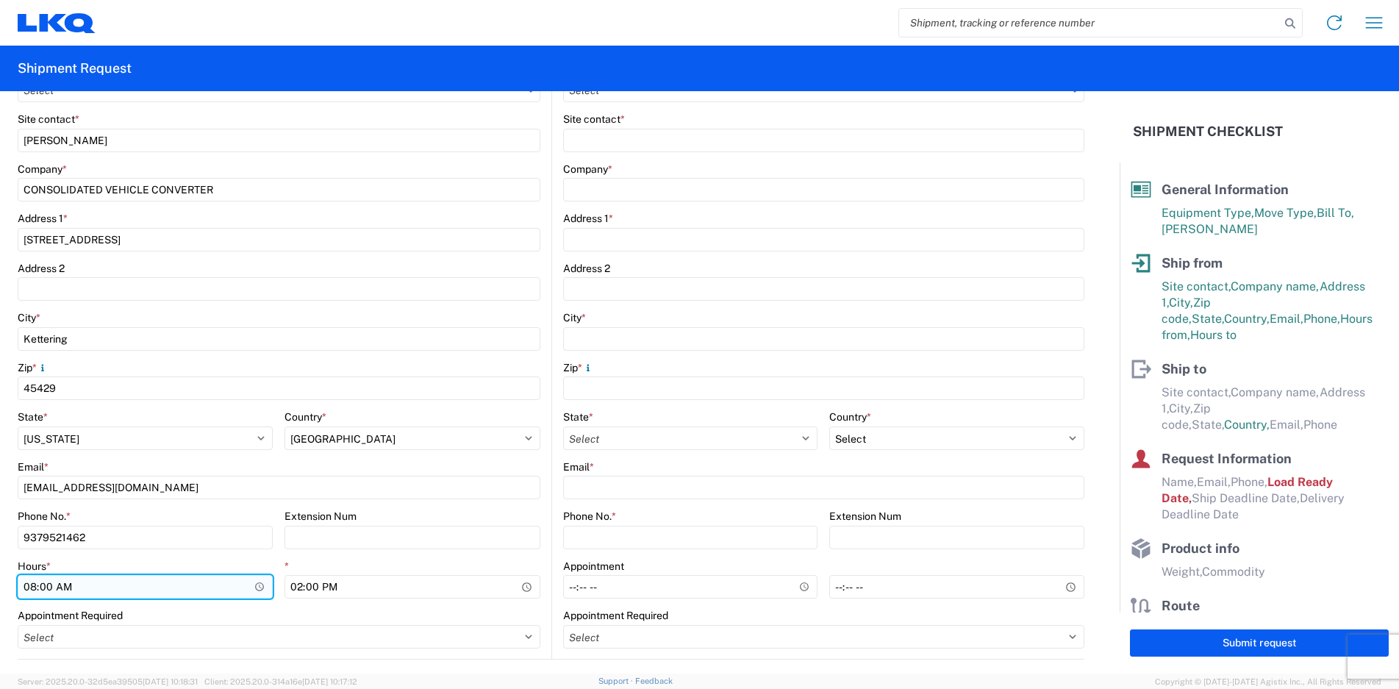
click at [85, 583] on input "08:00" at bounding box center [145, 587] width 255 height 24
type input "10:00"
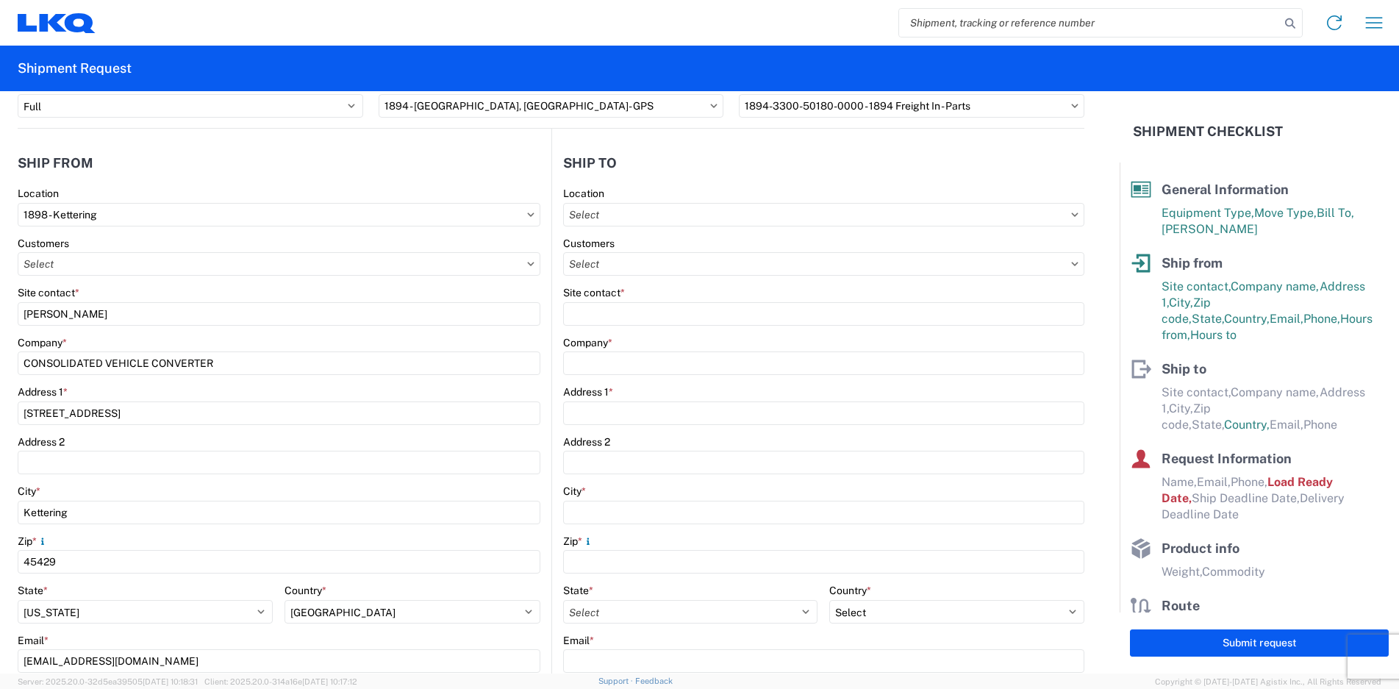
scroll to position [74, 0]
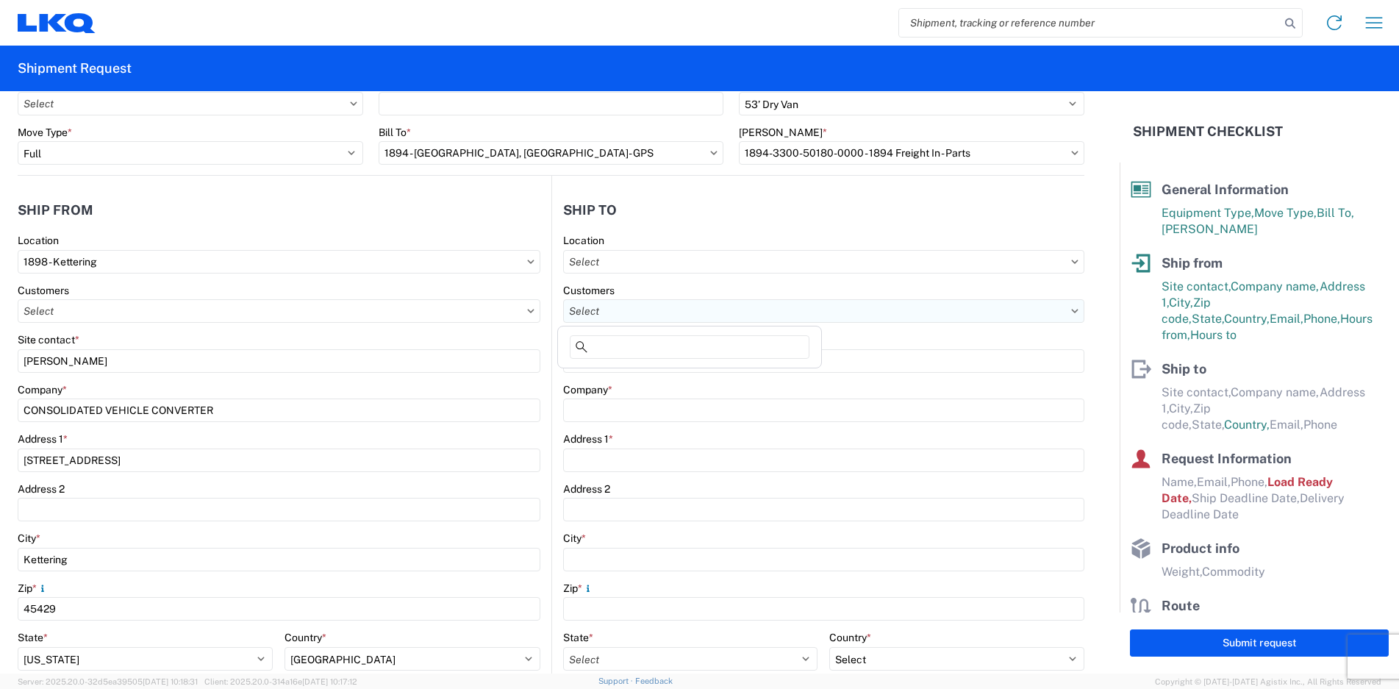
click at [634, 316] on input "text" at bounding box center [824, 311] width 522 height 24
click at [637, 257] on input "text" at bounding box center [824, 262] width 522 height 24
type input "1894"
click at [670, 326] on div "1894 - [GEOGRAPHIC_DATA], [GEOGRAPHIC_DATA]- GPS" at bounding box center [701, 327] width 281 height 24
type input "1894 - [GEOGRAPHIC_DATA], [GEOGRAPHIC_DATA]- GPS"
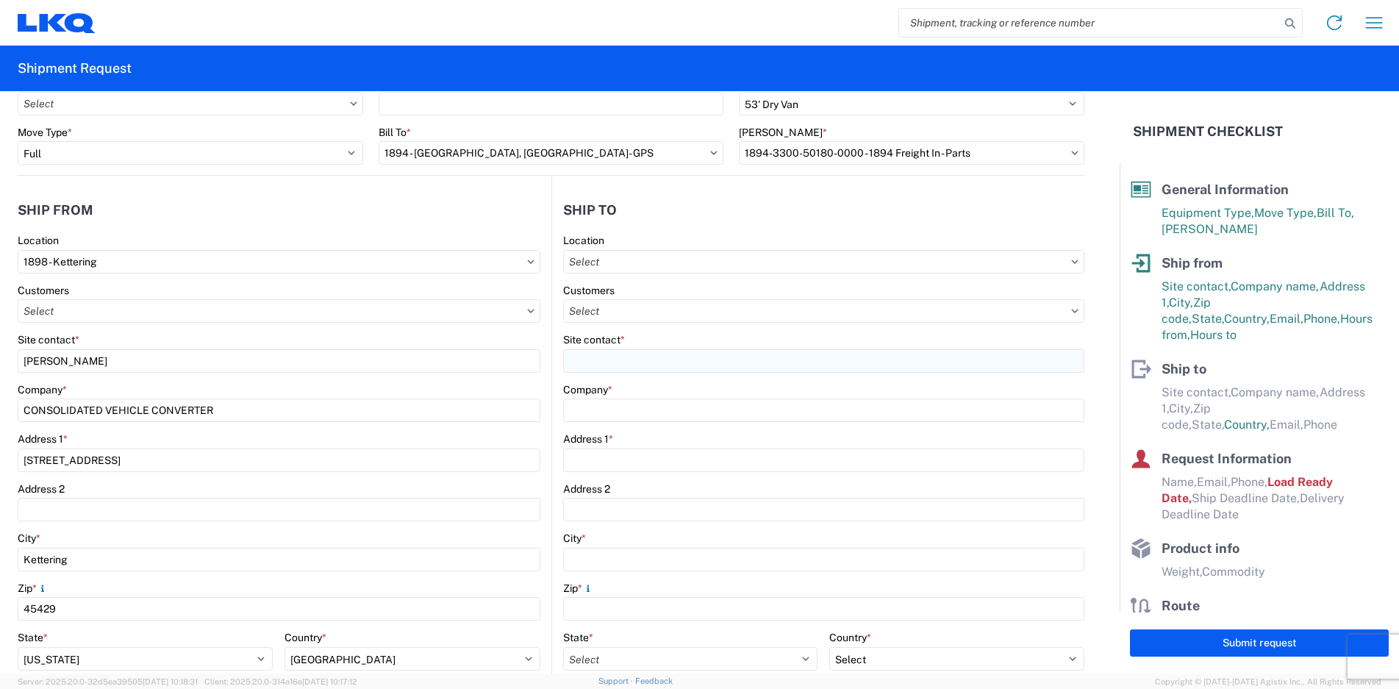
type input "LKQ Corporation"
type input "32 Dart Rd"
type input "Newnan"
type input "30265"
select select "US"
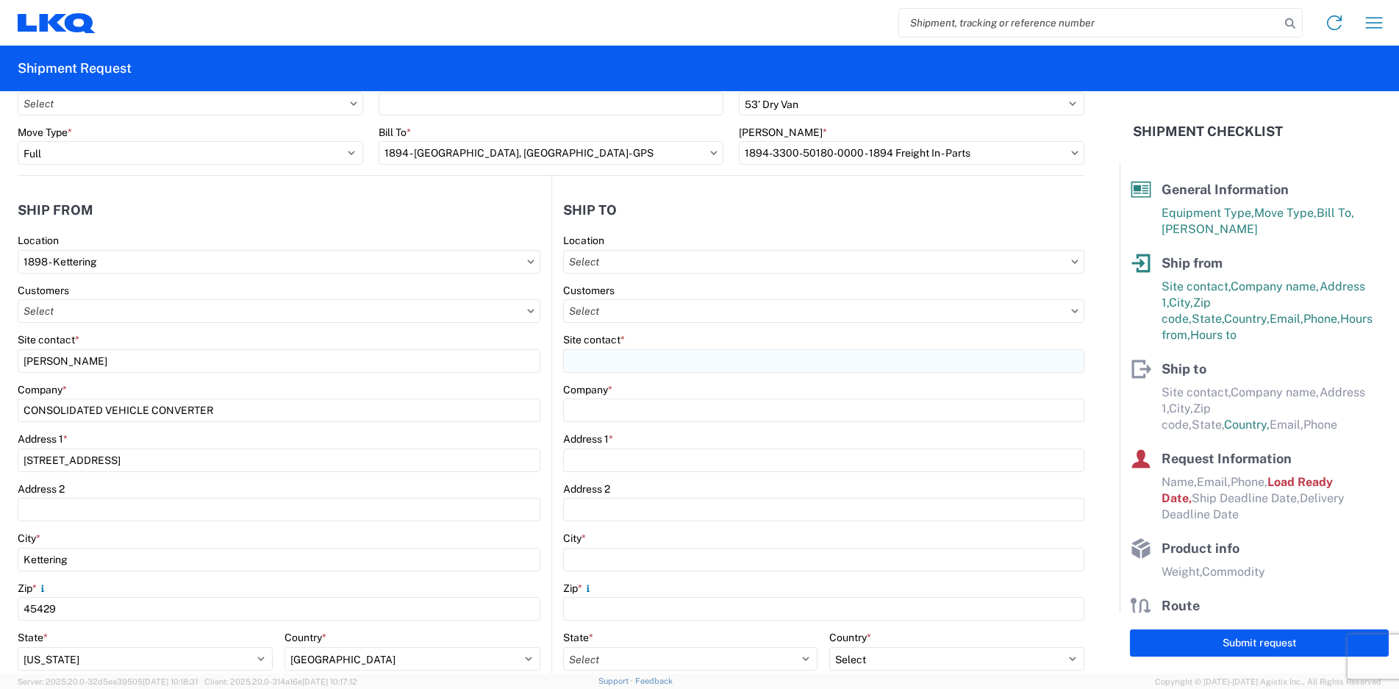
type input "[PHONE_NUMBER]"
type input "07:00"
type input "15:00"
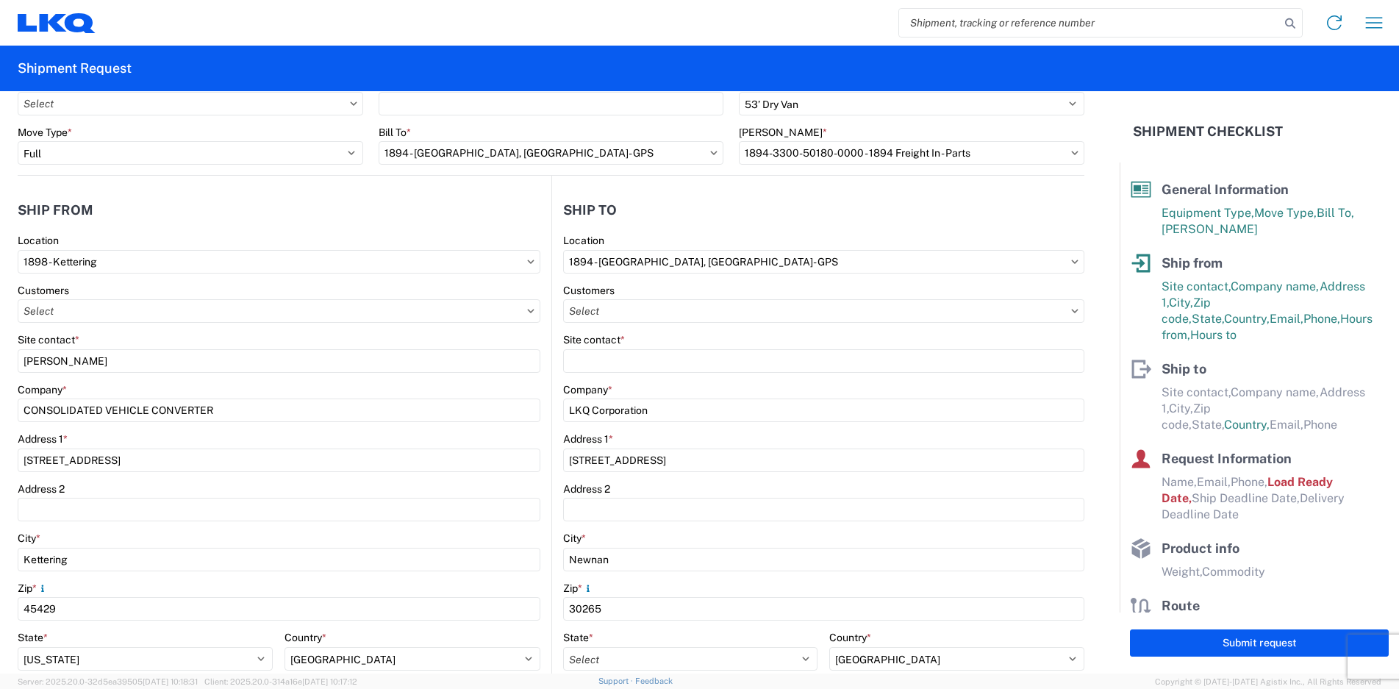
select select
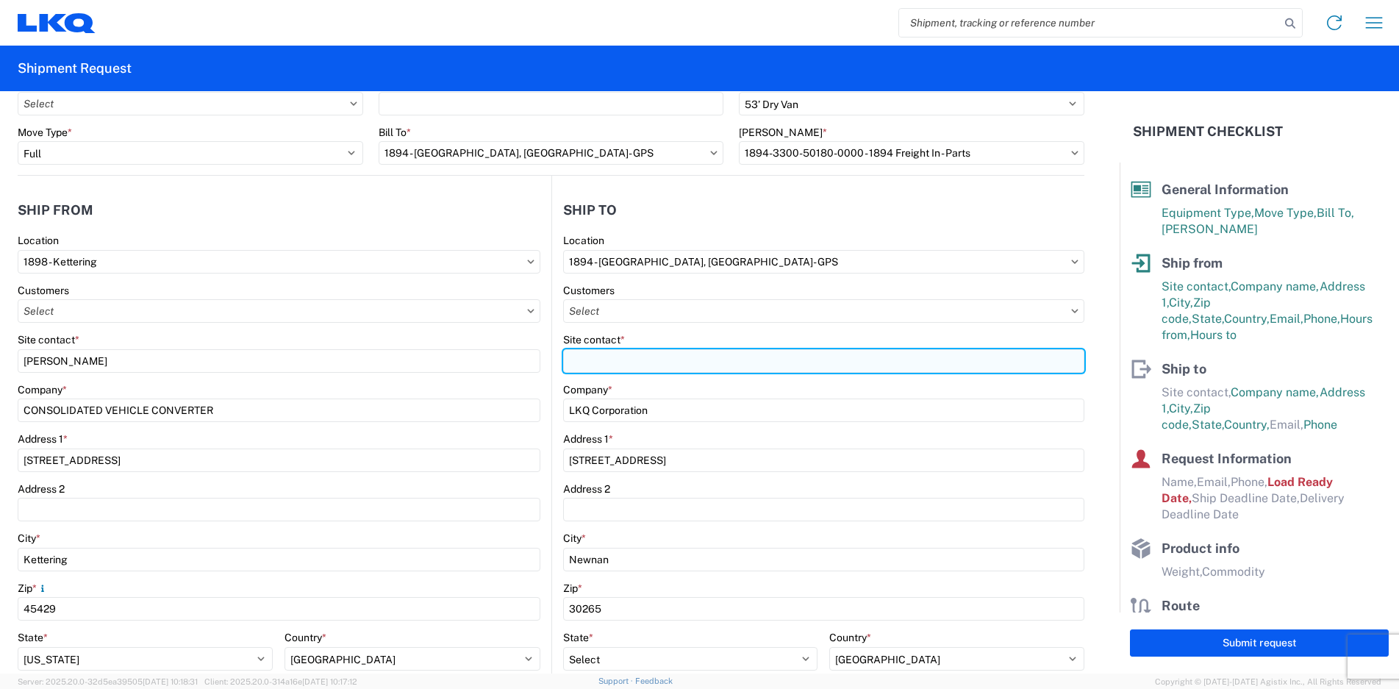
click at [661, 359] on input "Site contact *" at bounding box center [824, 361] width 522 height 24
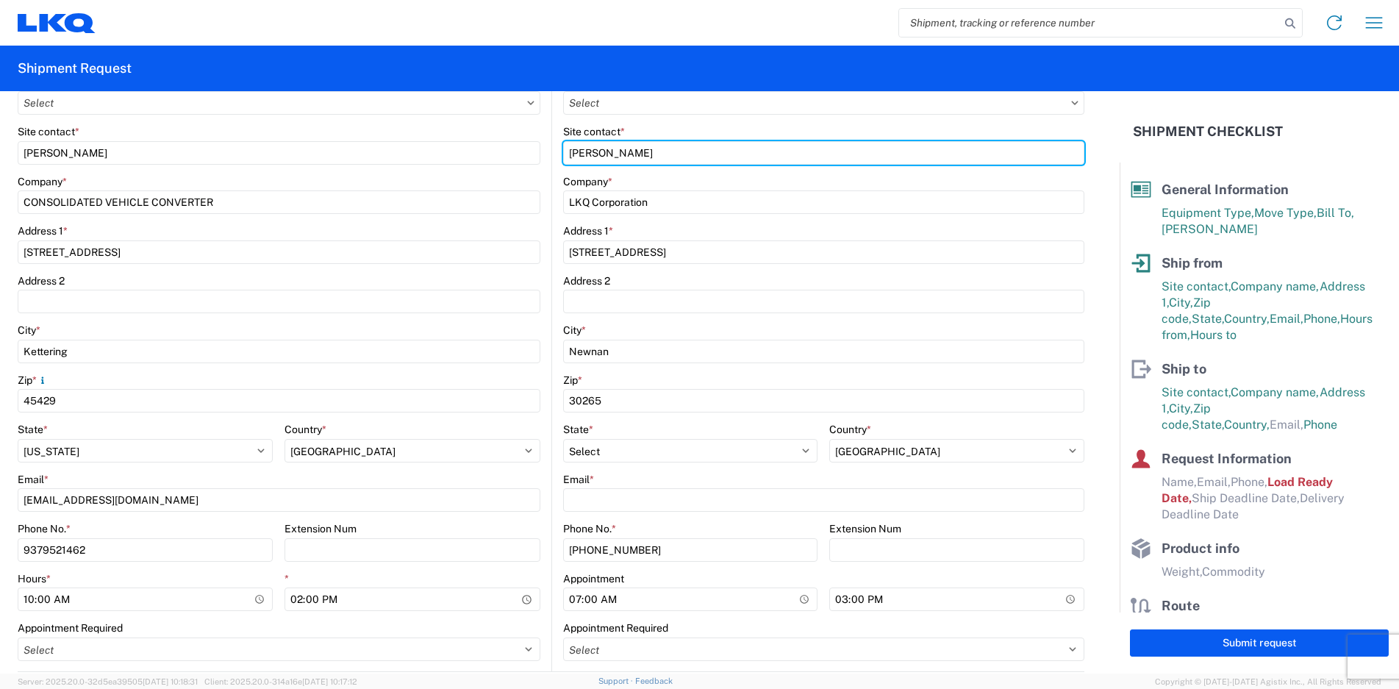
scroll to position [294, 0]
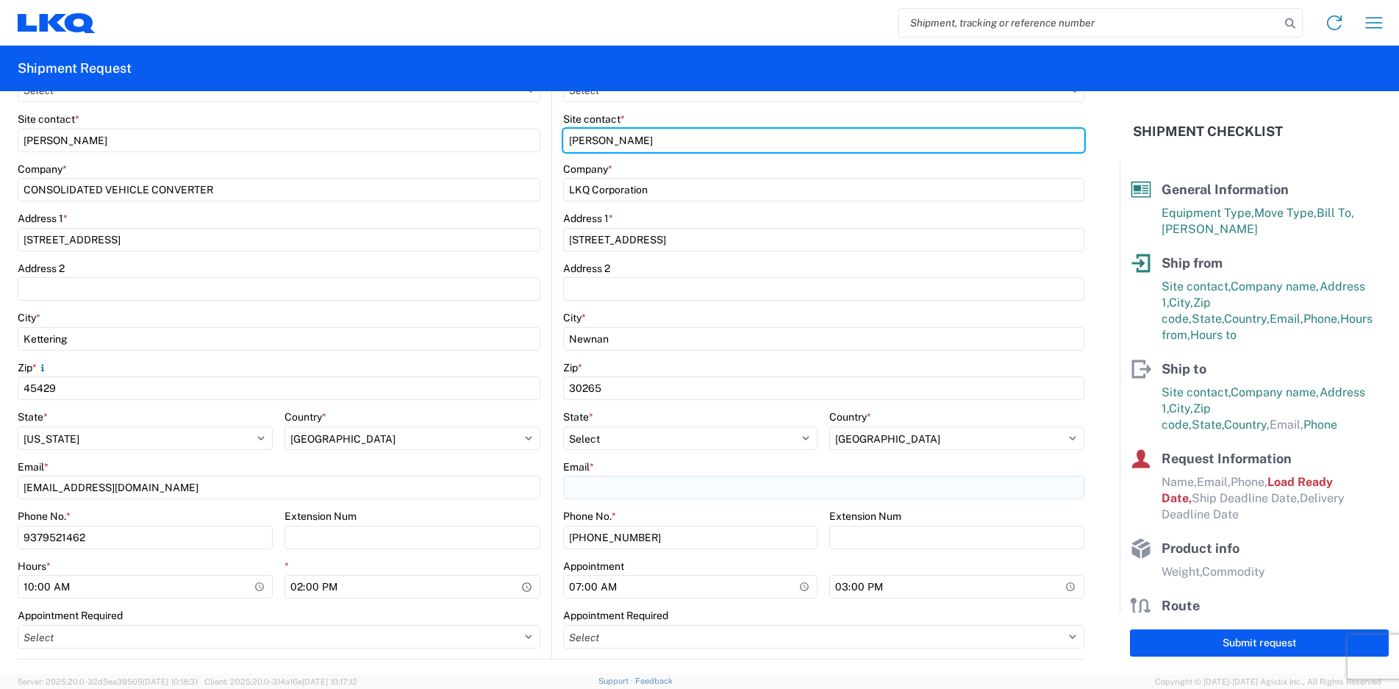
type input "[PERSON_NAME]"
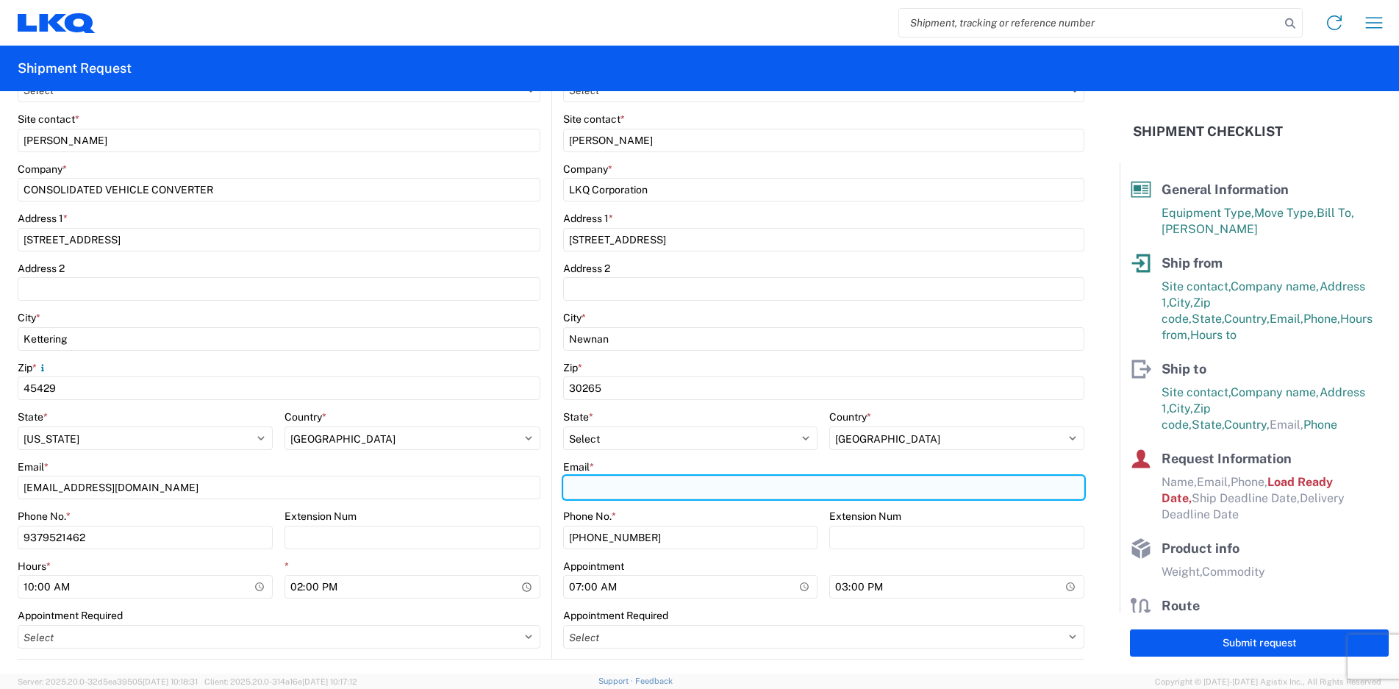
click at [614, 487] on input "Email *" at bounding box center [824, 488] width 522 height 24
type input "[EMAIL_ADDRESS][DOMAIN_NAME]"
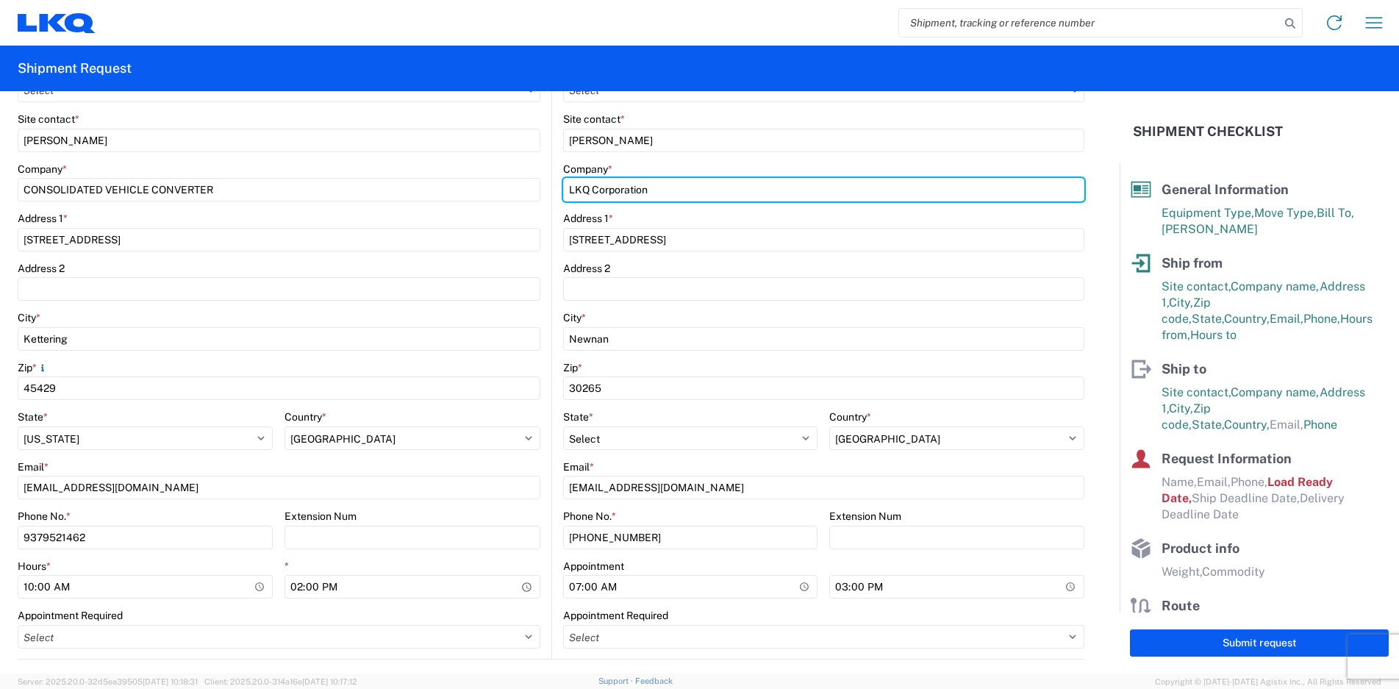
type input "GPS/Consolidated"
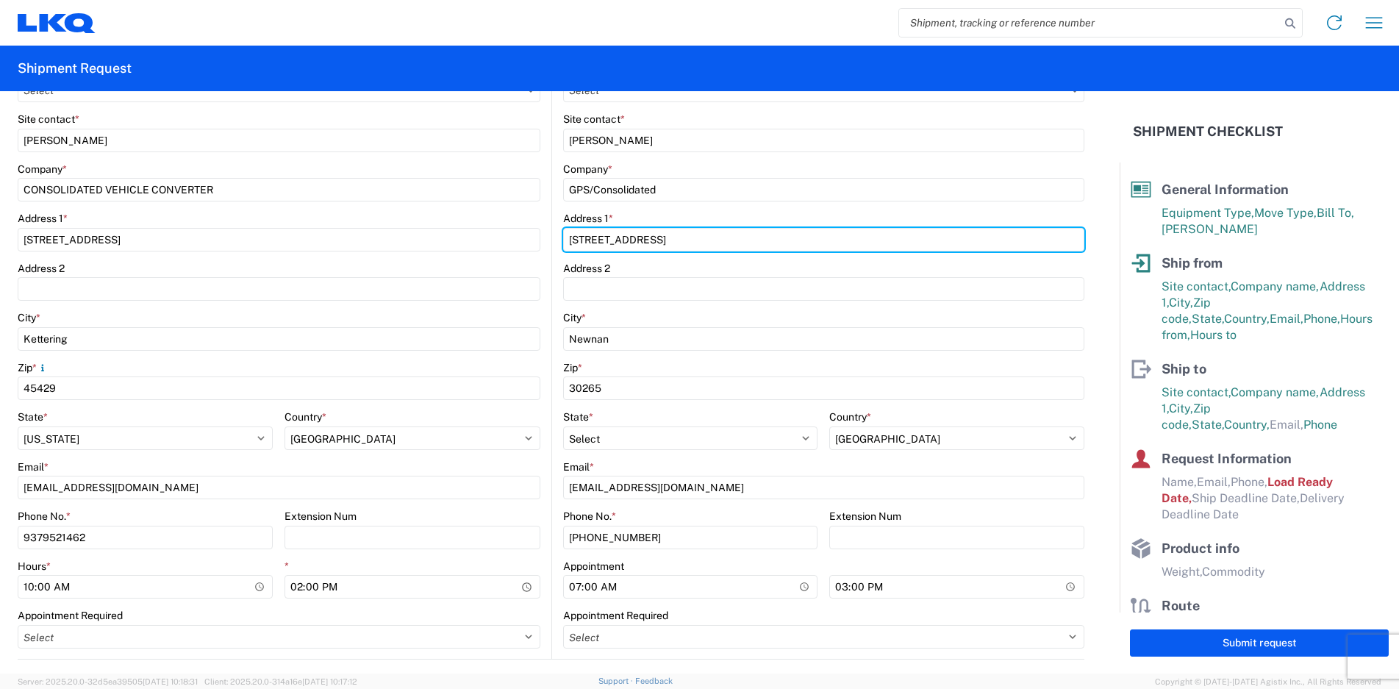
type input "[STREET_ADDRESS]"
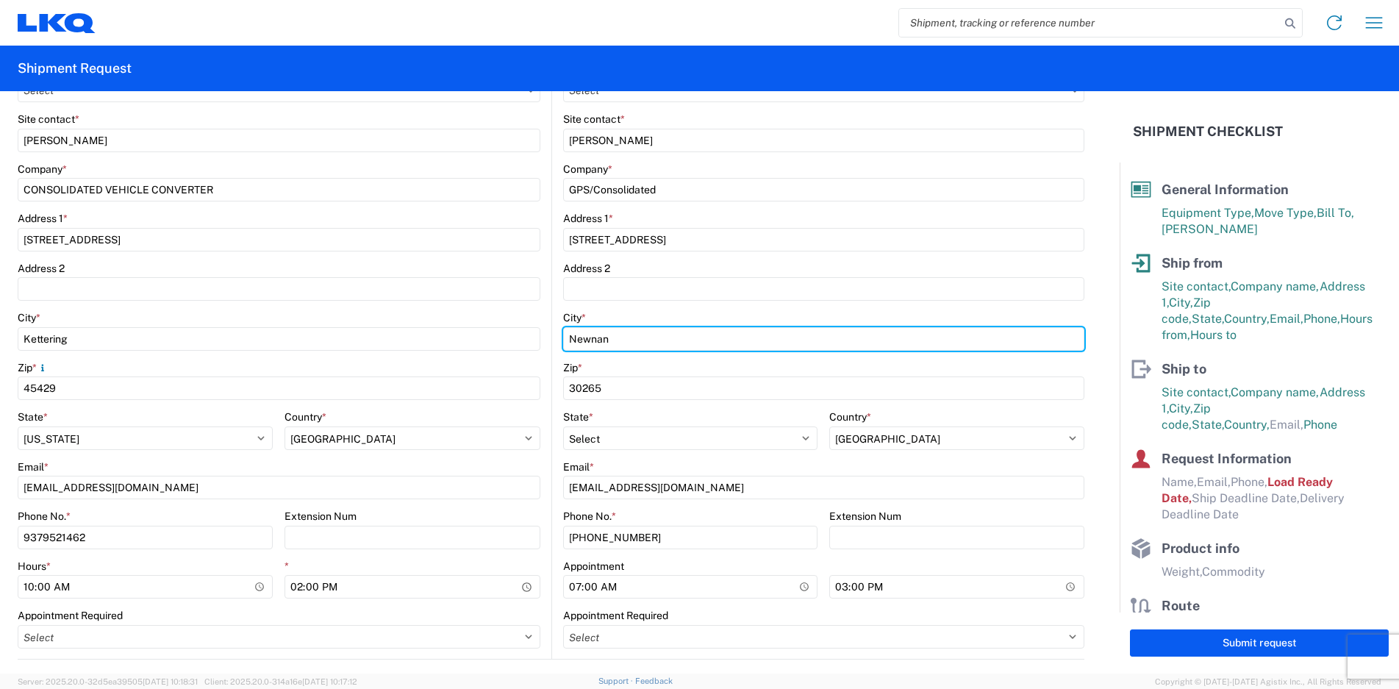
type input "NEWNAN"
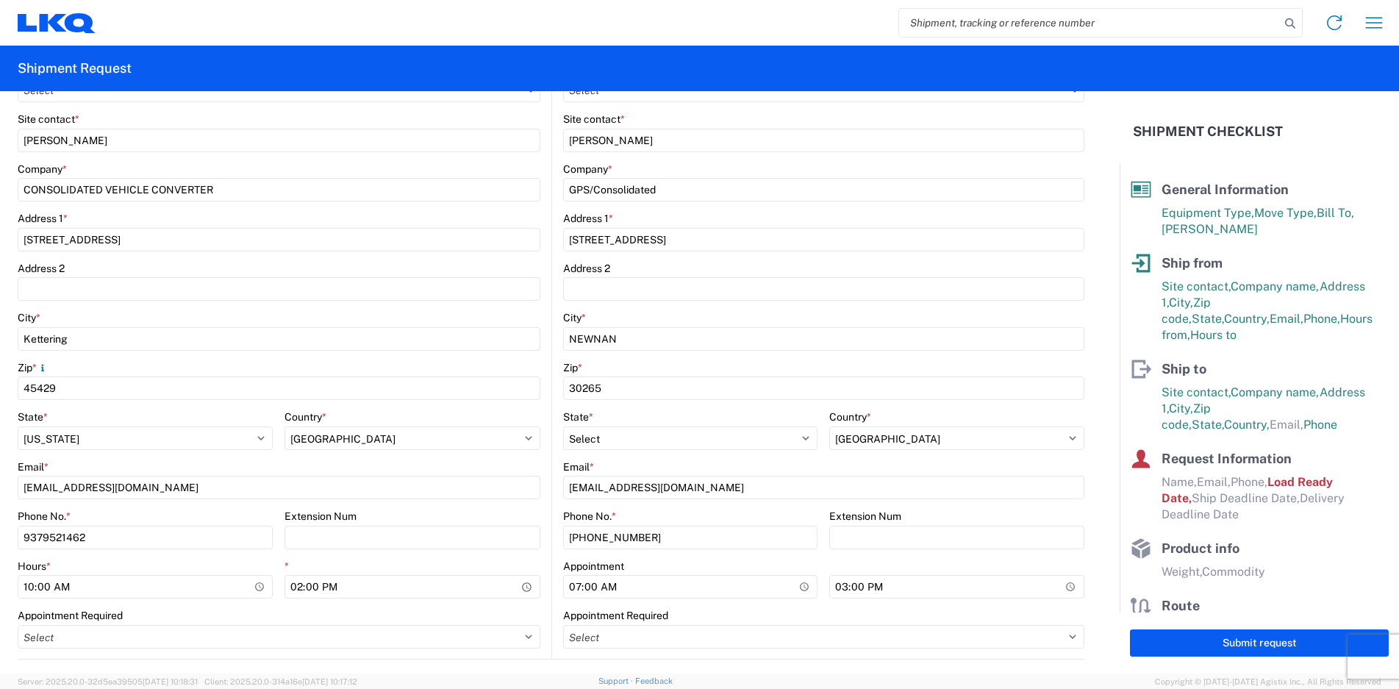
type input "[PERSON_NAME]"
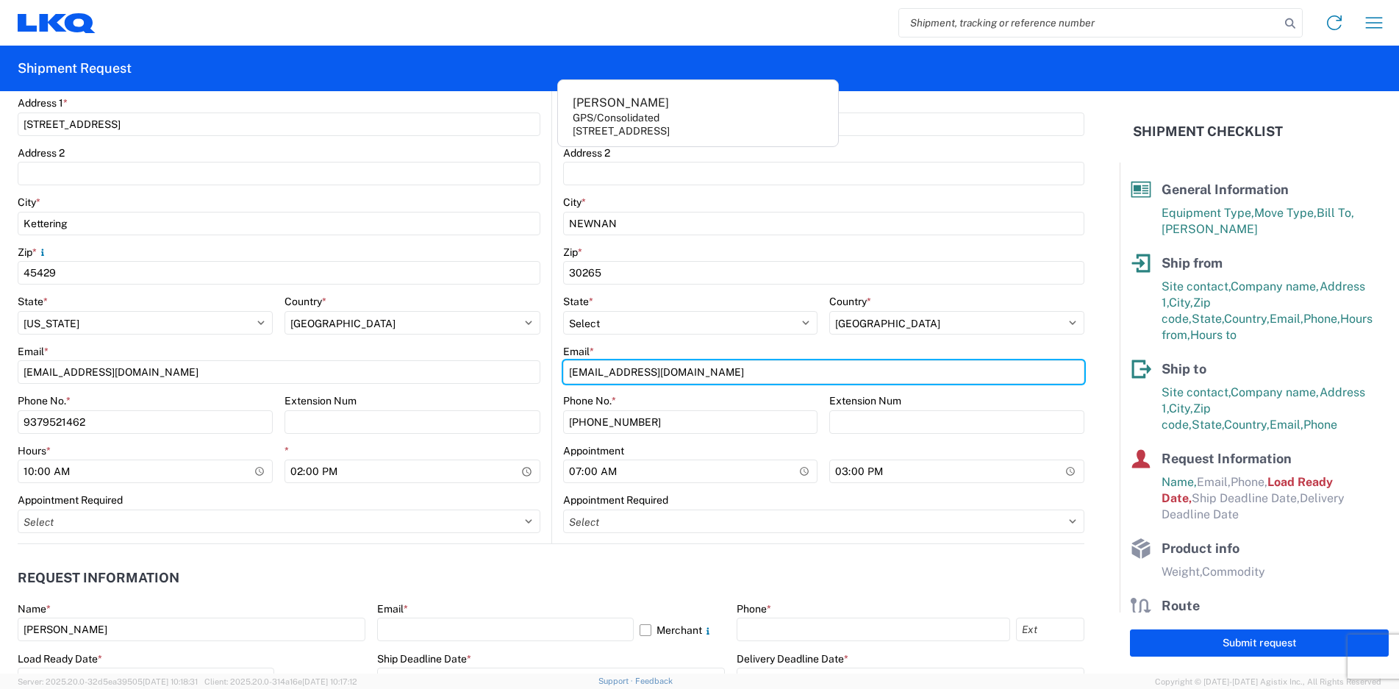
scroll to position [441, 0]
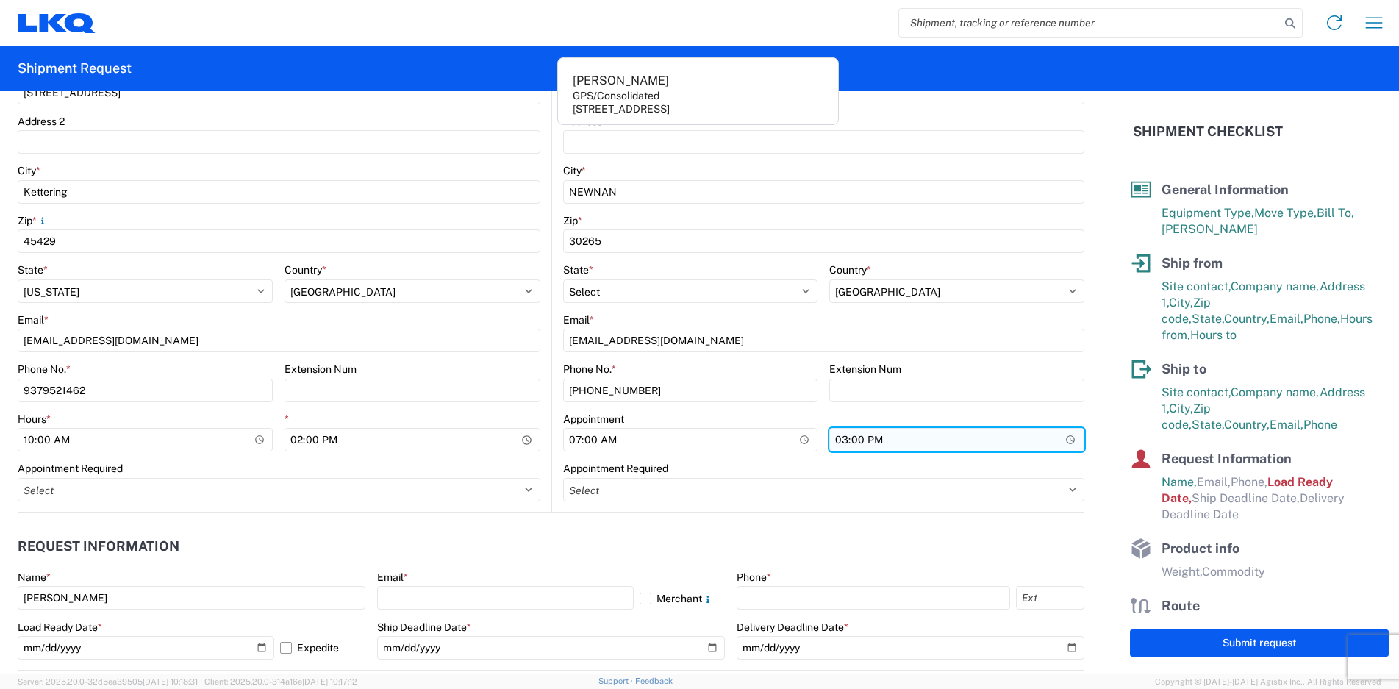
click at [878, 439] on input "15:00" at bounding box center [956, 440] width 255 height 24
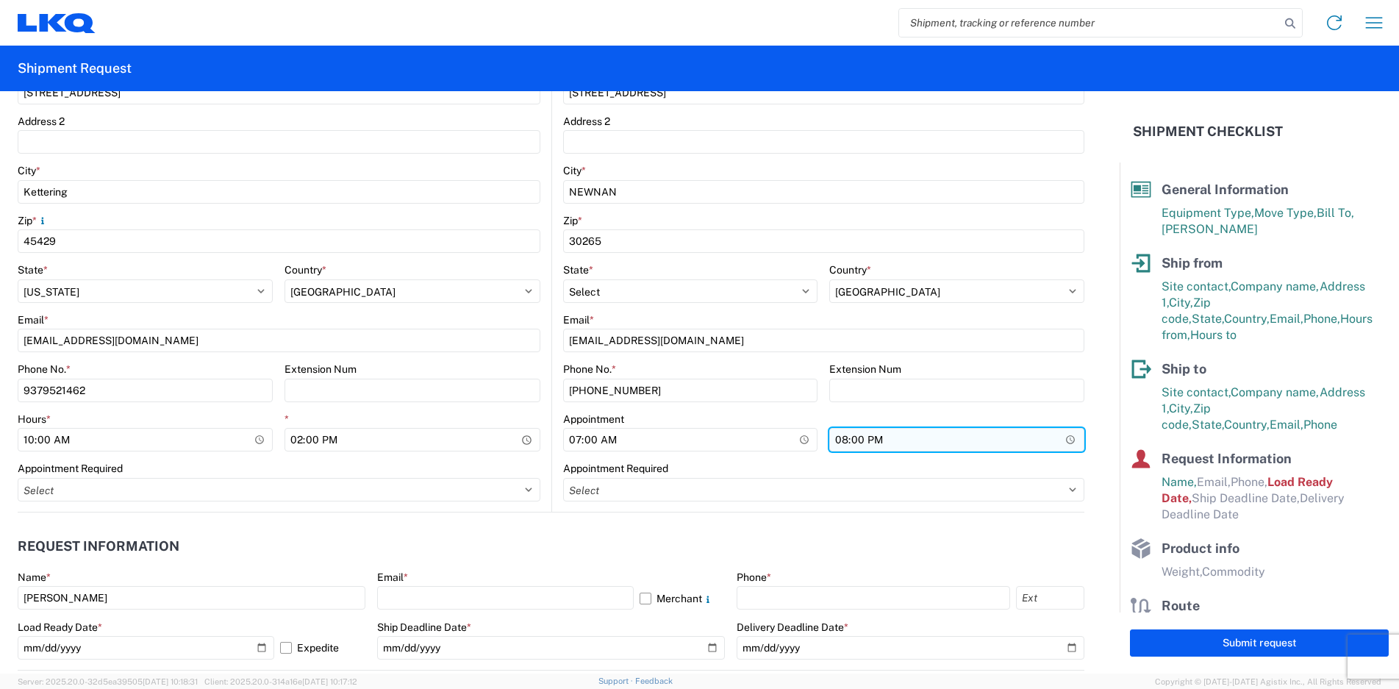
type input "08:00"
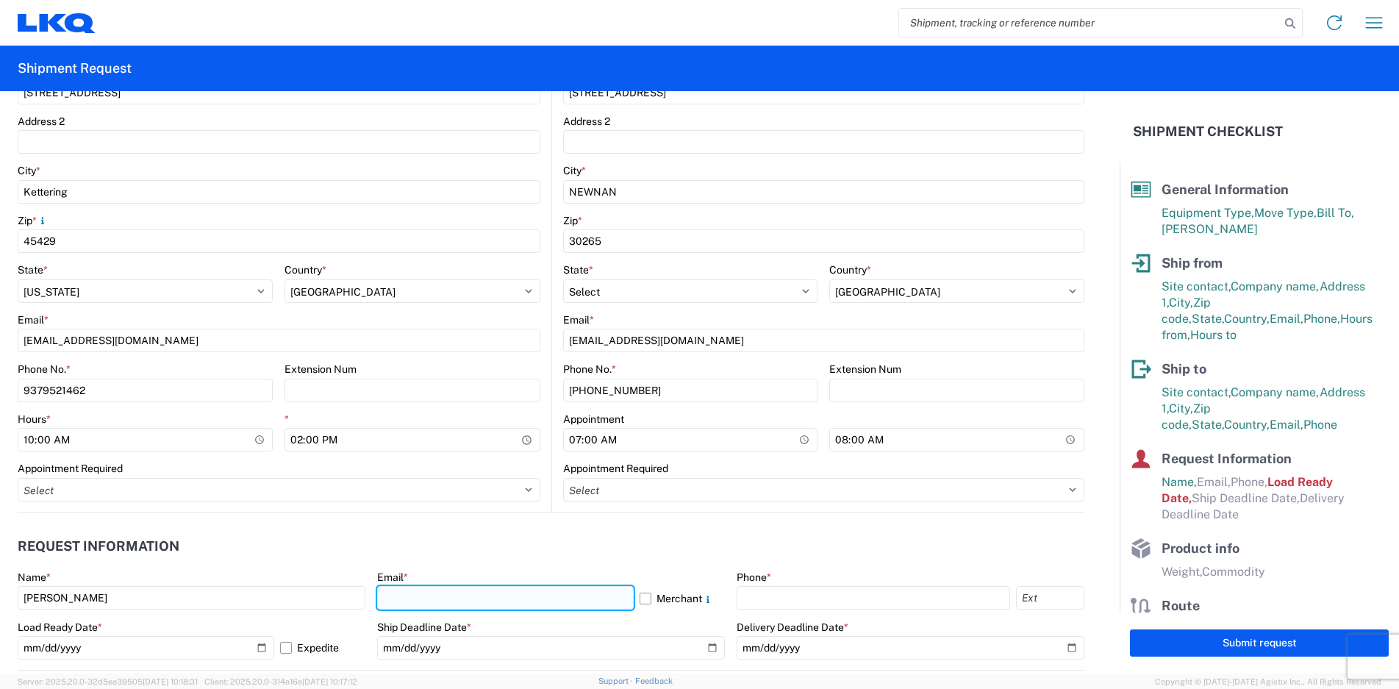
click at [471, 592] on input "text" at bounding box center [505, 598] width 257 height 24
type input "[EMAIL_ADDRESS][DOMAIN_NAME]"
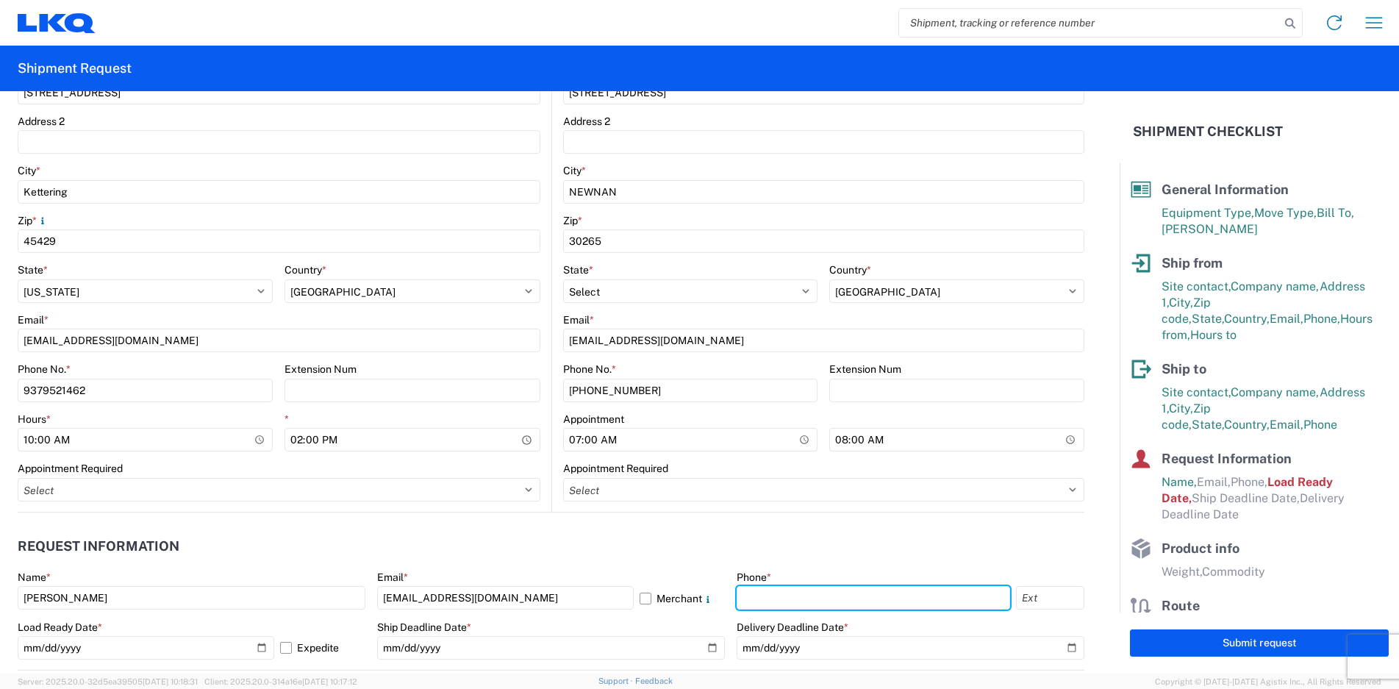
type input "9374430408"
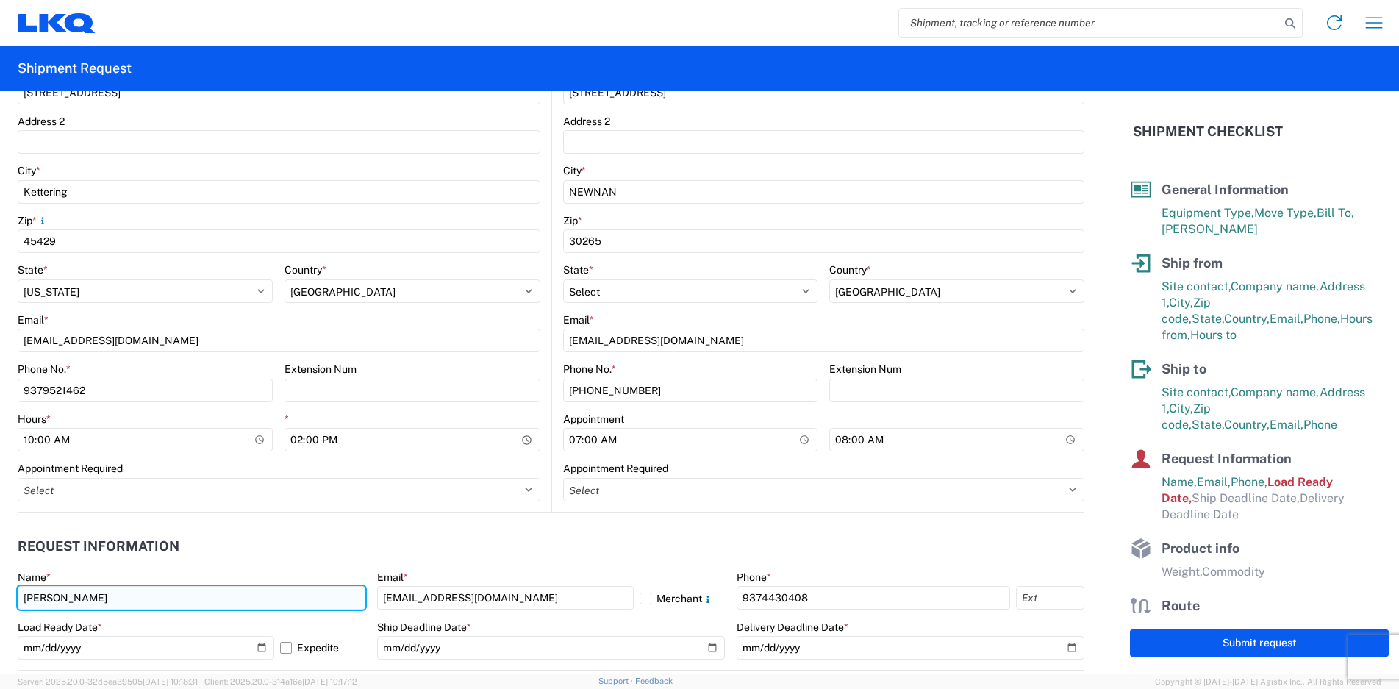
click at [223, 592] on input "[PERSON_NAME]" at bounding box center [192, 598] width 348 height 24
type input "[PERSON_NAME]"
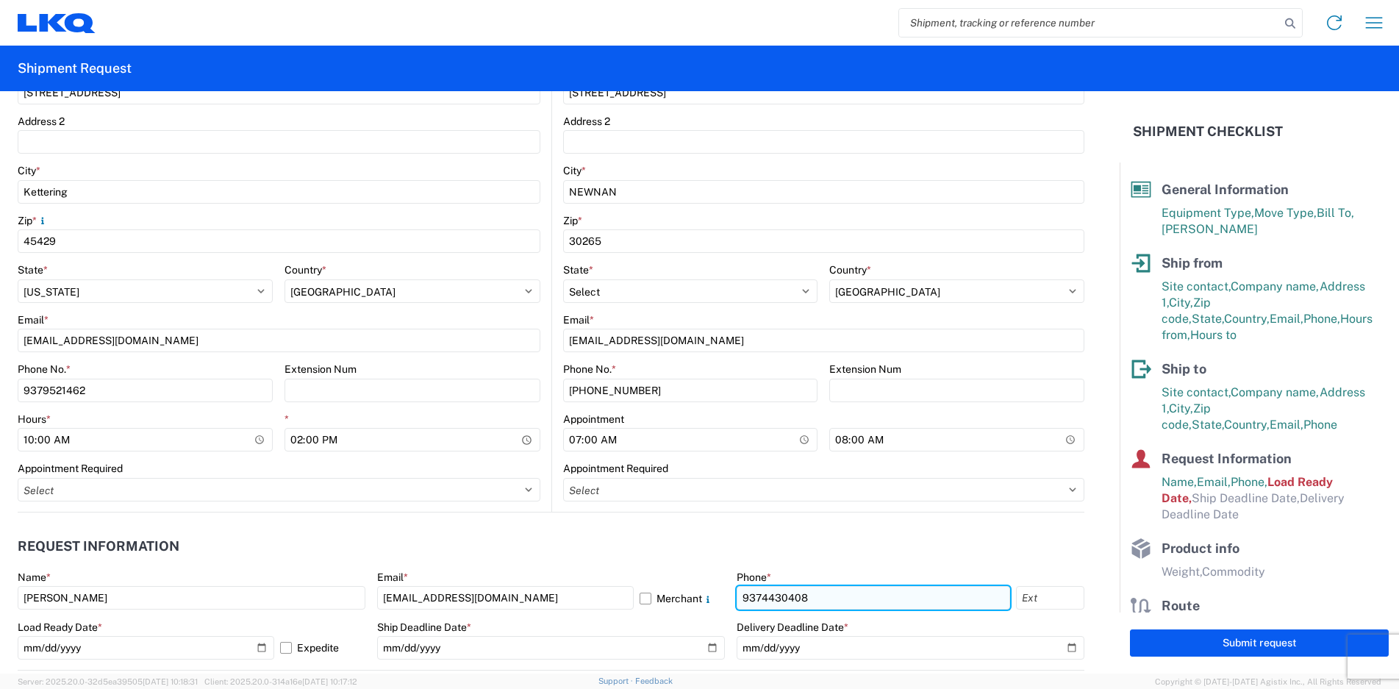
click at [838, 596] on input "9374430408" at bounding box center [872, 598] width 273 height 24
type input "9379521462"
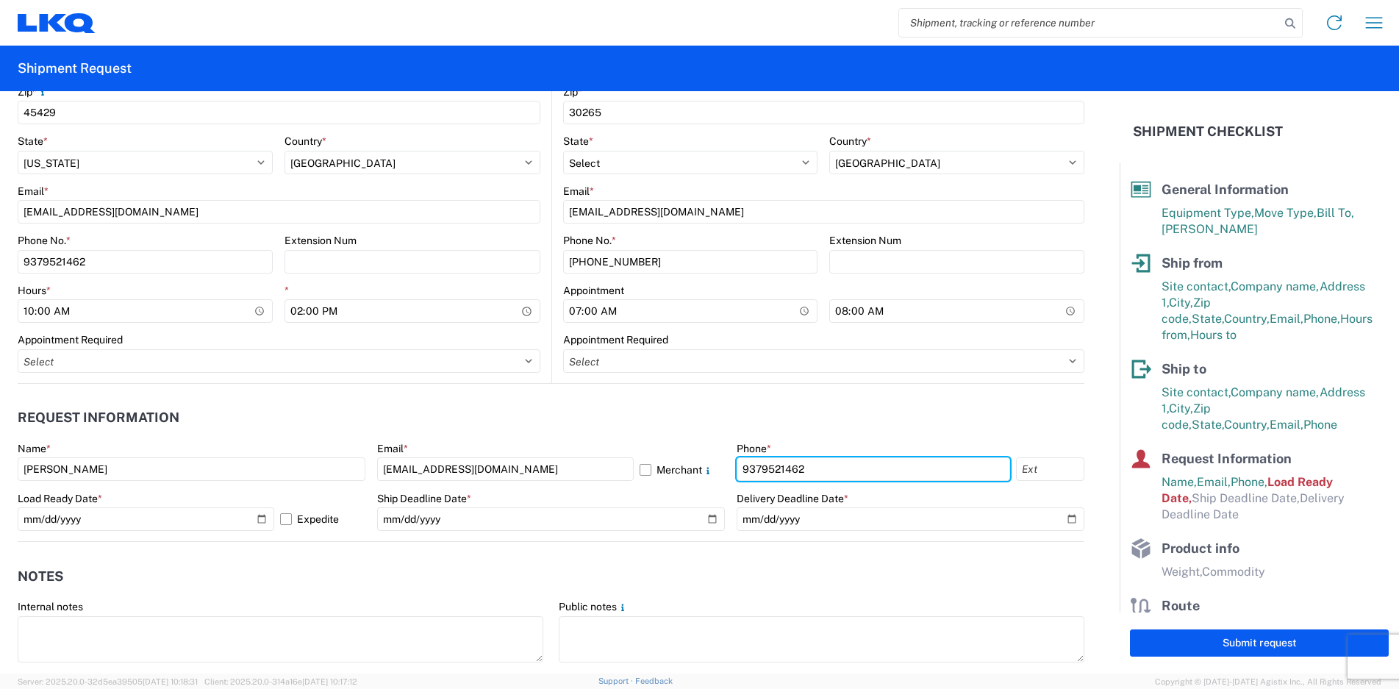
scroll to position [662, 0]
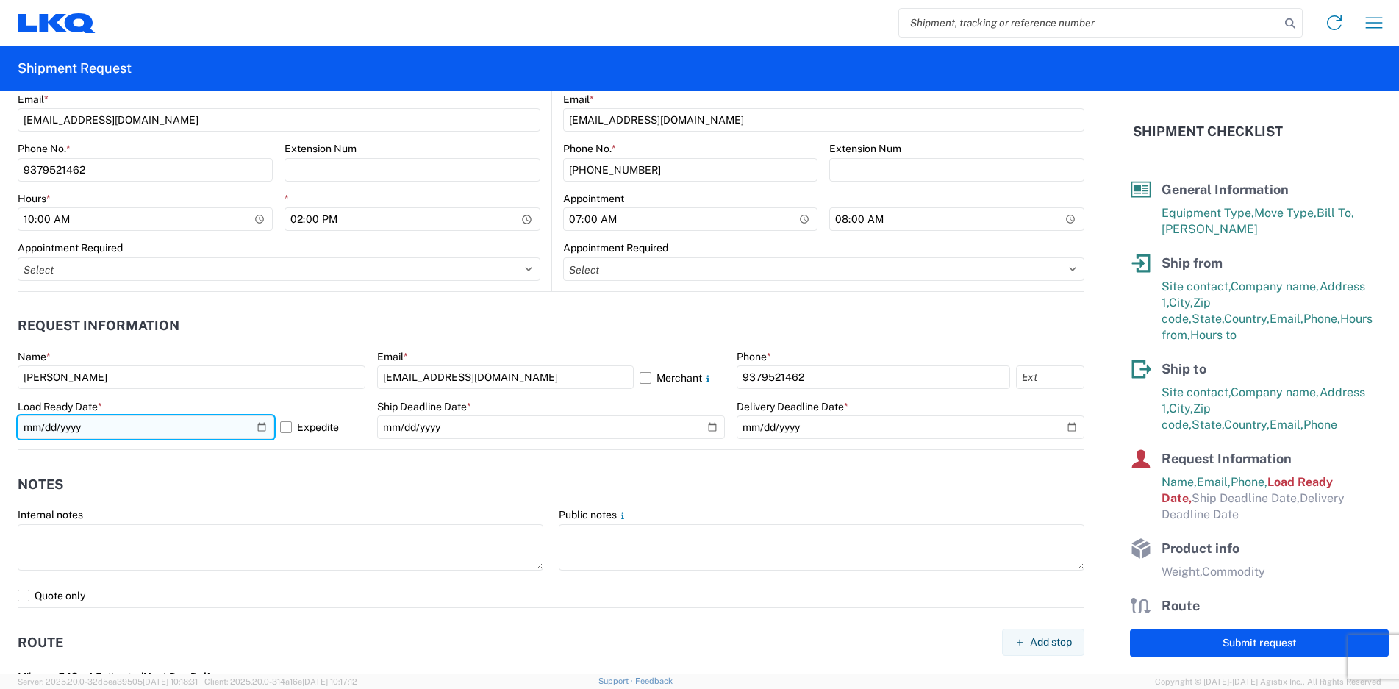
click at [260, 428] on input "2025-10-10" at bounding box center [146, 427] width 257 height 24
type input "[DATE]"
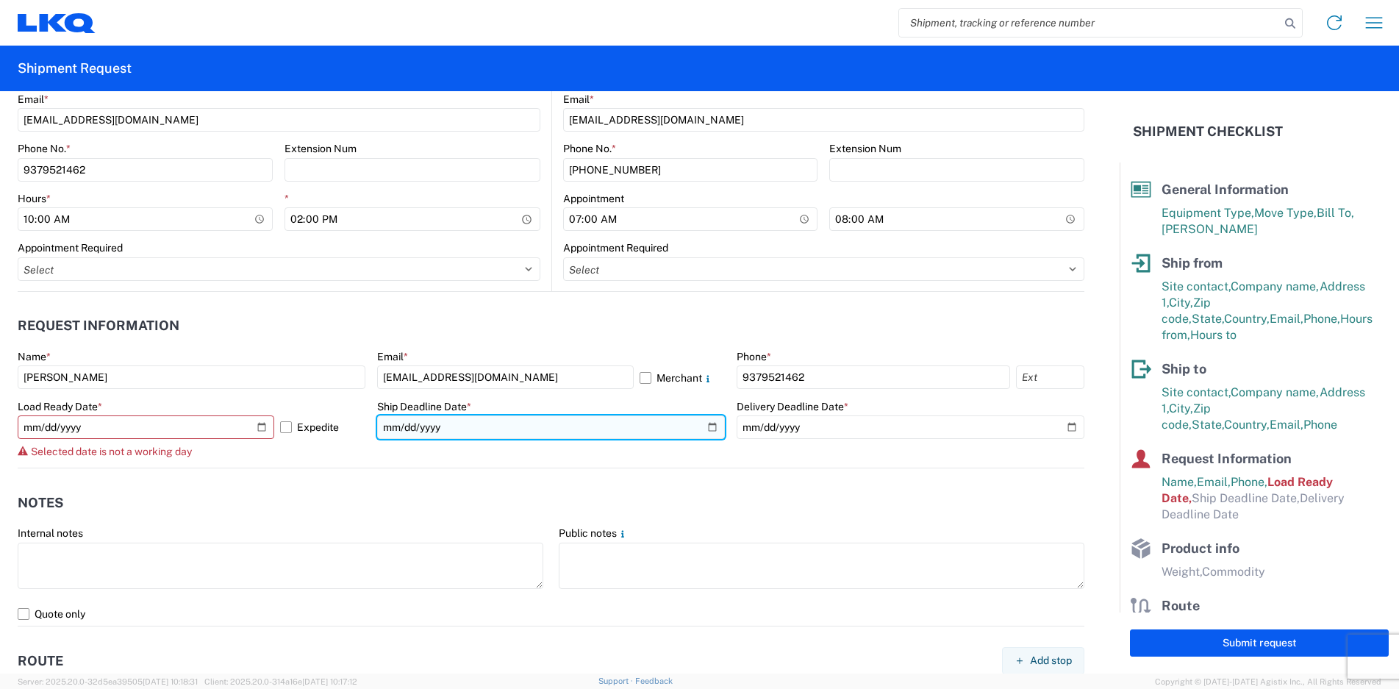
click at [706, 425] on input "date" at bounding box center [551, 427] width 348 height 24
type input "[DATE]"
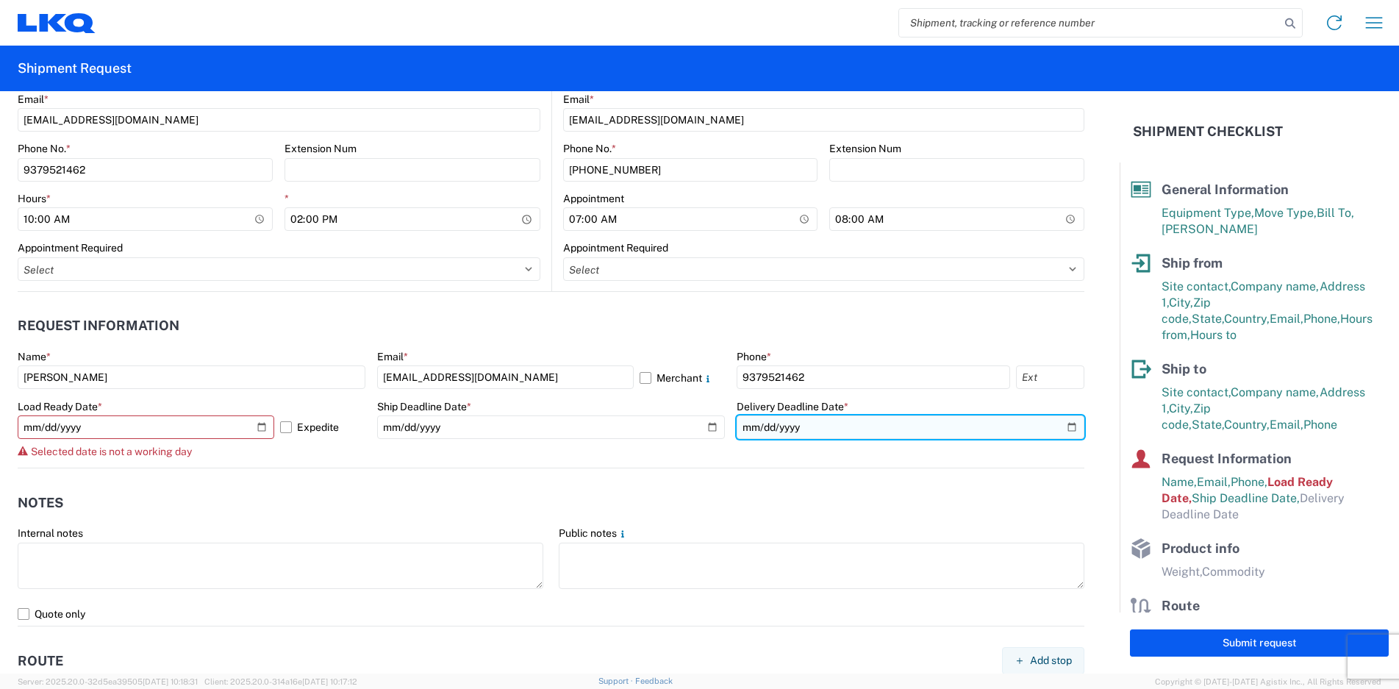
click at [1064, 427] on input "date" at bounding box center [910, 427] width 348 height 24
type input "[DATE]"
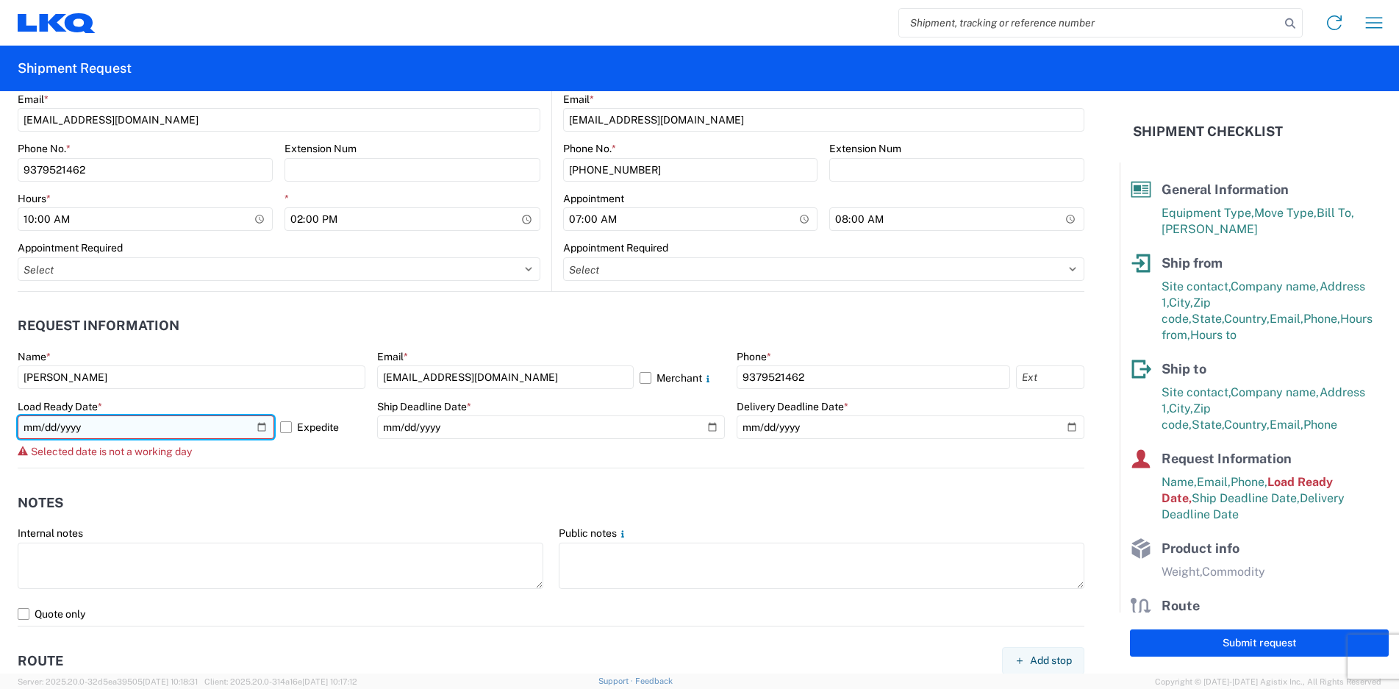
click at [257, 430] on input "[DATE]" at bounding box center [146, 427] width 257 height 24
type input "[DATE]"
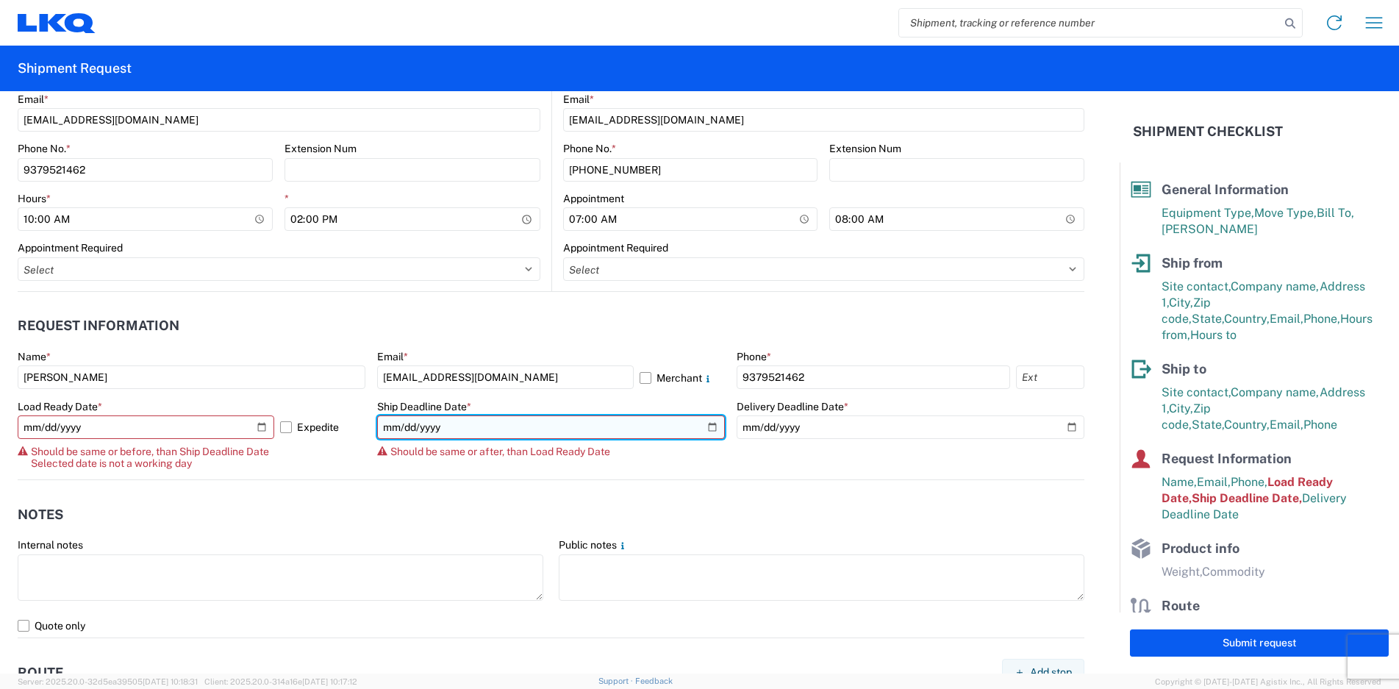
click at [707, 427] on input "[DATE]" at bounding box center [551, 427] width 348 height 24
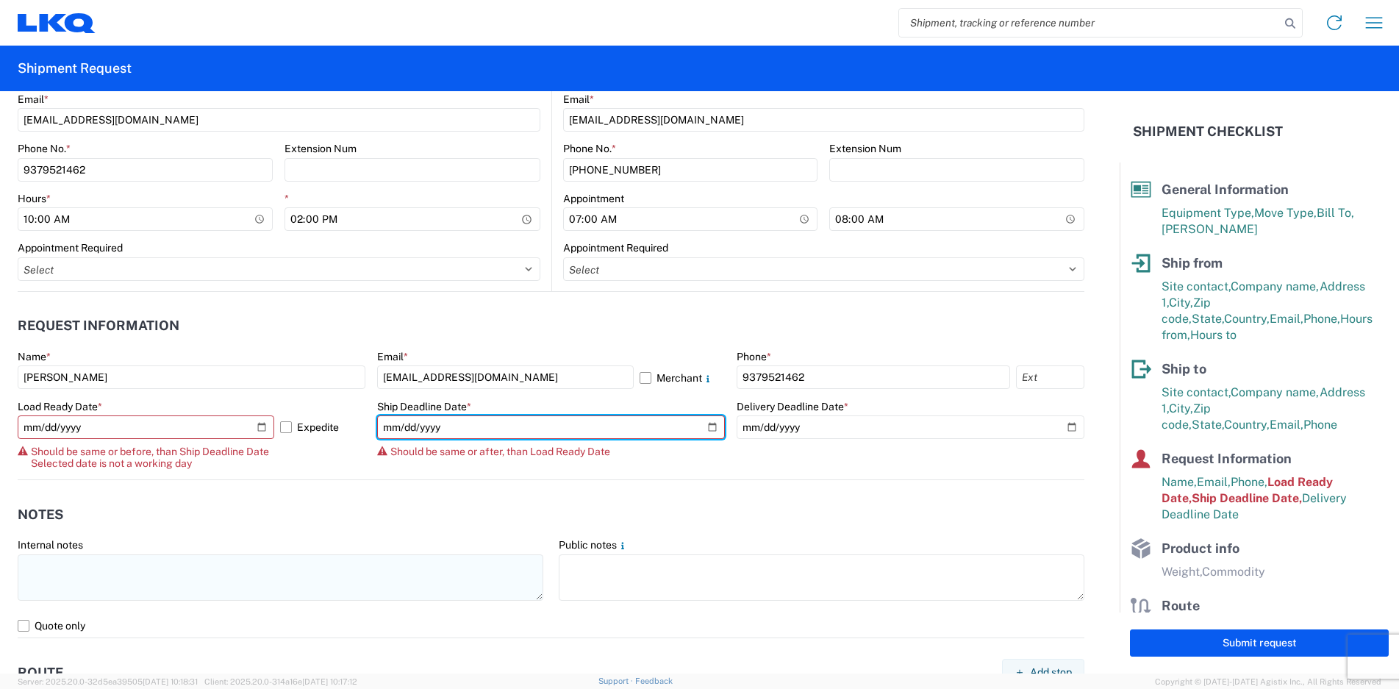
type input "[DATE]"
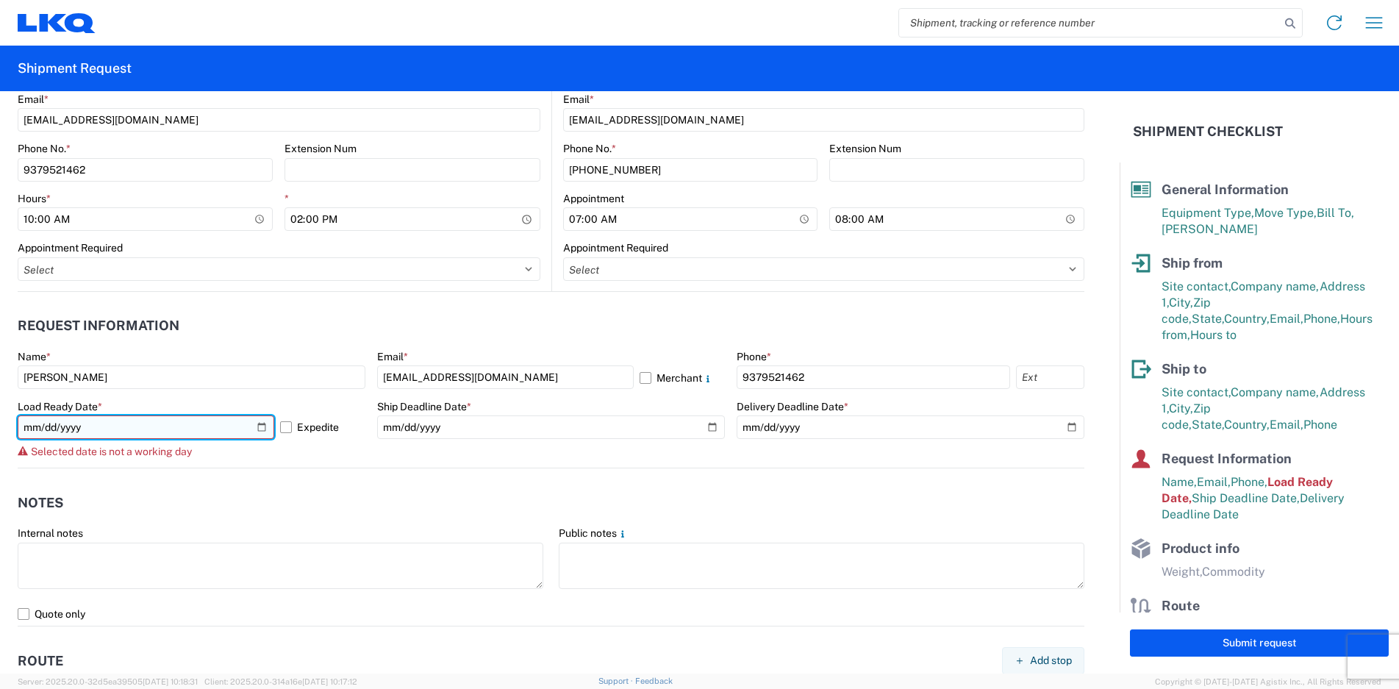
click at [264, 426] on input "[DATE]" at bounding box center [146, 427] width 257 height 24
type input "[DATE]"
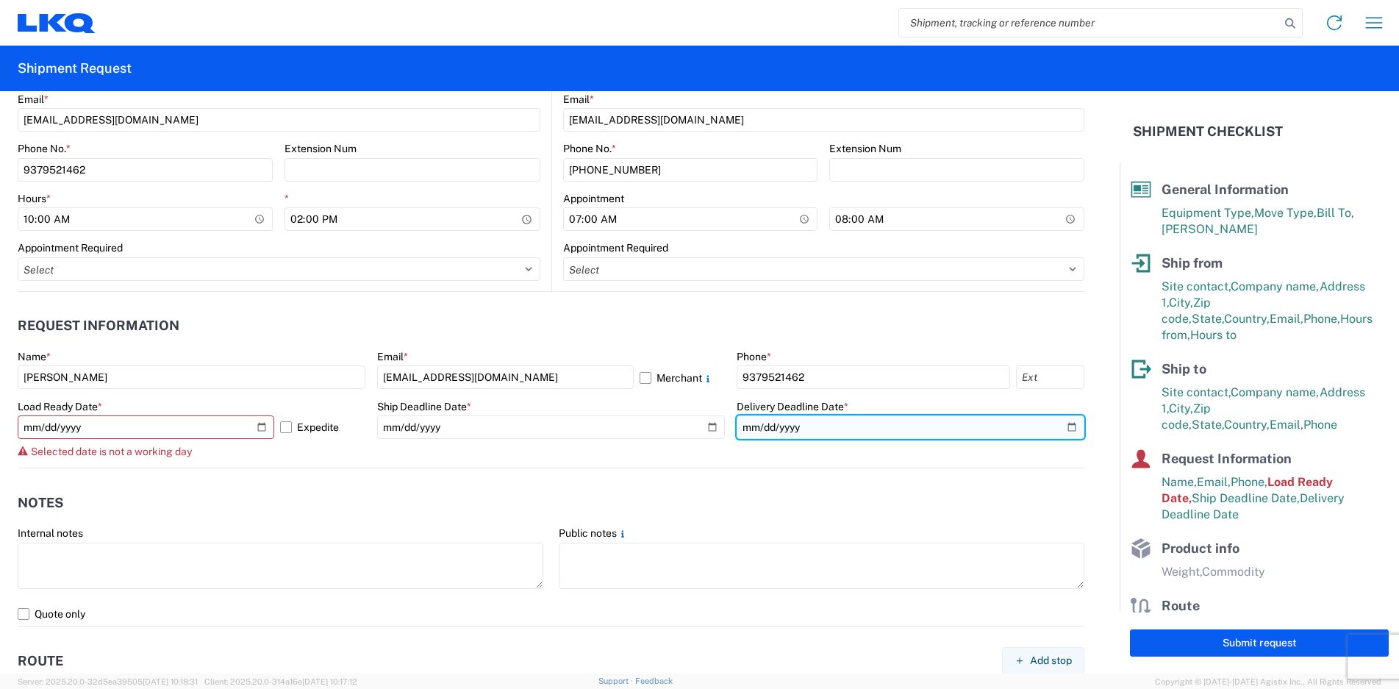
click at [1066, 428] on input "[DATE]" at bounding box center [910, 427] width 348 height 24
type input "[DATE]"
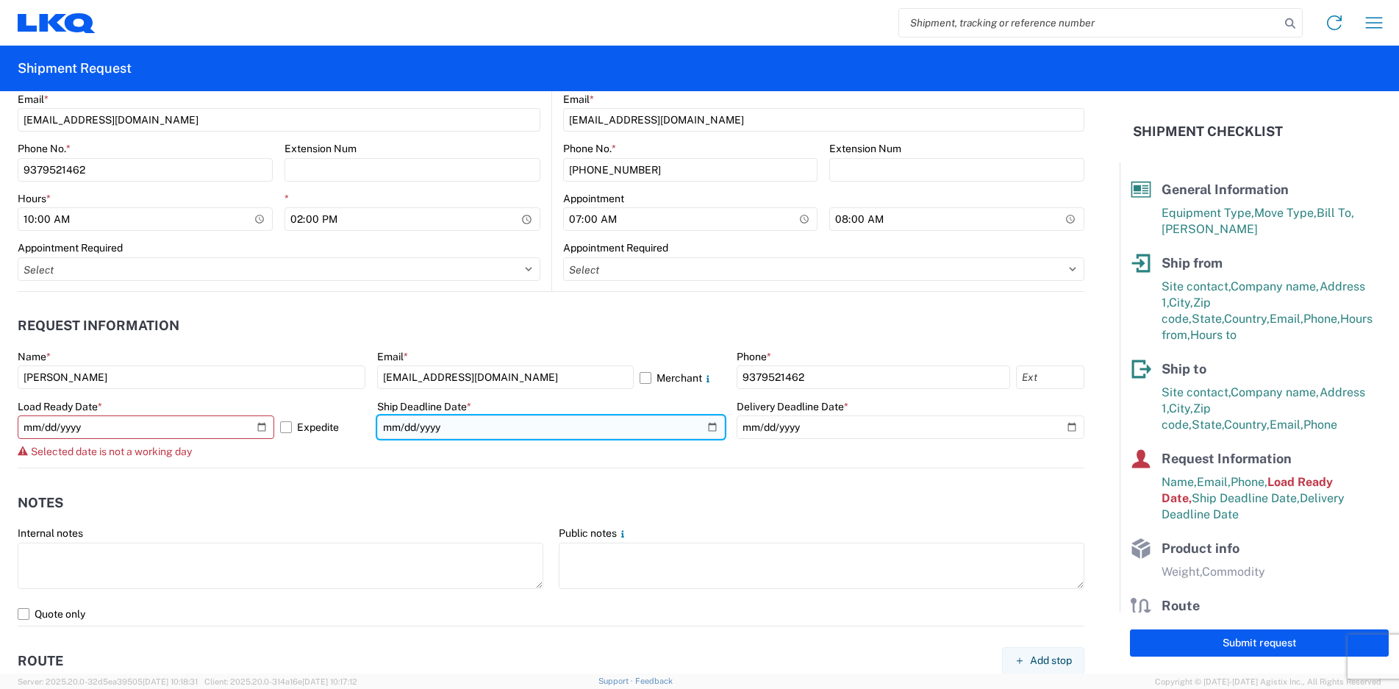
click at [577, 428] on input "[DATE]" at bounding box center [551, 427] width 348 height 24
click at [700, 422] on input "[DATE]" at bounding box center [551, 427] width 348 height 24
type input "[DATE]"
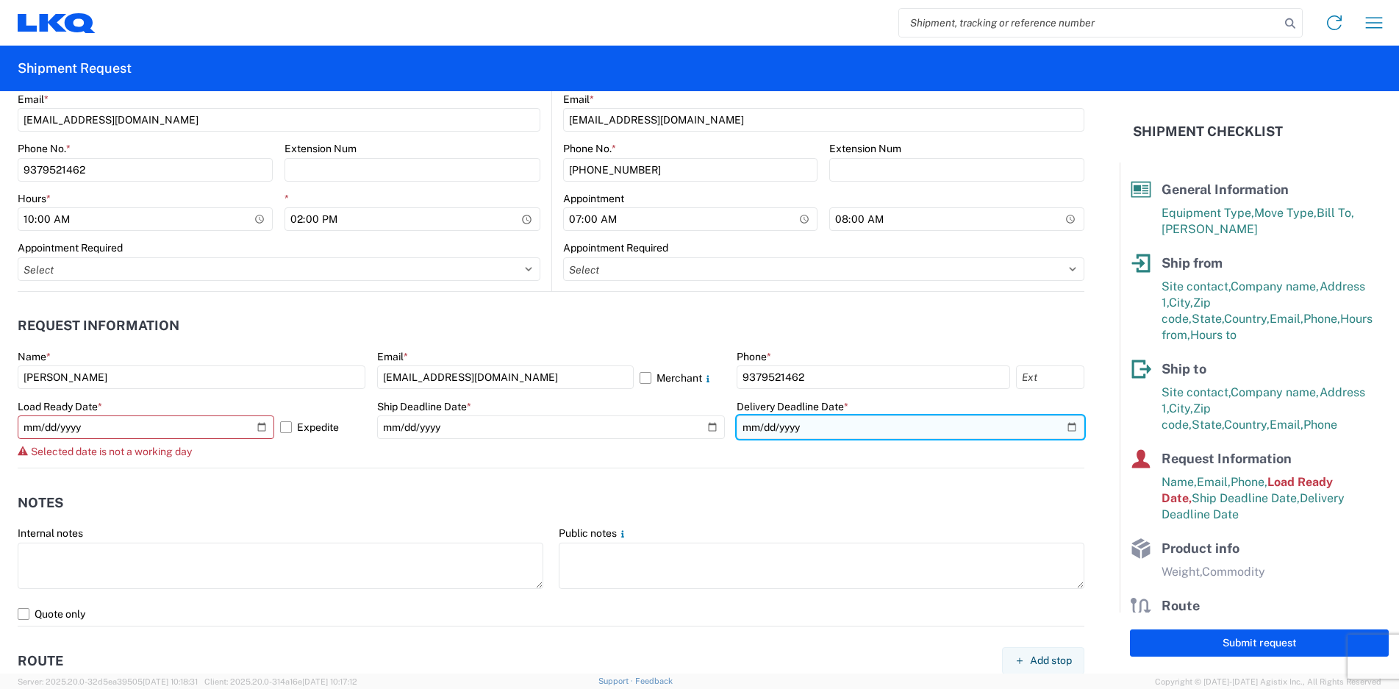
click at [1058, 421] on input "[DATE]" at bounding box center [910, 427] width 348 height 24
type input "[DATE]"
